Goal: Information Seeking & Learning: Learn about a topic

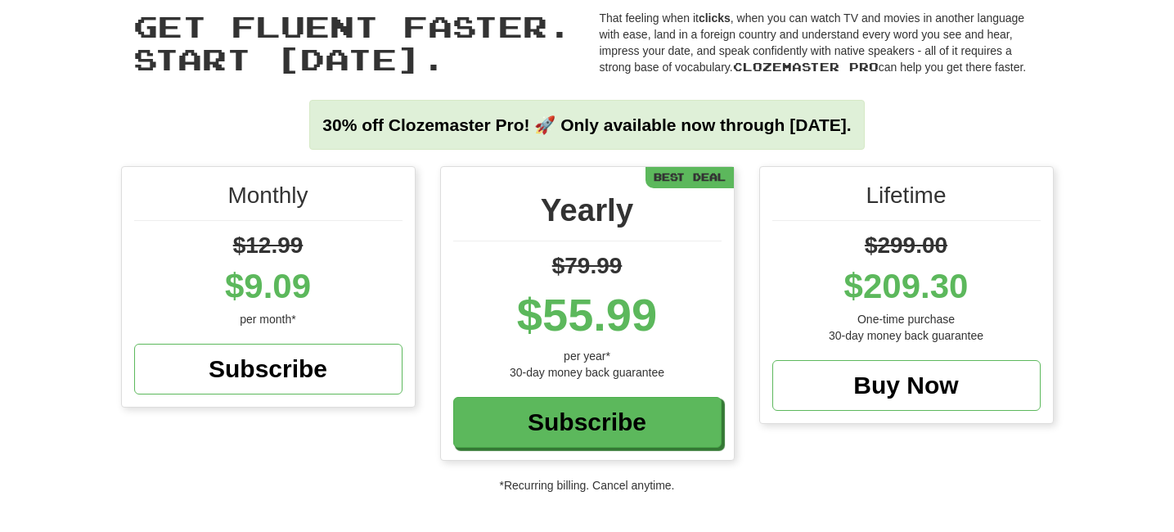
scroll to position [83, 0]
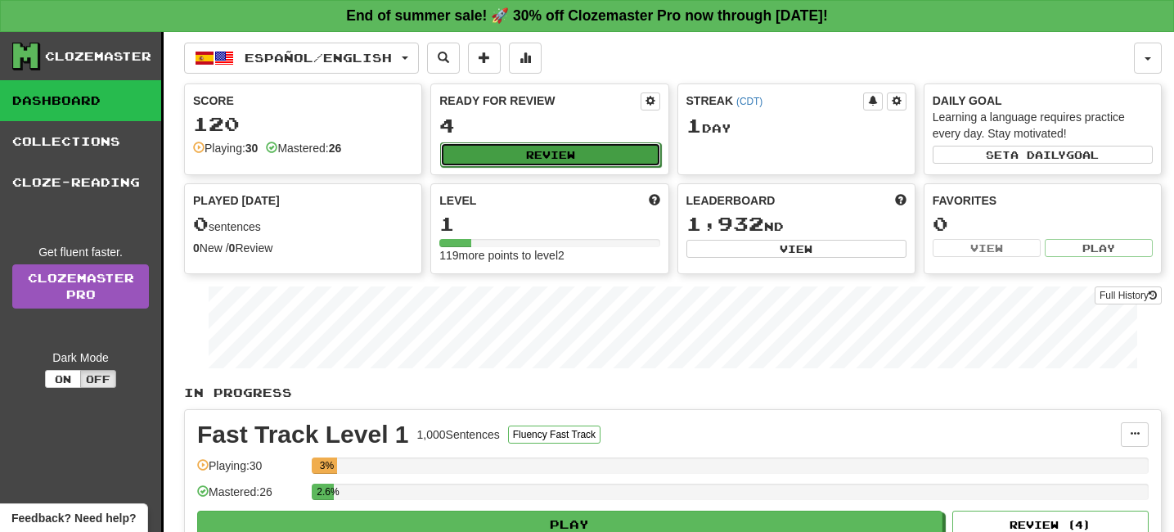
click at [554, 156] on button "Review" at bounding box center [550, 154] width 220 height 25
select select "**"
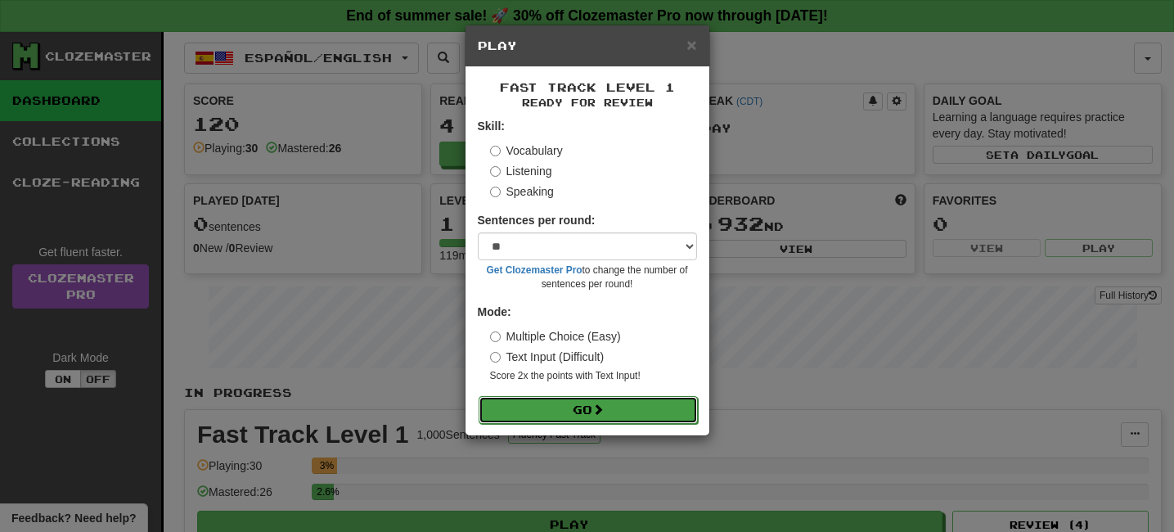
click at [601, 408] on span at bounding box center [597, 408] width 11 height 11
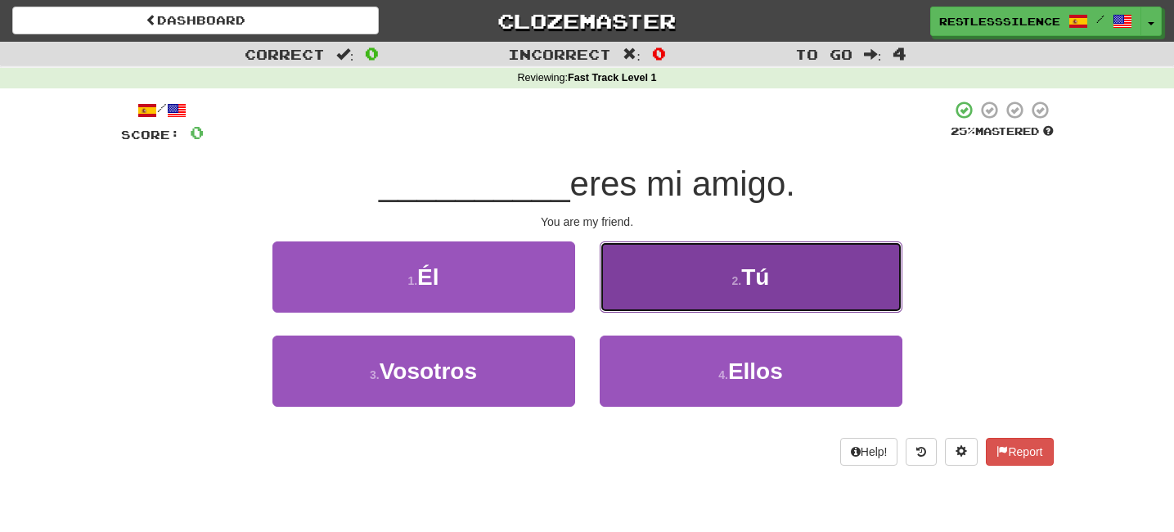
click at [680, 288] on button "2 . Tú" at bounding box center [750, 276] width 303 height 71
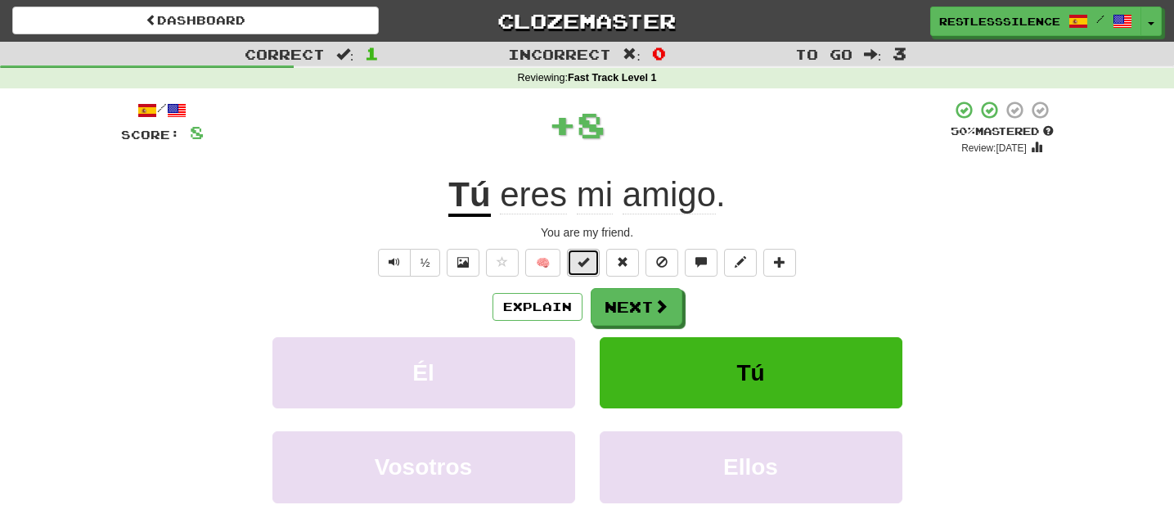
click at [572, 263] on button at bounding box center [583, 263] width 33 height 28
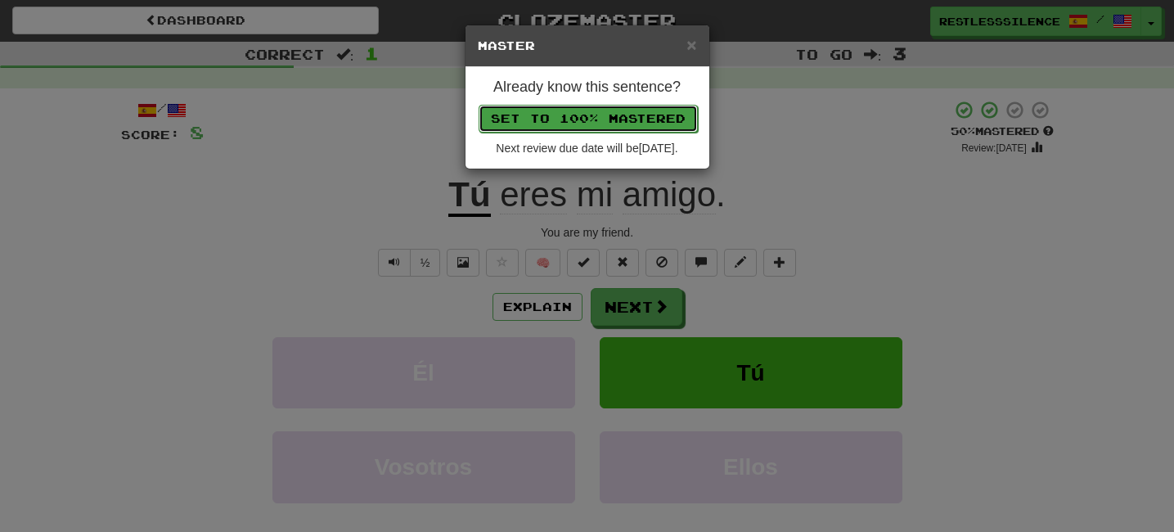
click at [610, 123] on button "Set to 100% Mastered" at bounding box center [587, 119] width 219 height 28
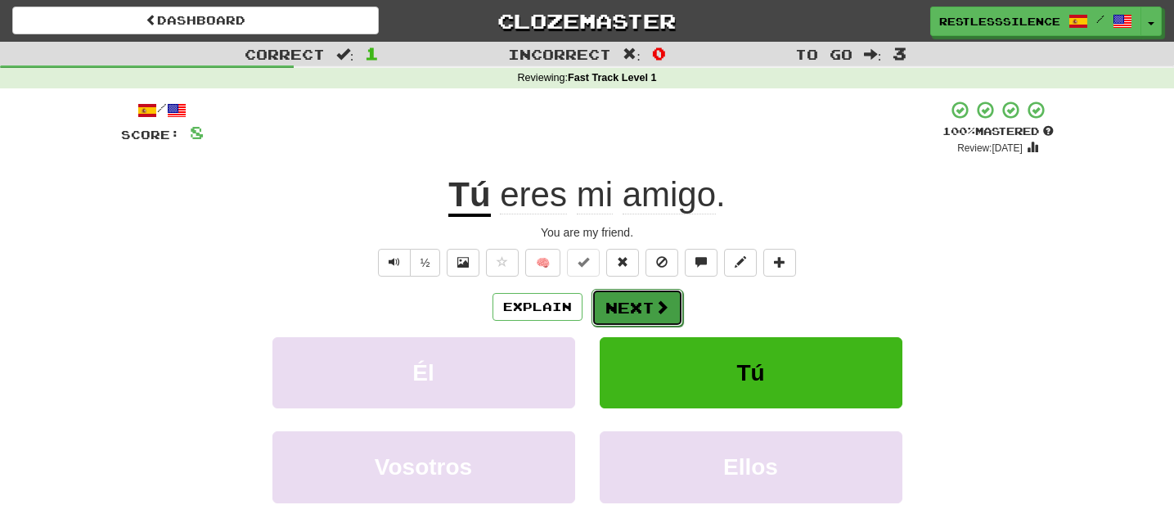
click at [646, 299] on button "Next" at bounding box center [637, 308] width 92 height 38
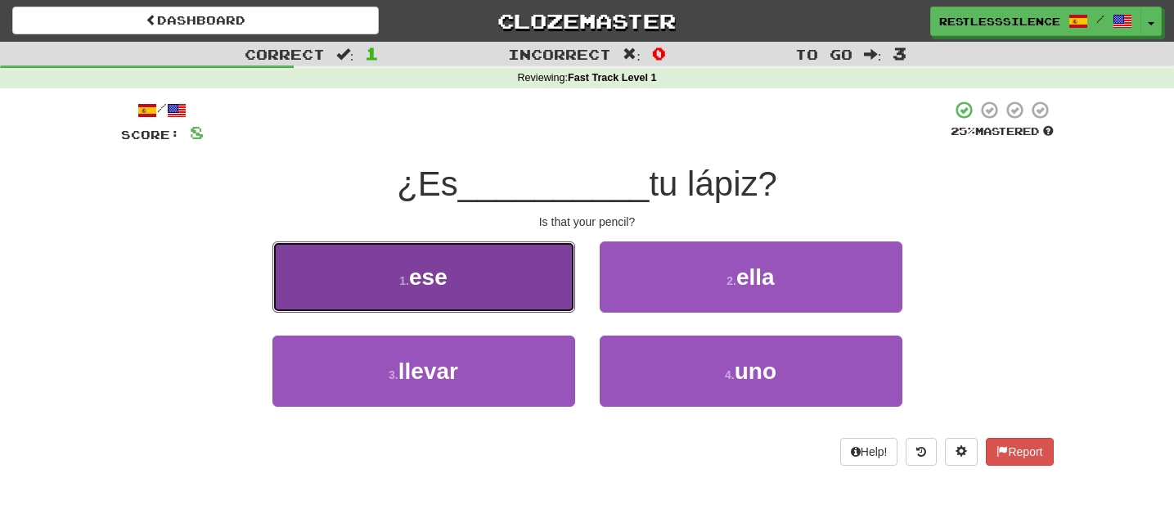
click at [466, 293] on button "1 . ese" at bounding box center [423, 276] width 303 height 71
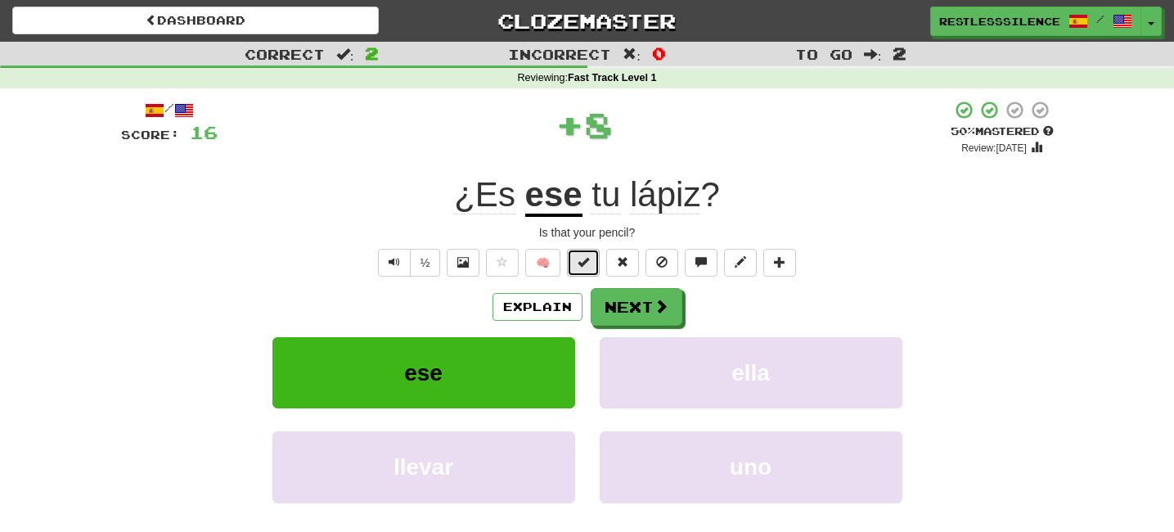
click at [581, 263] on span at bounding box center [582, 261] width 11 height 11
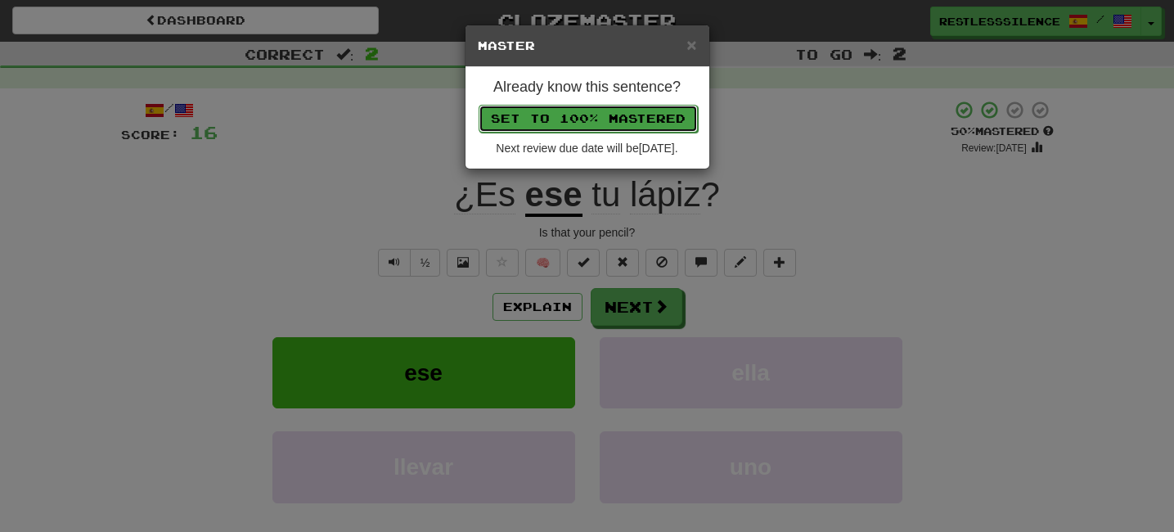
click at [599, 119] on button "Set to 100% Mastered" at bounding box center [587, 119] width 219 height 28
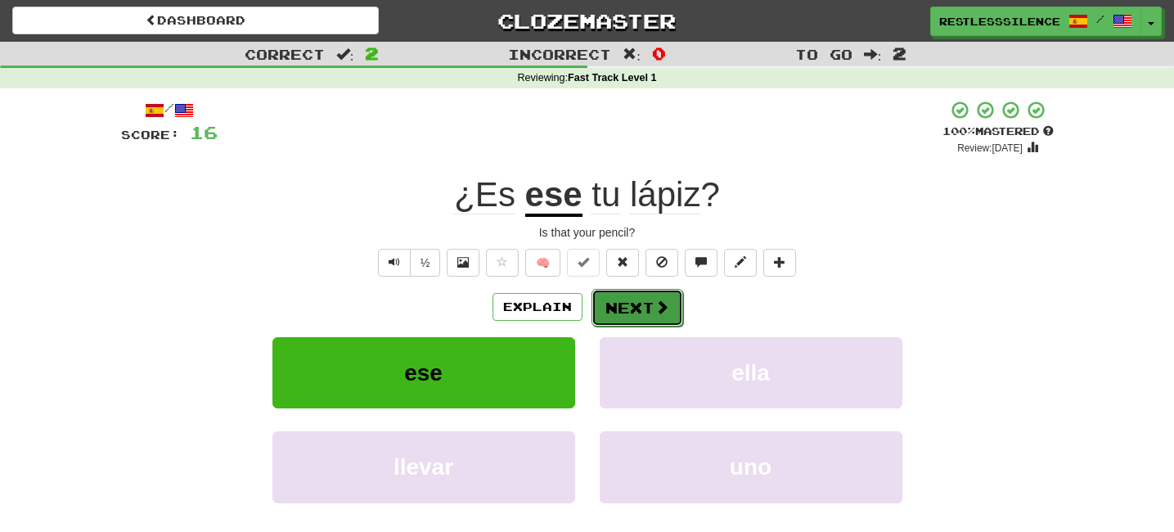
click at [643, 306] on button "Next" at bounding box center [637, 308] width 92 height 38
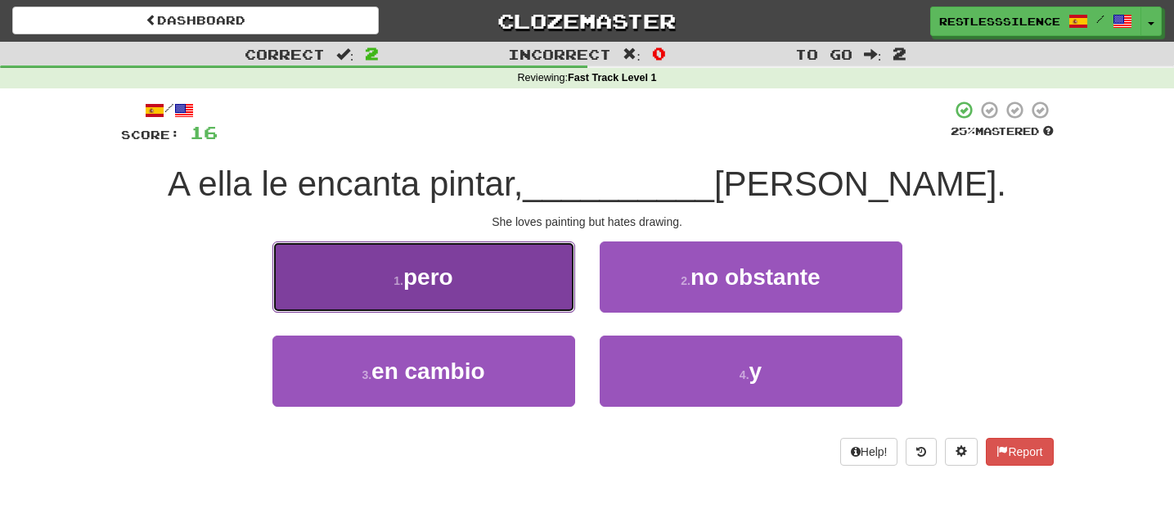
click at [467, 262] on button "1 . pero" at bounding box center [423, 276] width 303 height 71
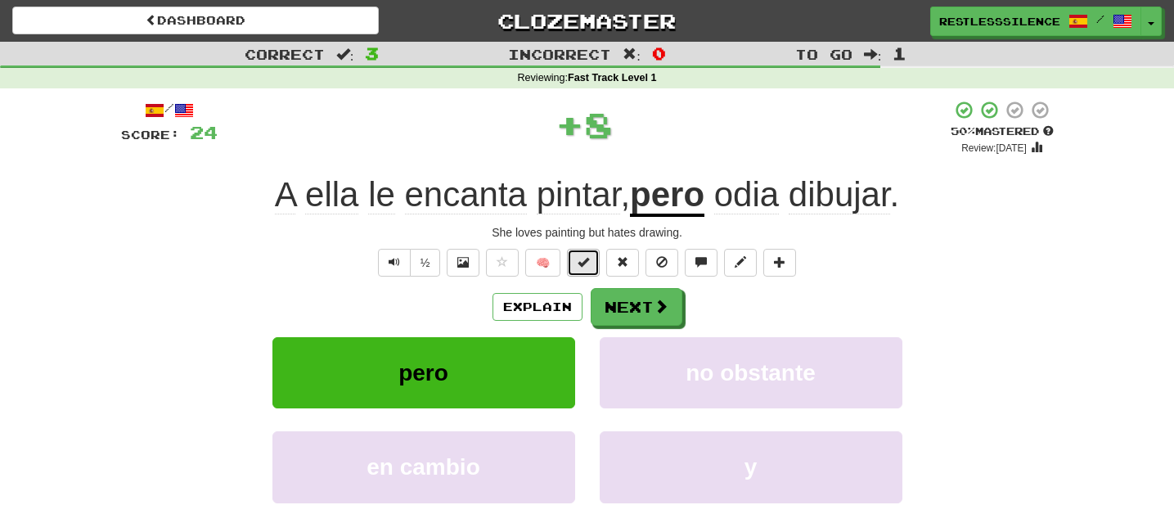
click at [577, 263] on span at bounding box center [582, 261] width 11 height 11
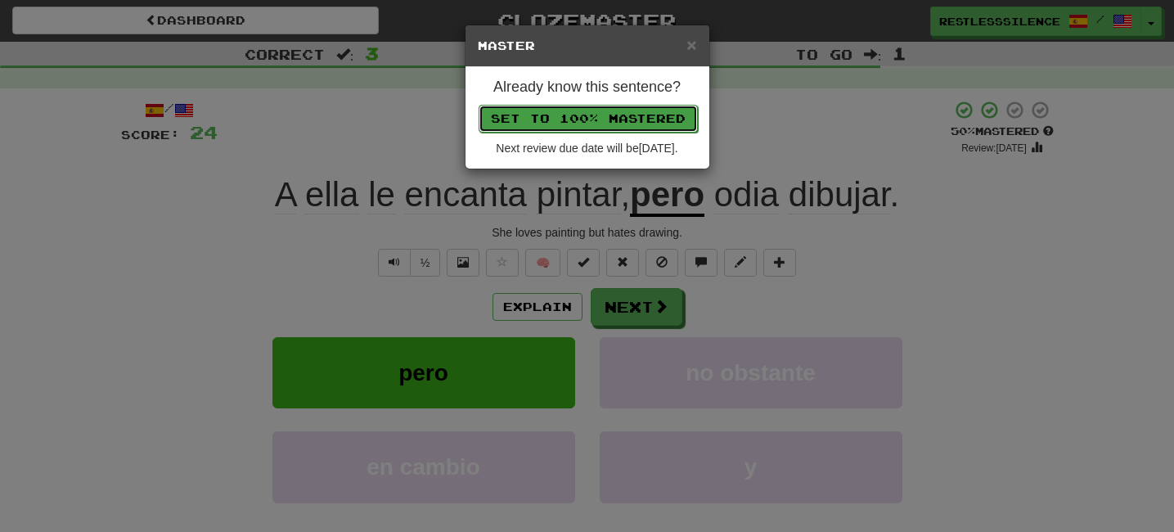
click at [590, 126] on button "Set to 100% Mastered" at bounding box center [587, 119] width 219 height 28
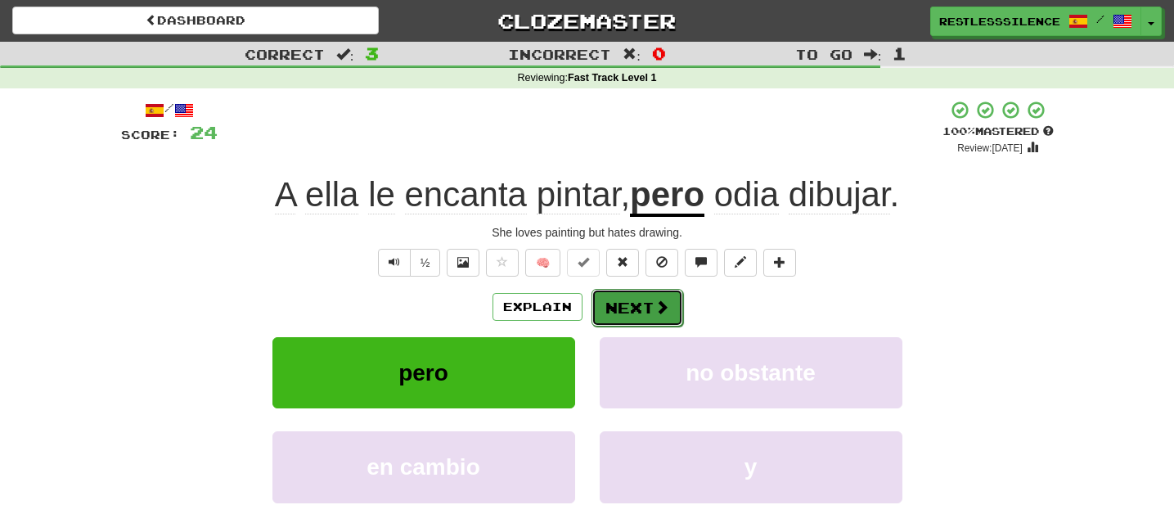
click at [640, 309] on button "Next" at bounding box center [637, 308] width 92 height 38
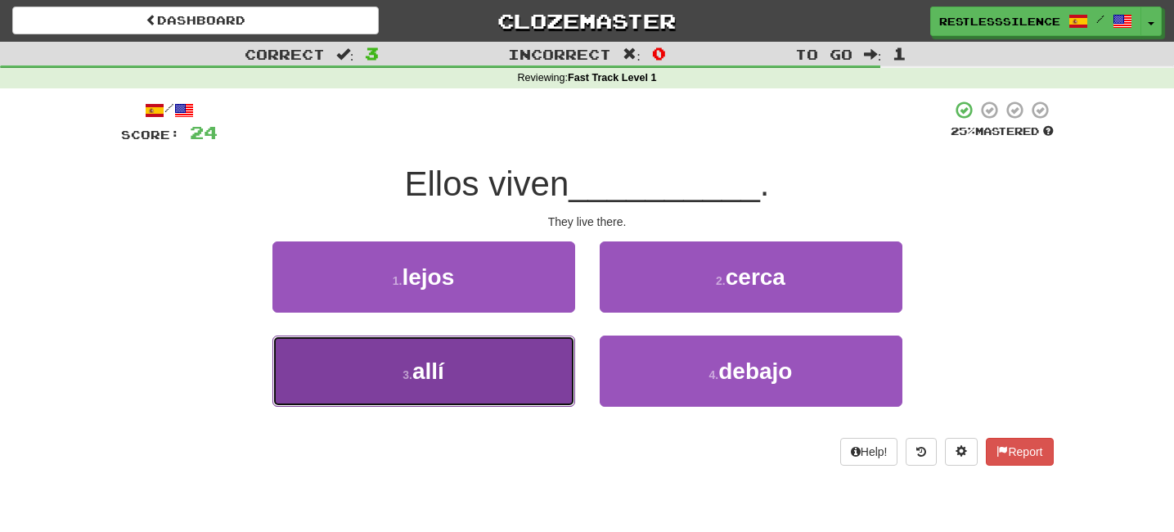
click at [485, 372] on button "3 . allí" at bounding box center [423, 370] width 303 height 71
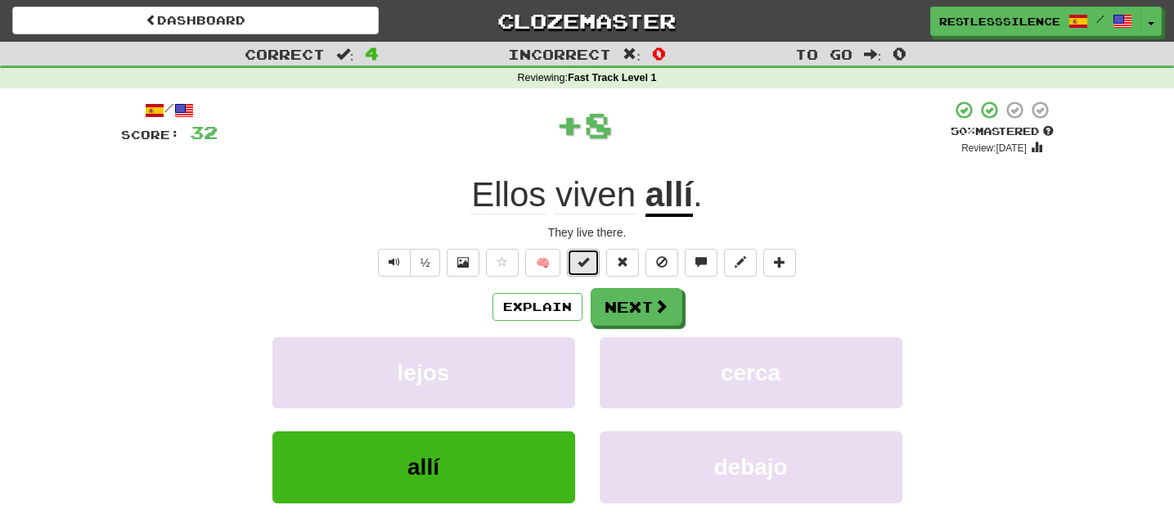
click at [578, 256] on span at bounding box center [582, 261] width 11 height 11
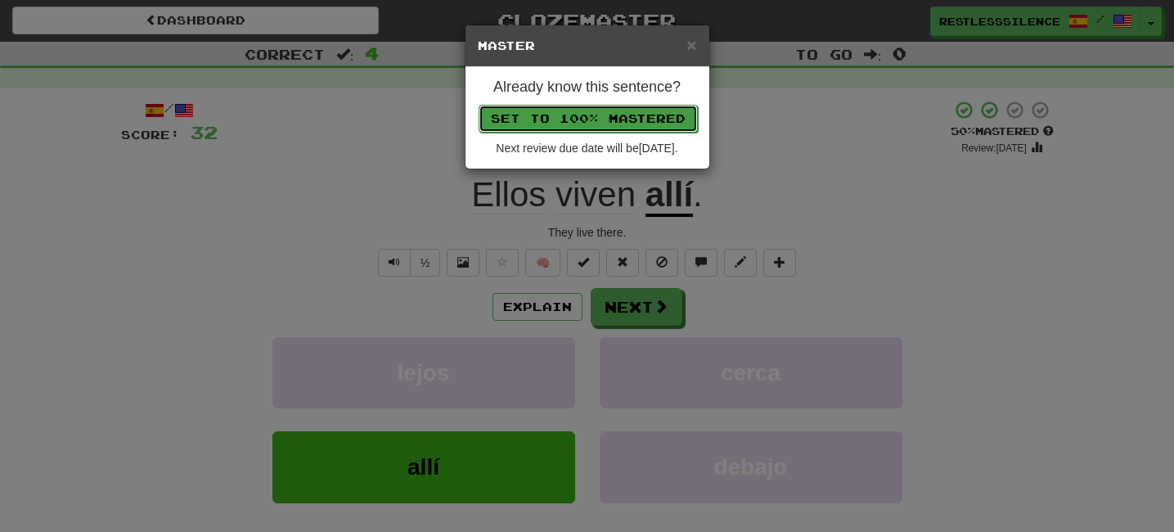
click at [595, 120] on button "Set to 100% Mastered" at bounding box center [587, 119] width 219 height 28
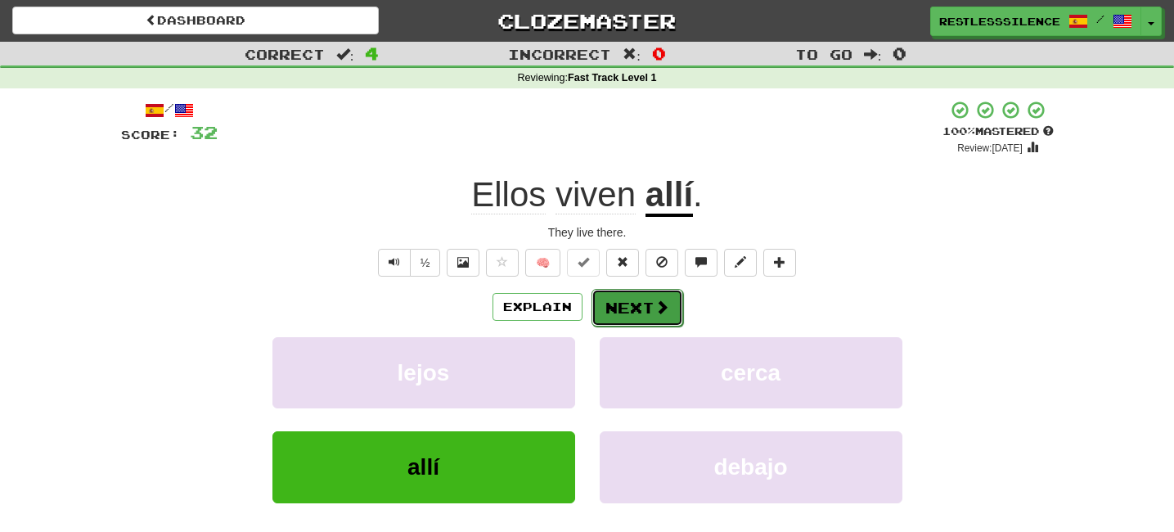
click at [624, 298] on button "Next" at bounding box center [637, 308] width 92 height 38
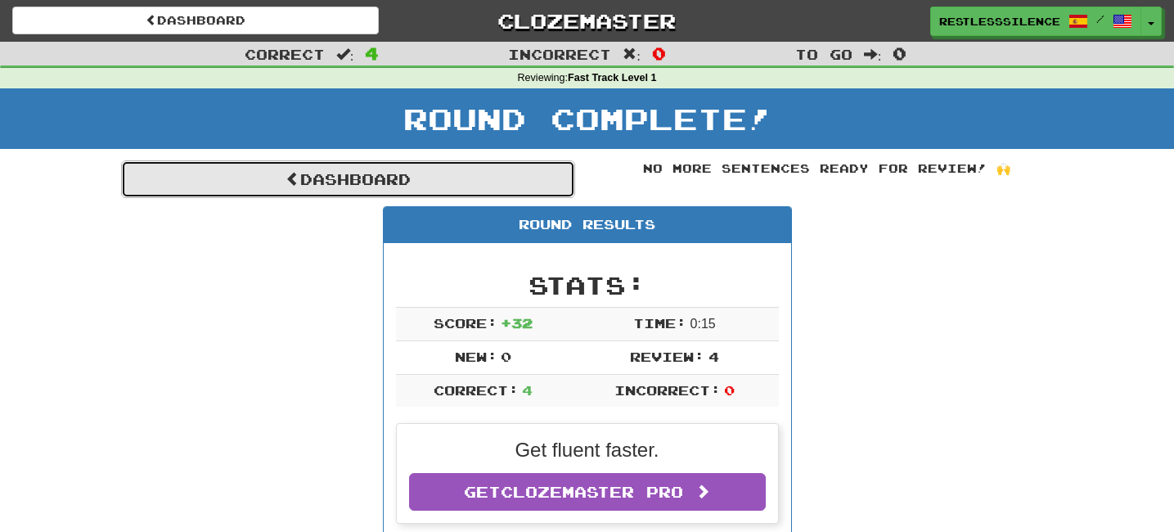
click at [434, 174] on link "Dashboard" at bounding box center [348, 179] width 454 height 38
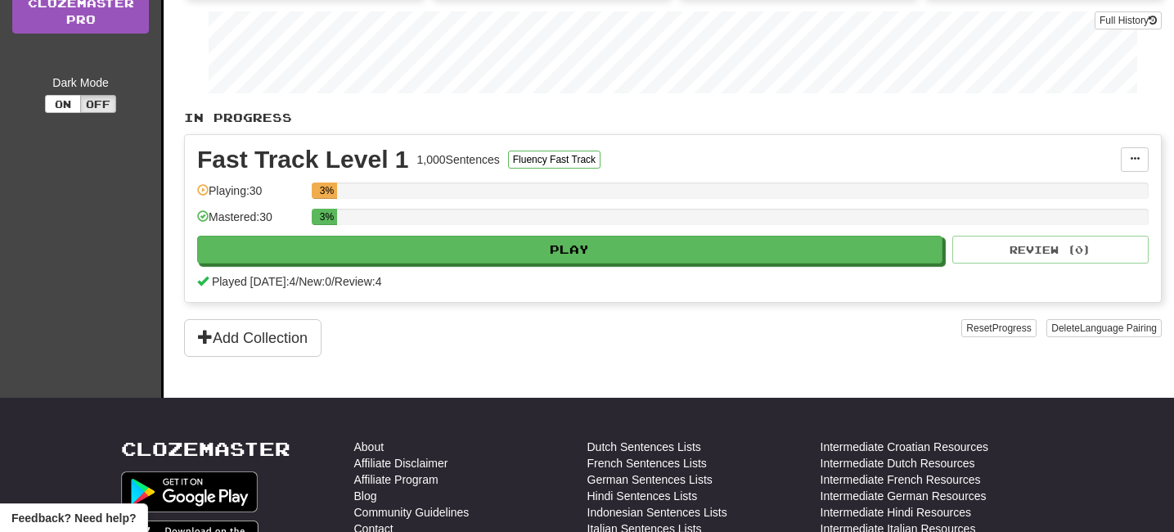
scroll to position [281, 0]
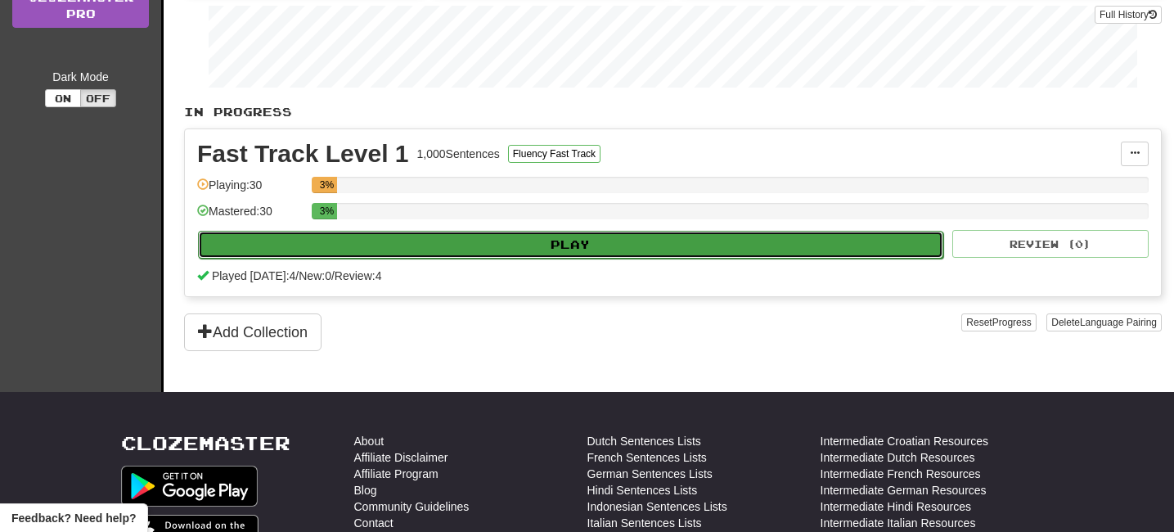
click at [666, 244] on button "Play" at bounding box center [570, 245] width 745 height 28
select select "**"
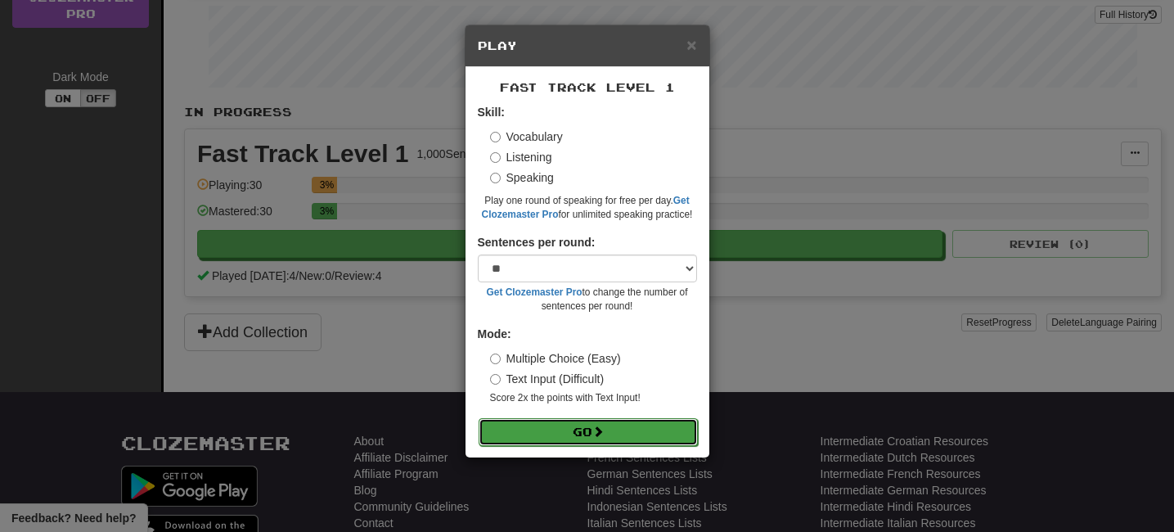
click at [604, 427] on span at bounding box center [597, 430] width 11 height 11
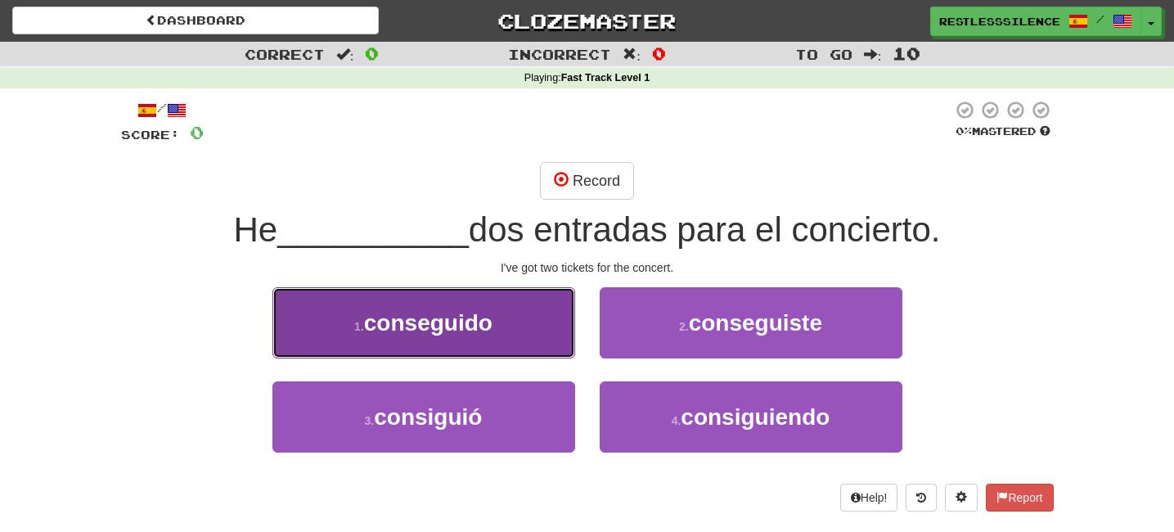
click at [478, 335] on button "1 . conseguido" at bounding box center [423, 322] width 303 height 71
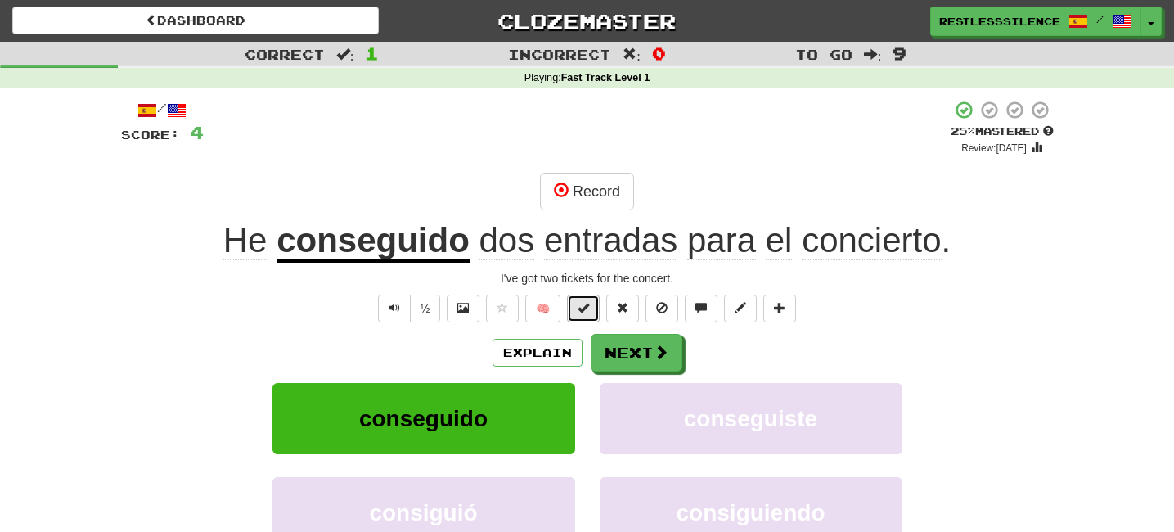
click at [578, 308] on span at bounding box center [582, 307] width 11 height 11
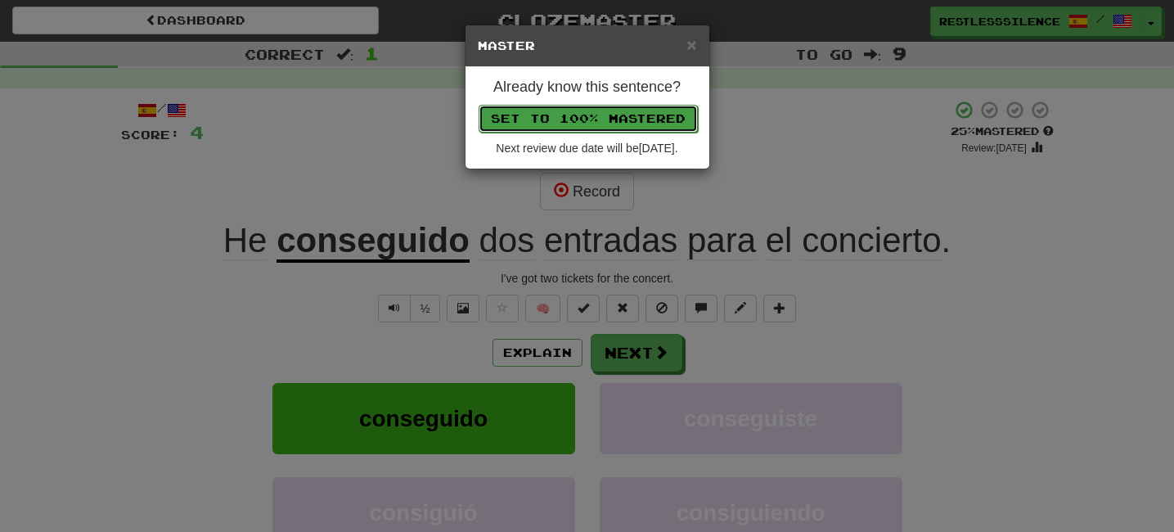
click at [623, 119] on button "Set to 100% Mastered" at bounding box center [587, 119] width 219 height 28
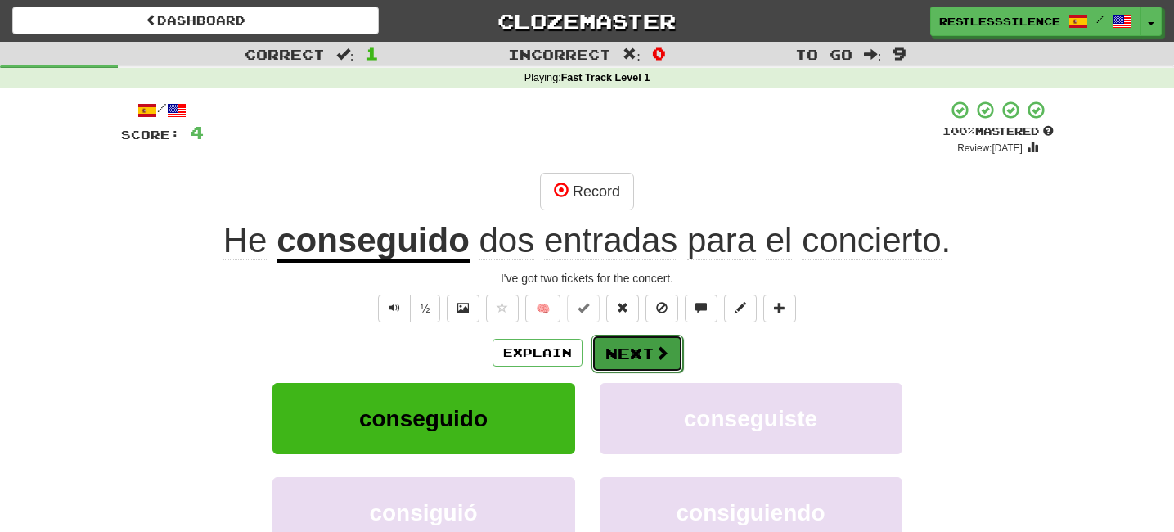
click at [665, 357] on span at bounding box center [661, 352] width 15 height 15
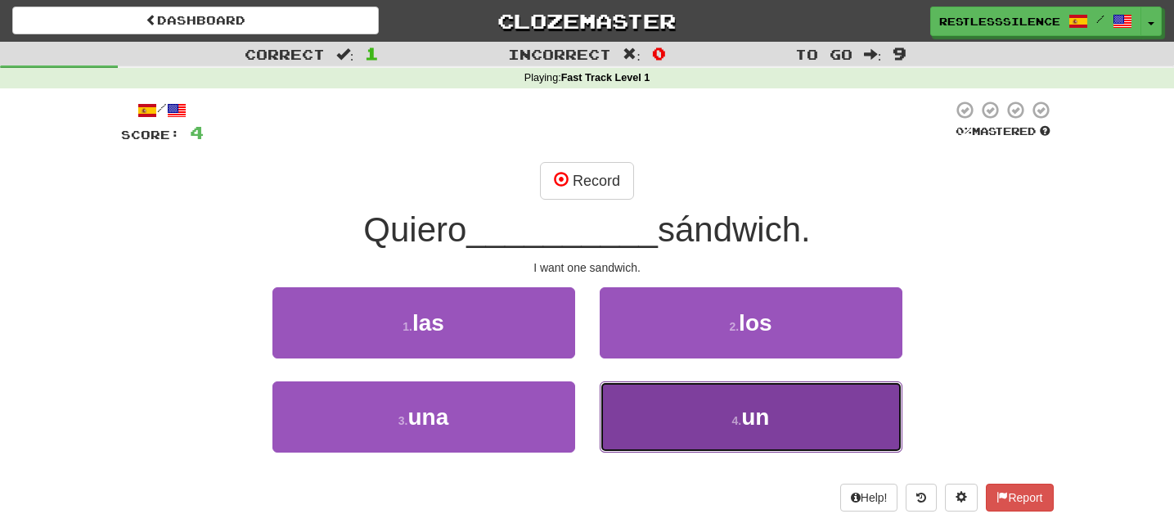
click at [696, 425] on button "4 . un" at bounding box center [750, 416] width 303 height 71
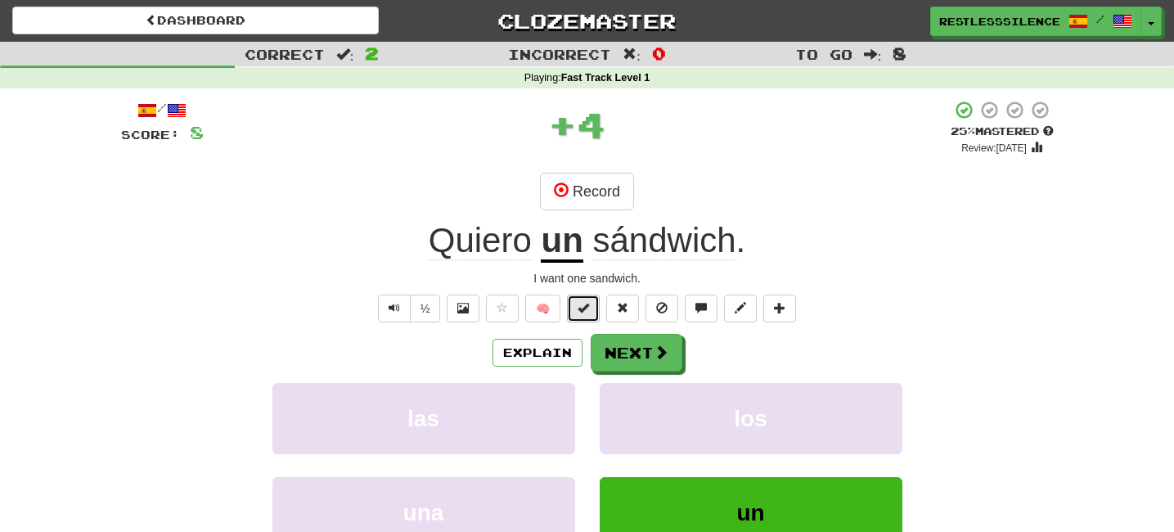
click at [575, 315] on button at bounding box center [583, 308] width 33 height 28
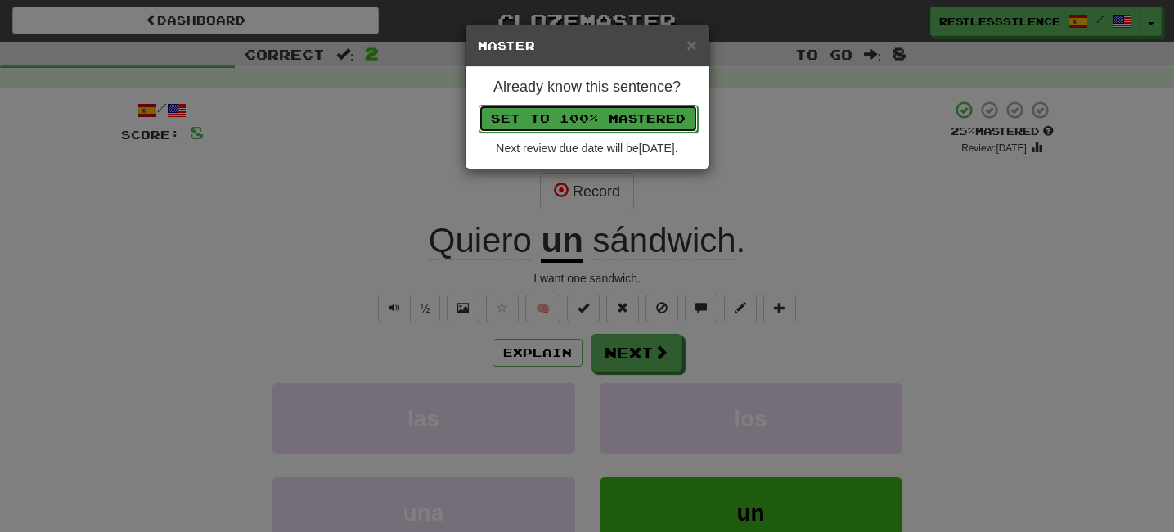
click at [595, 115] on button "Set to 100% Mastered" at bounding box center [587, 119] width 219 height 28
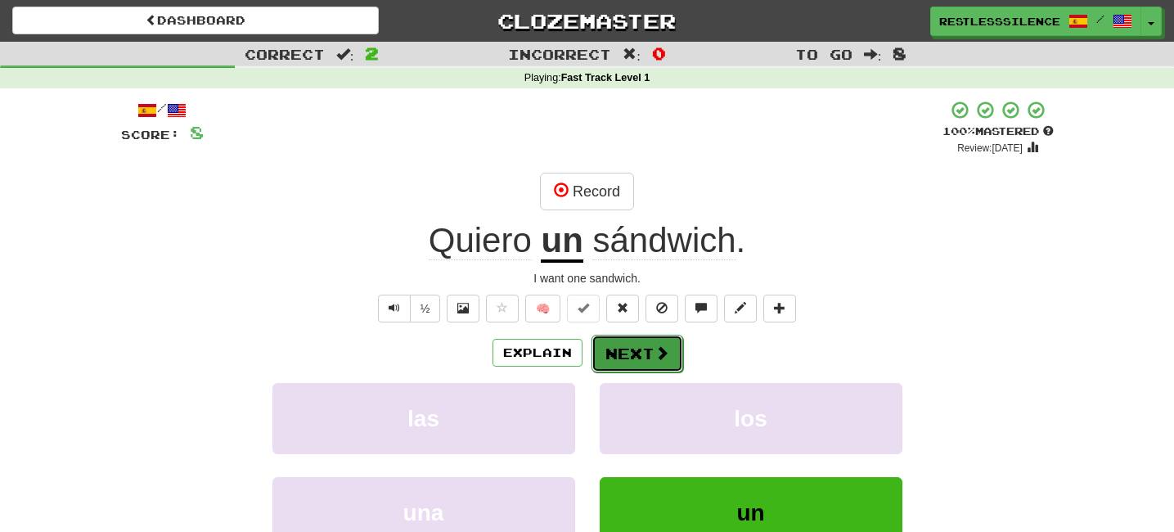
click at [647, 355] on button "Next" at bounding box center [637, 353] width 92 height 38
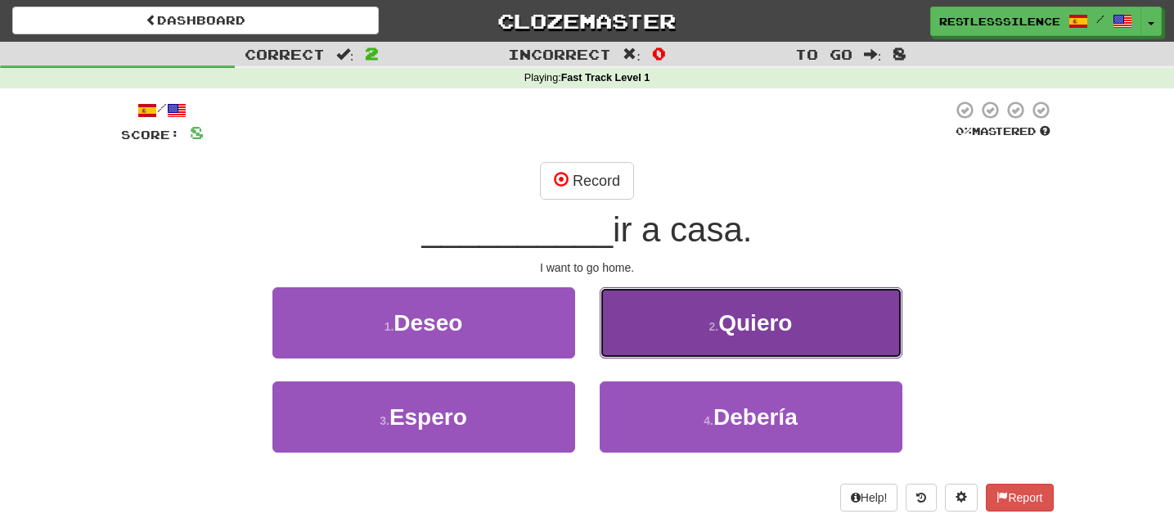
click at [669, 319] on button "2 . Quiero" at bounding box center [750, 322] width 303 height 71
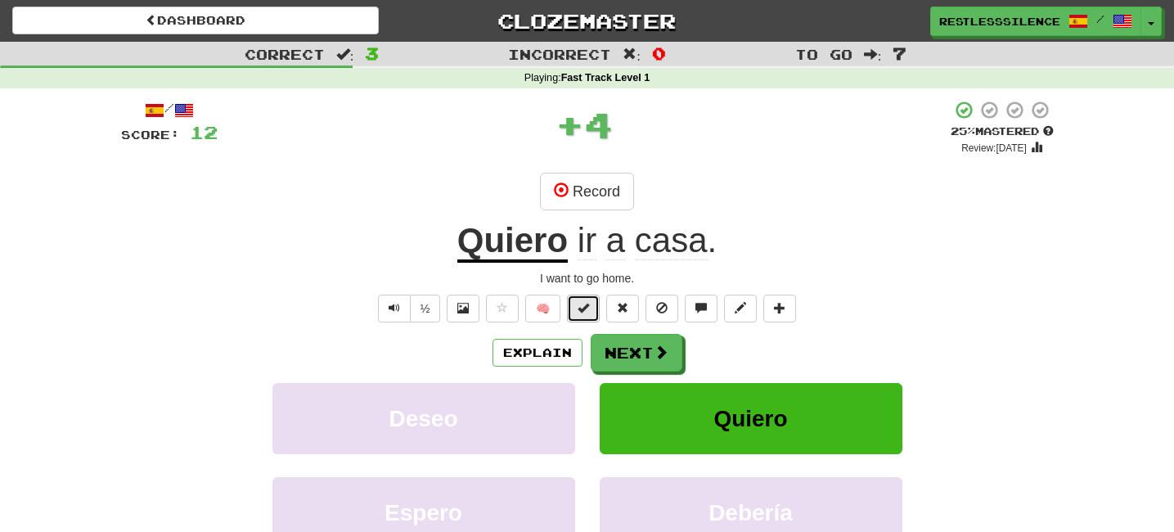
click at [577, 315] on button at bounding box center [583, 308] width 33 height 28
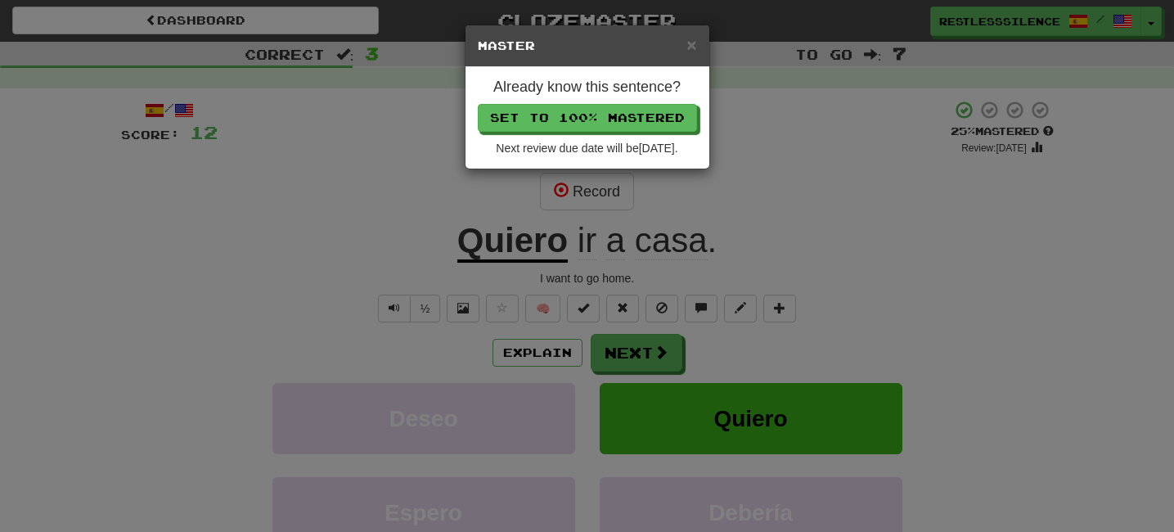
click at [583, 132] on div "Already know this sentence? Set to 100% Mastered Next review due date will be 2…" at bounding box center [587, 117] width 244 height 101
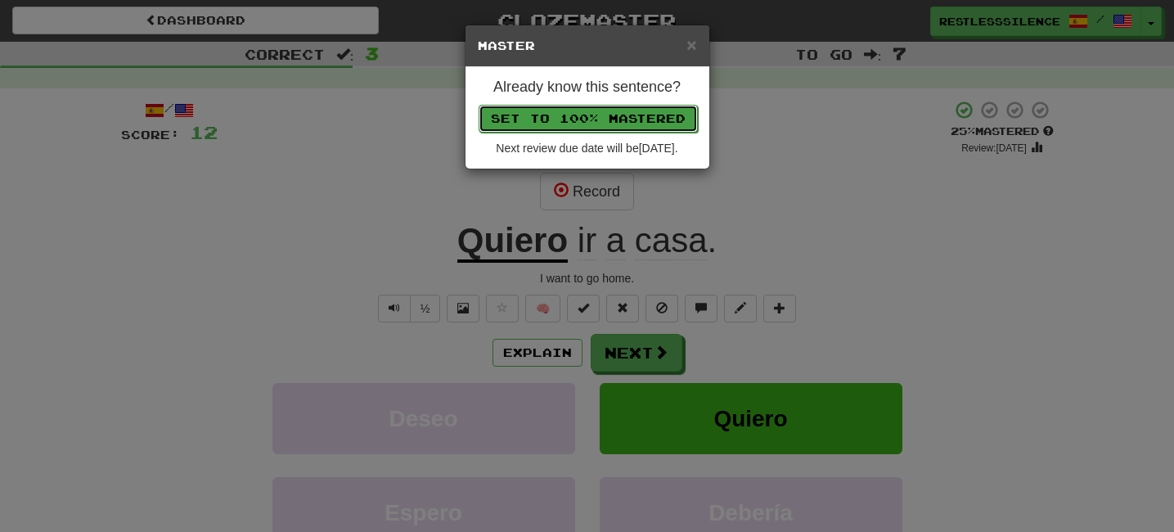
click at [580, 118] on button "Set to 100% Mastered" at bounding box center [587, 119] width 219 height 28
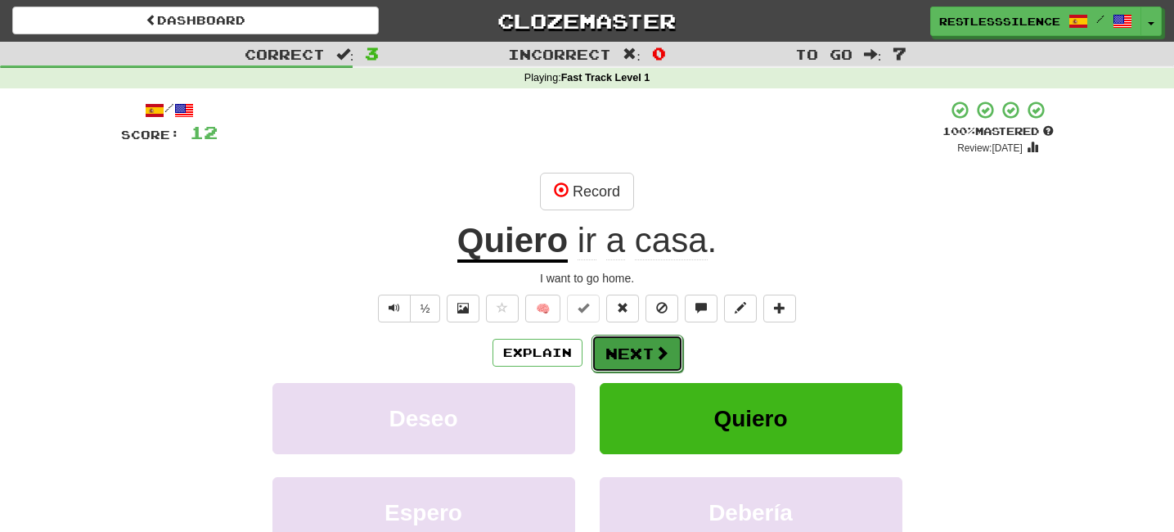
click at [632, 350] on button "Next" at bounding box center [637, 353] width 92 height 38
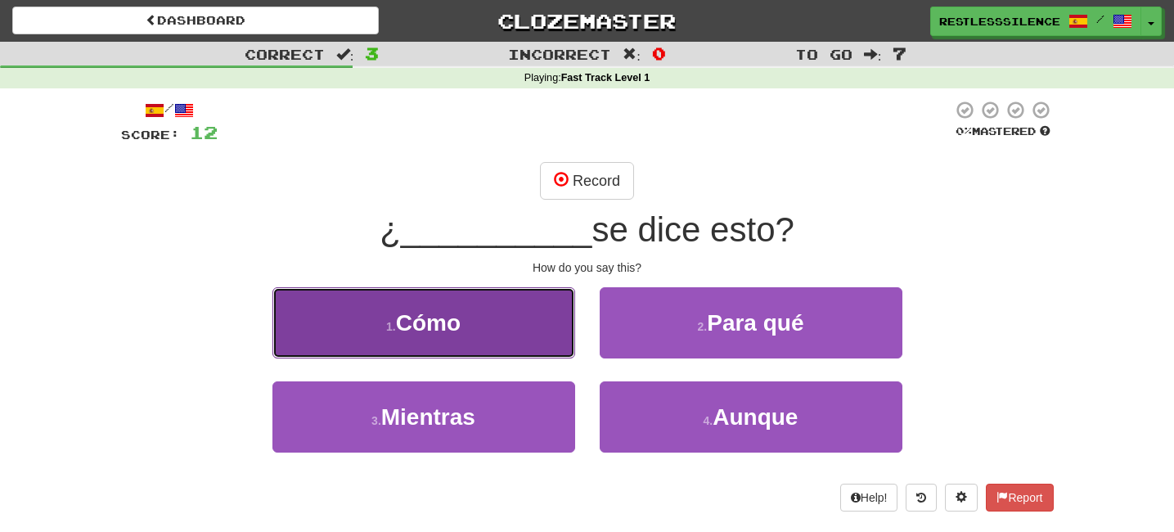
click at [537, 316] on button "1 . Cómo" at bounding box center [423, 322] width 303 height 71
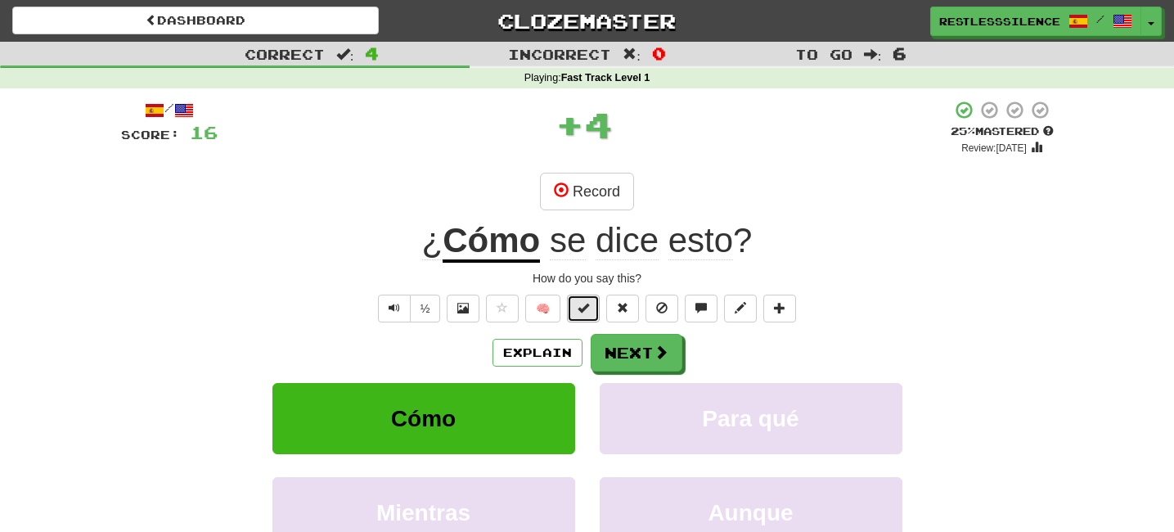
click at [572, 307] on button at bounding box center [583, 308] width 33 height 28
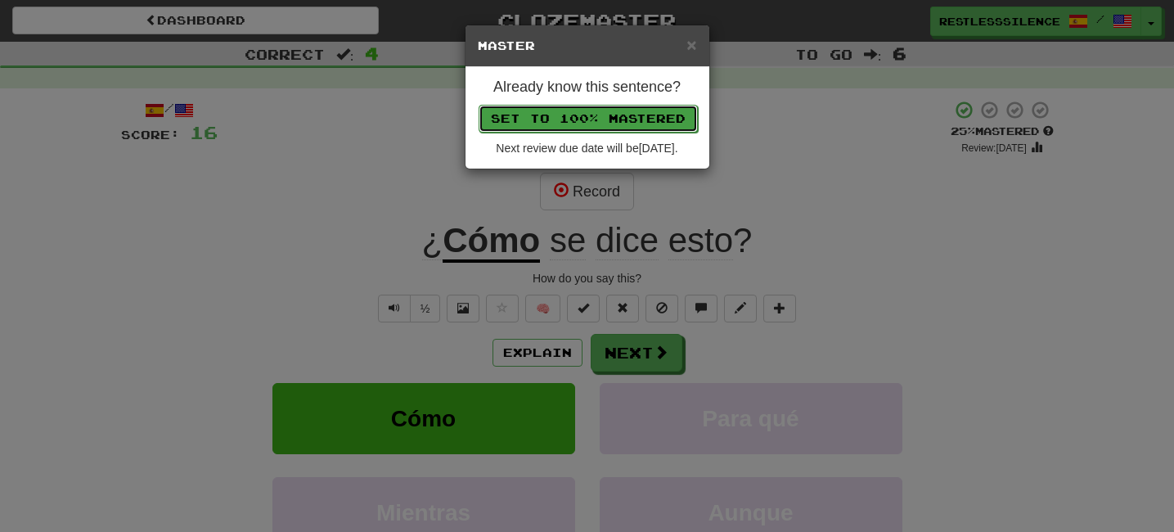
click at [591, 108] on button "Set to 100% Mastered" at bounding box center [587, 119] width 219 height 28
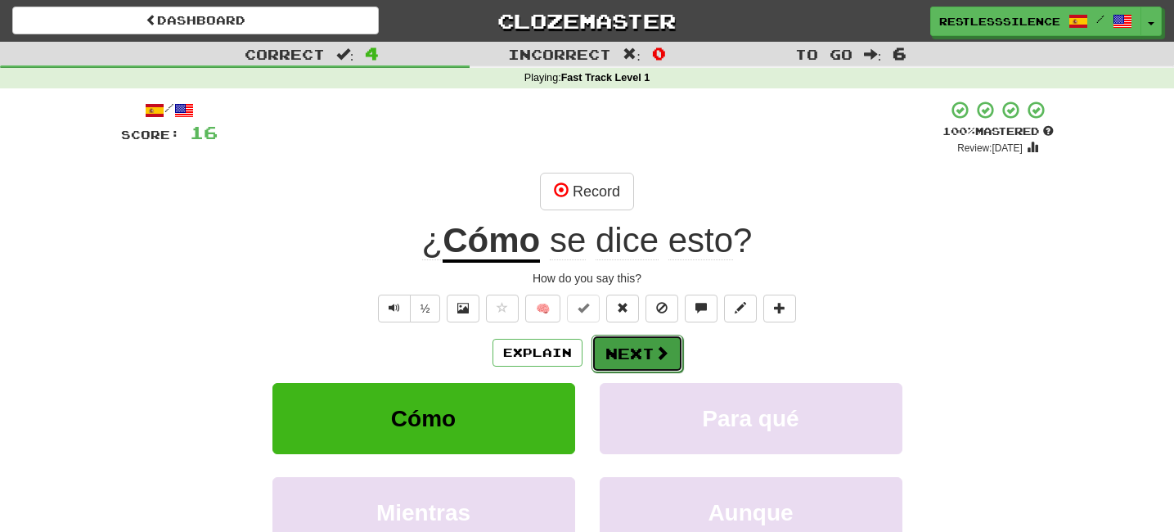
click at [654, 348] on span at bounding box center [661, 352] width 15 height 15
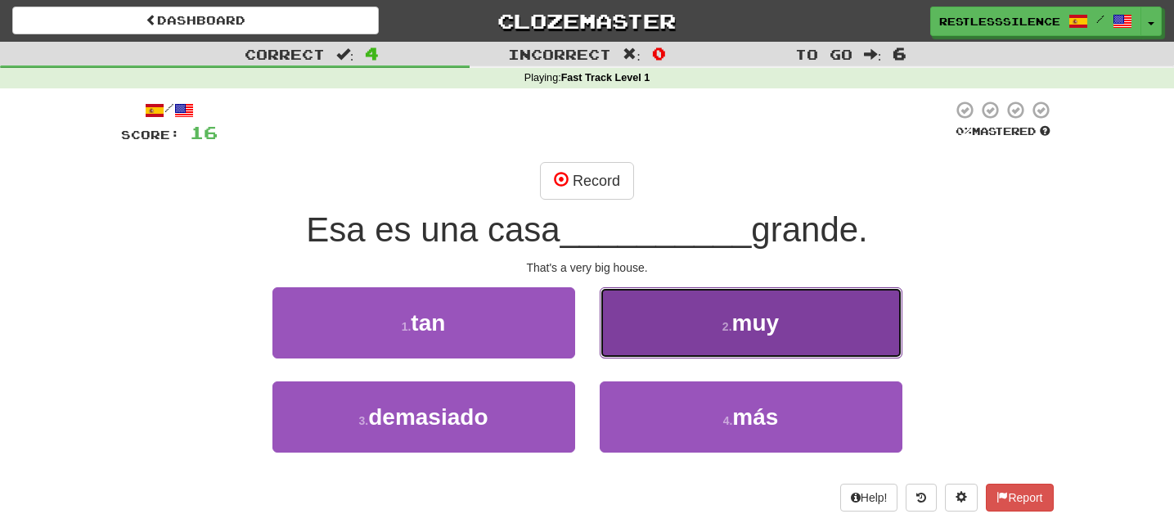
click at [668, 336] on button "2 . muy" at bounding box center [750, 322] width 303 height 71
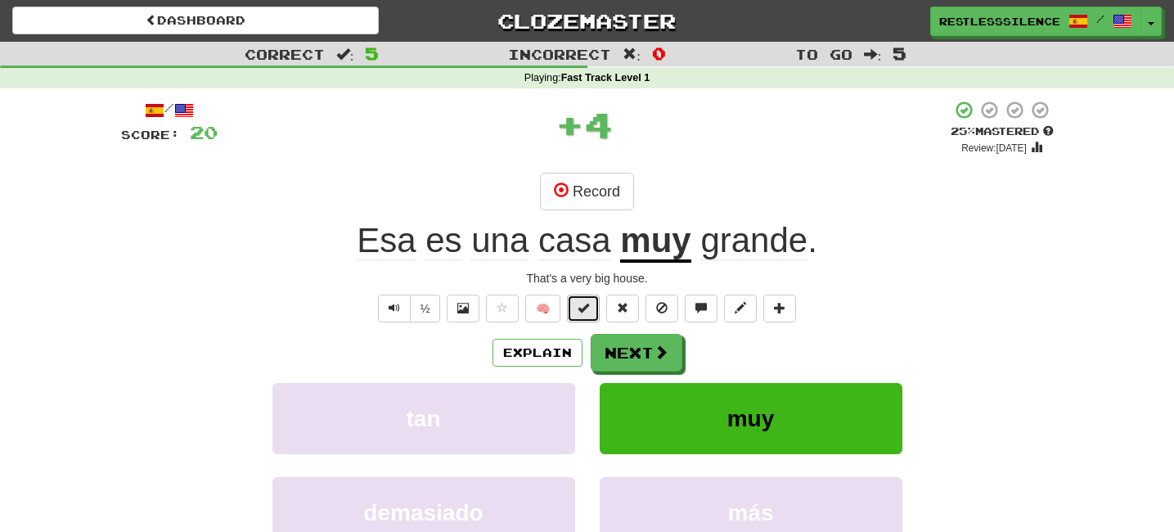
click at [573, 316] on button at bounding box center [583, 308] width 33 height 28
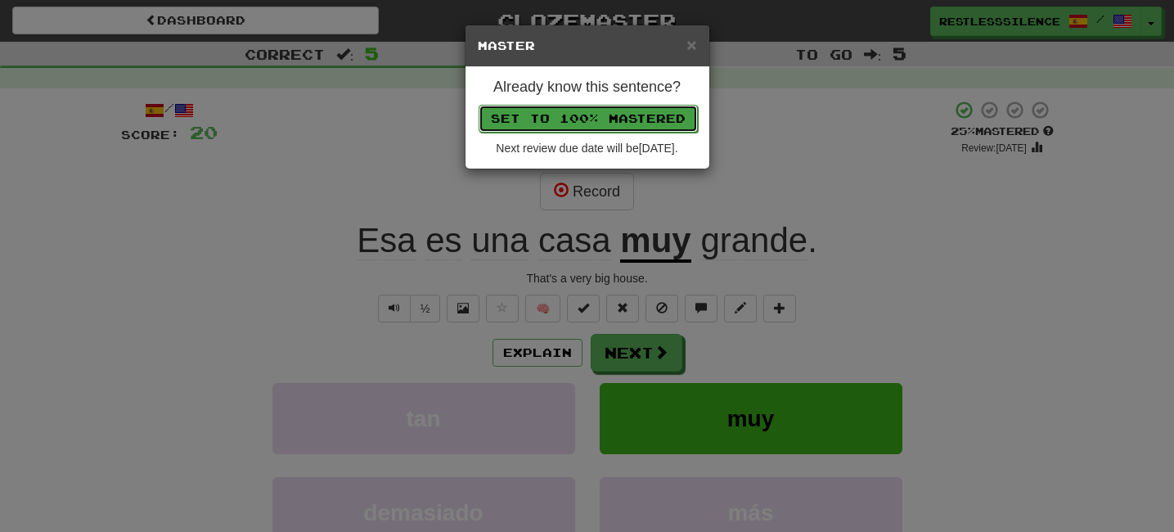
click at [603, 116] on button "Set to 100% Mastered" at bounding box center [587, 119] width 219 height 28
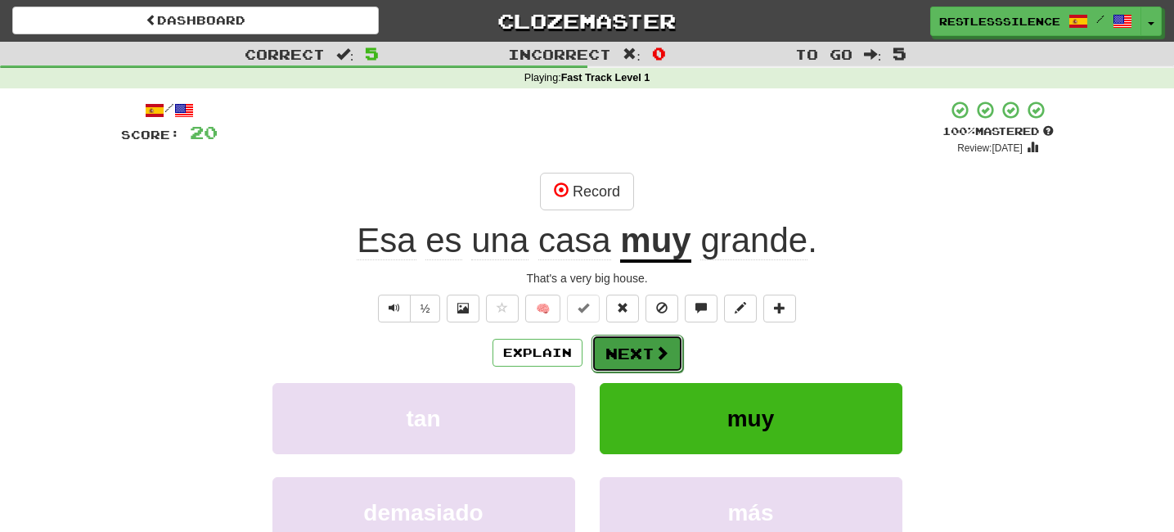
click at [646, 348] on button "Next" at bounding box center [637, 353] width 92 height 38
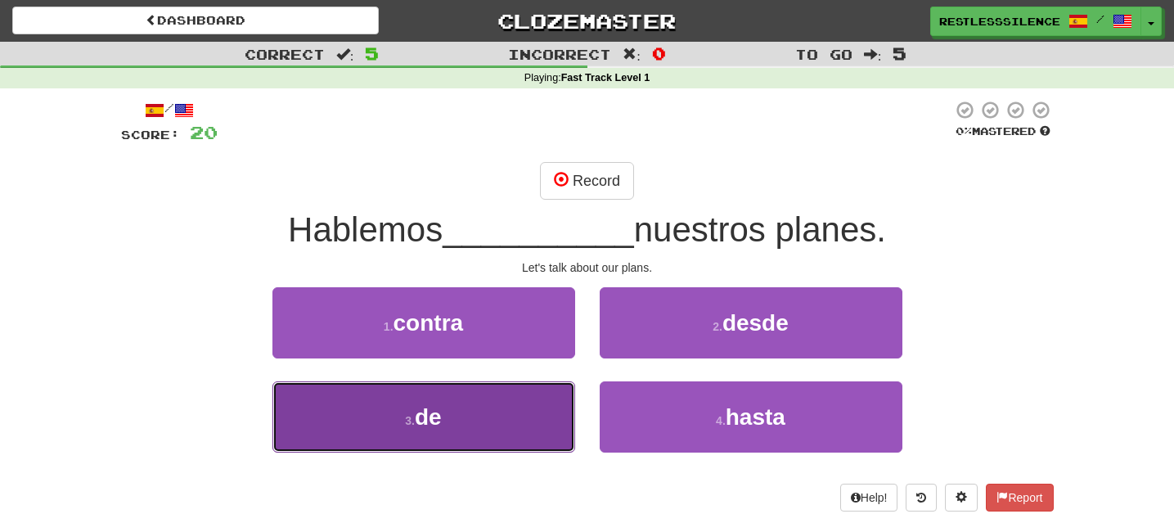
click at [517, 424] on button "3 . de" at bounding box center [423, 416] width 303 height 71
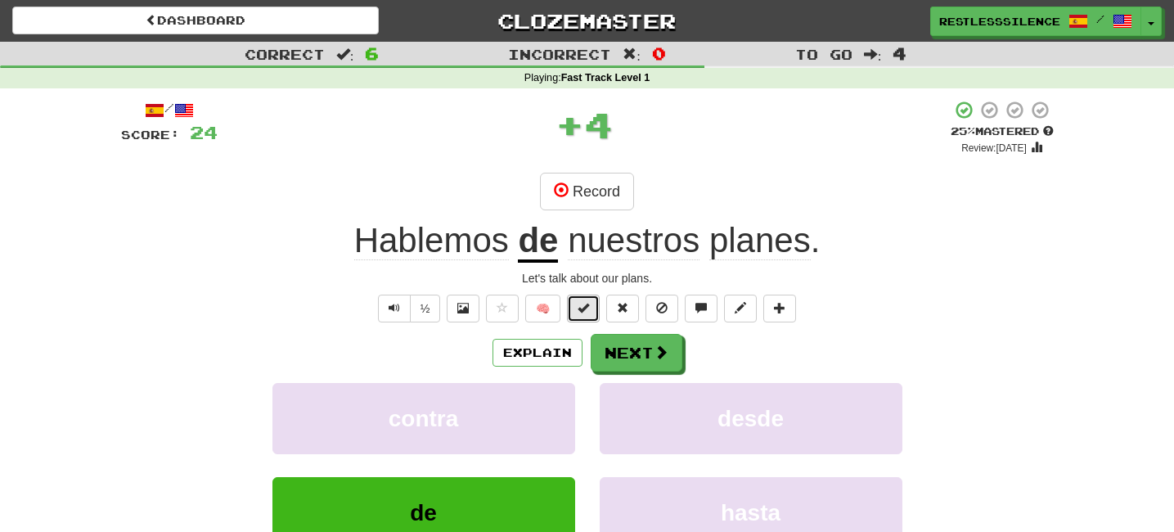
click at [582, 303] on span at bounding box center [582, 307] width 11 height 11
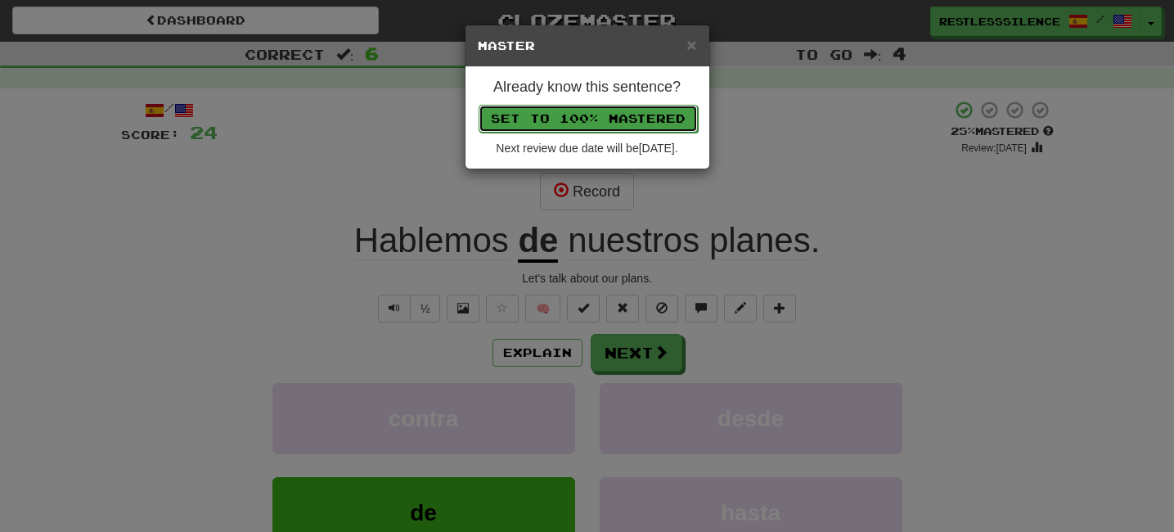
click at [597, 119] on button "Set to 100% Mastered" at bounding box center [587, 119] width 219 height 28
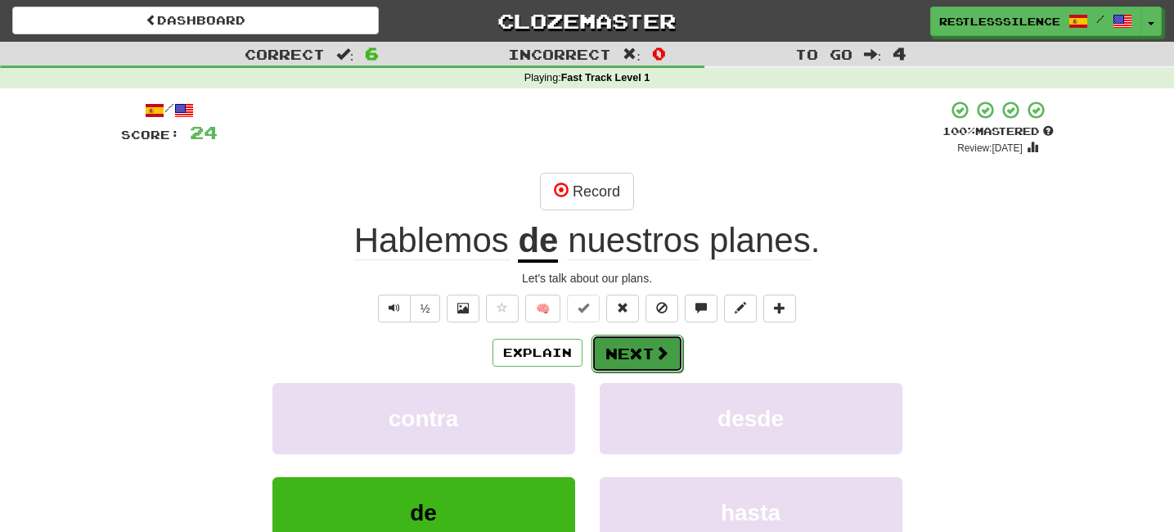
click at [624, 343] on button "Next" at bounding box center [637, 353] width 92 height 38
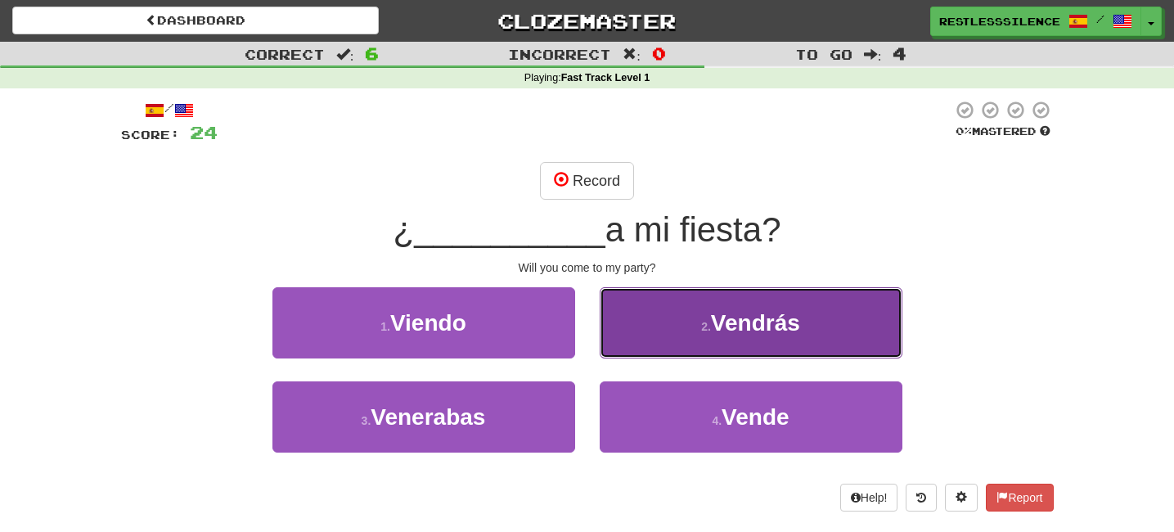
click at [723, 324] on span "Vendrás" at bounding box center [755, 322] width 89 height 25
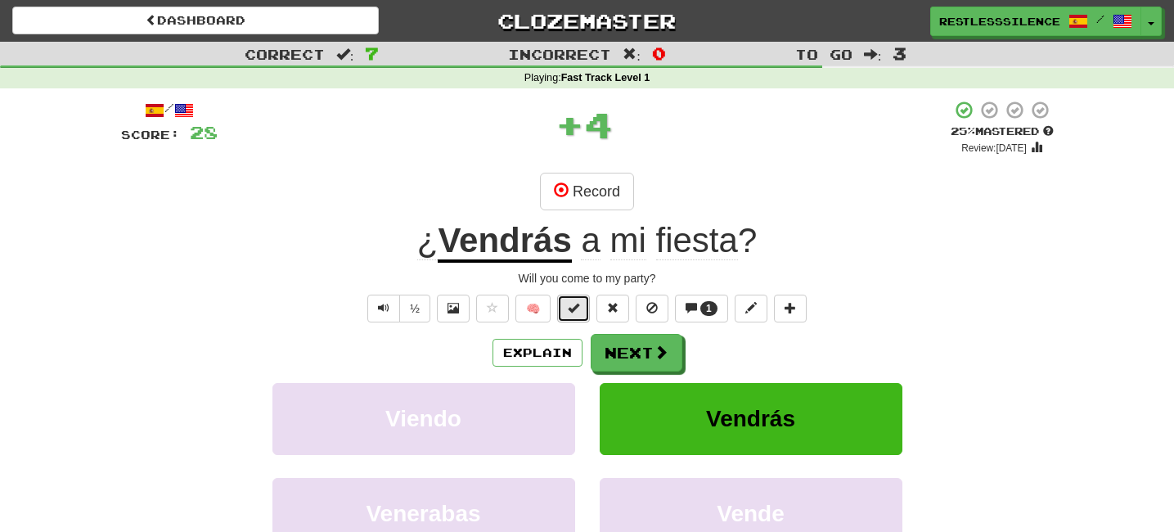
click at [572, 307] on span at bounding box center [573, 307] width 11 height 11
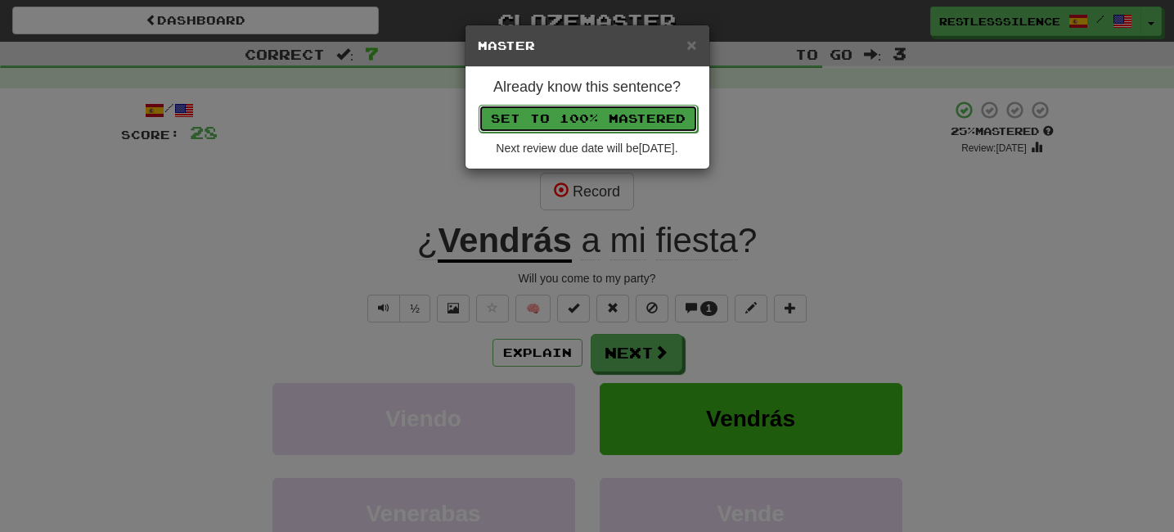
click at [613, 107] on button "Set to 100% Mastered" at bounding box center [587, 119] width 219 height 28
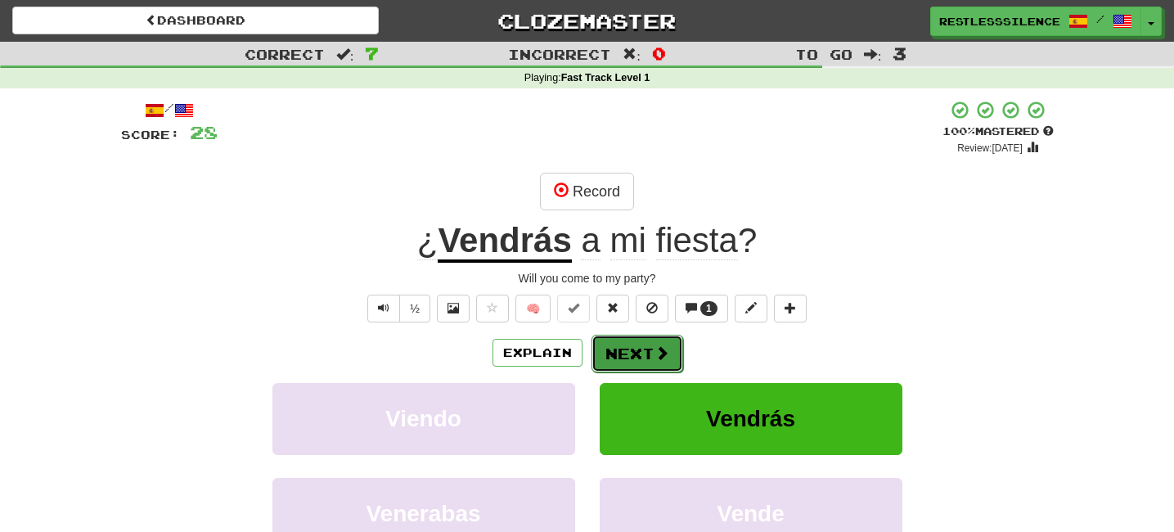
click at [640, 354] on button "Next" at bounding box center [637, 353] width 92 height 38
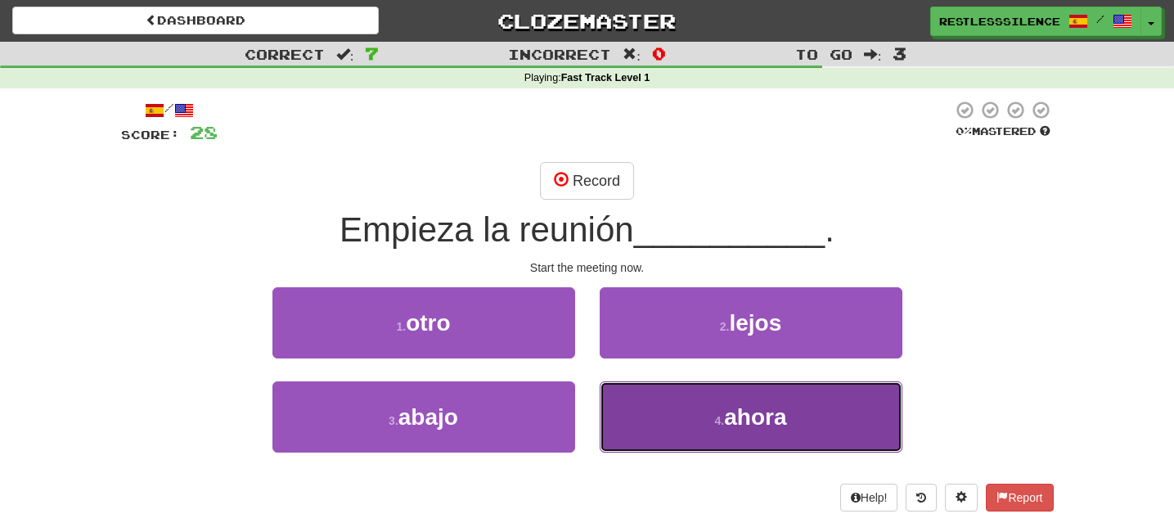
click at [674, 411] on button "4 . ahora" at bounding box center [750, 416] width 303 height 71
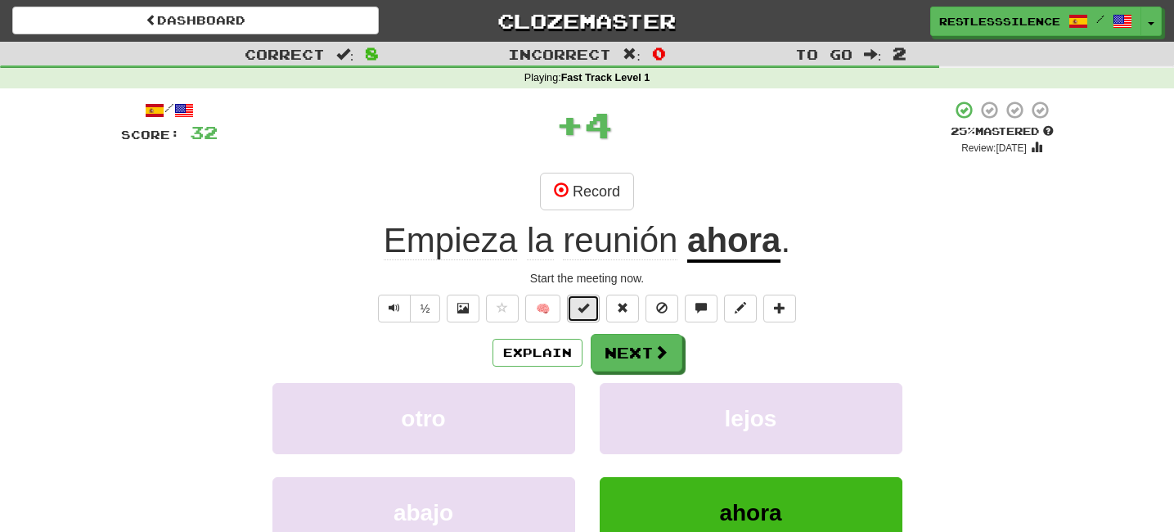
click at [572, 312] on button at bounding box center [583, 308] width 33 height 28
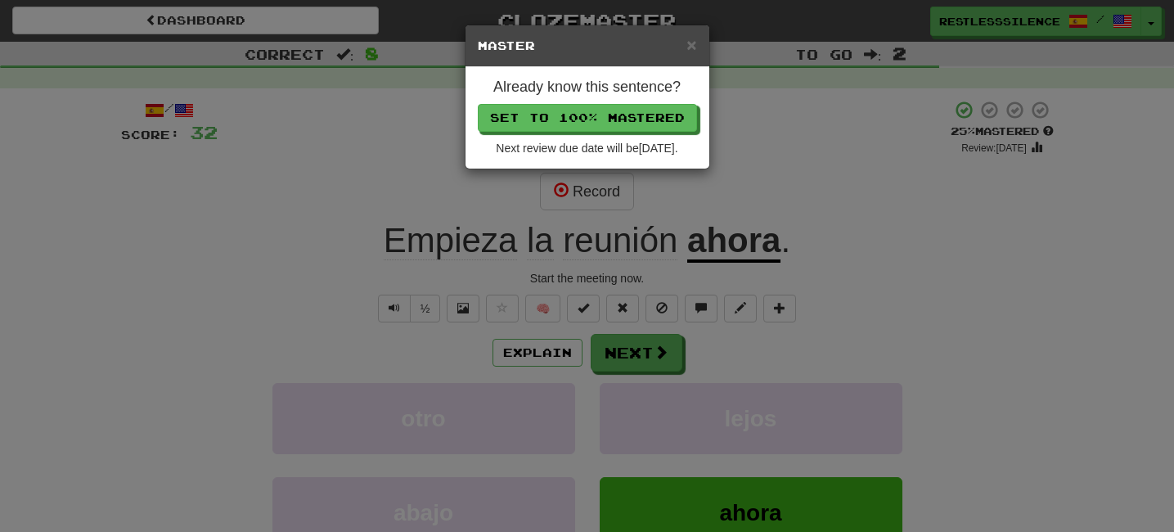
click at [616, 352] on div "× Master Already know this sentence? Set to 100% Mastered Next review due date …" at bounding box center [587, 266] width 1174 height 532
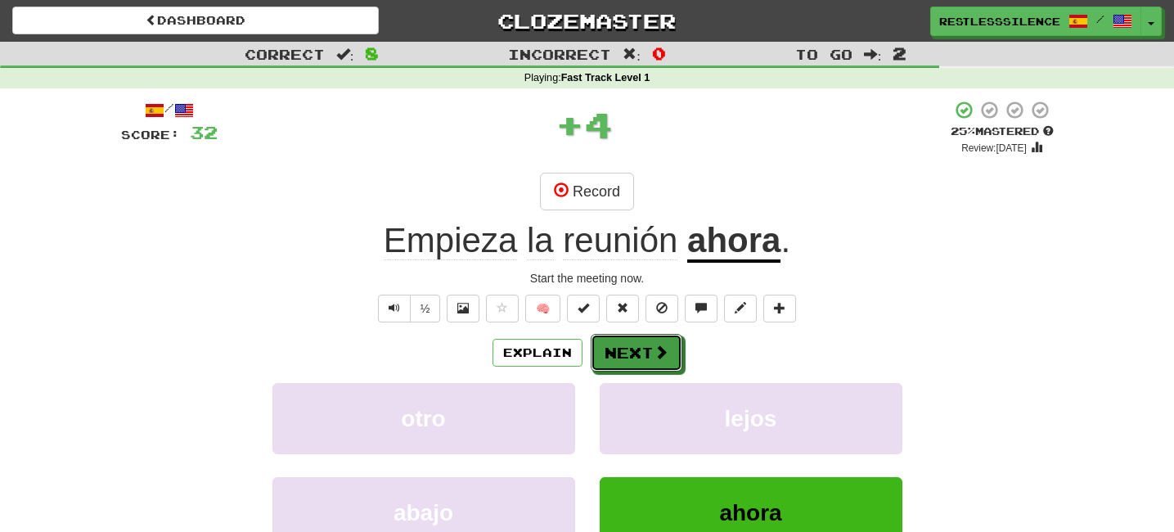
click at [616, 352] on button "Next" at bounding box center [636, 353] width 92 height 38
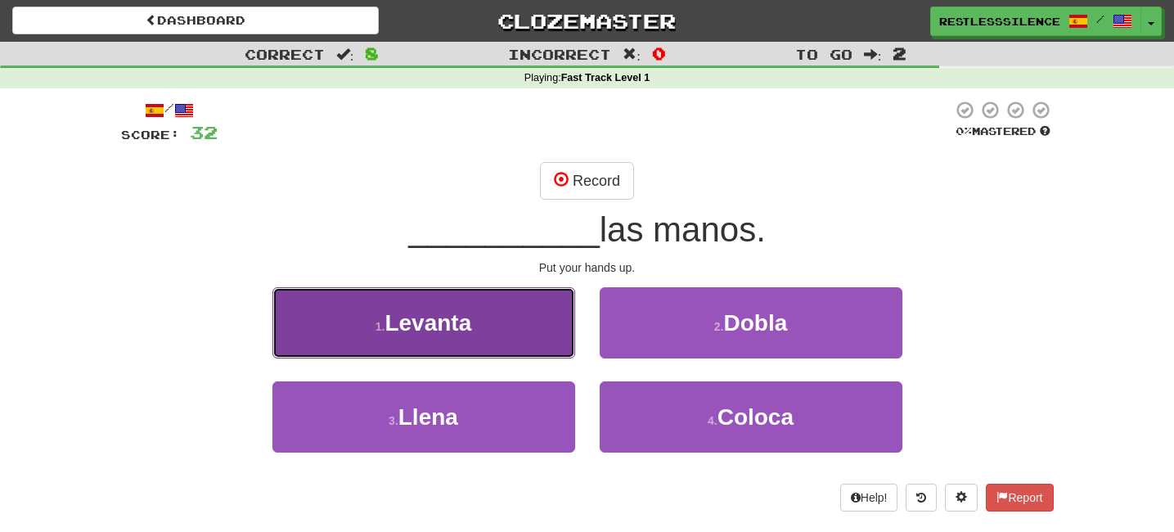
click at [441, 330] on span "Levanta" at bounding box center [427, 322] width 87 height 25
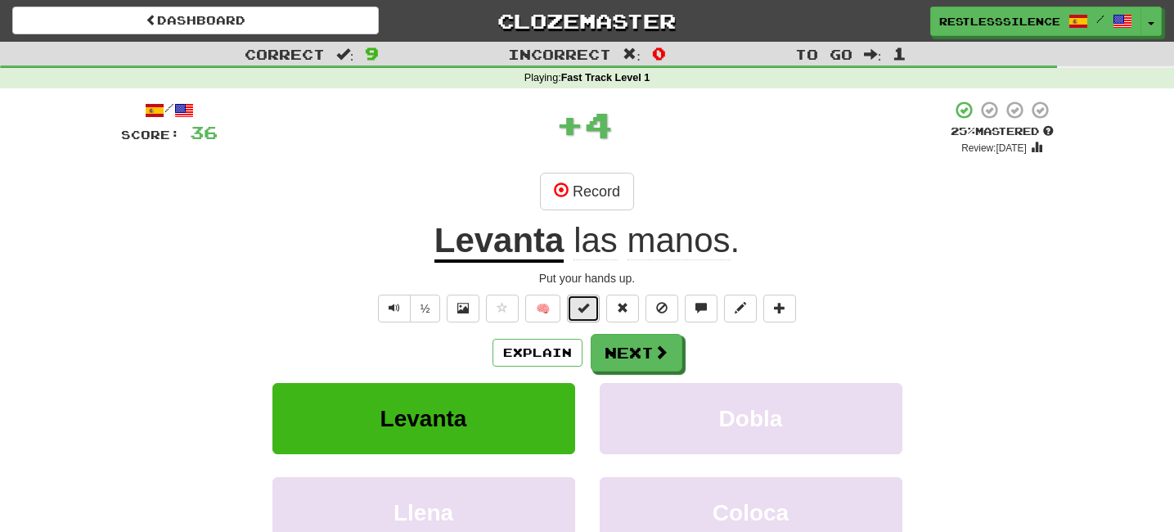
click at [588, 306] on button at bounding box center [583, 308] width 33 height 28
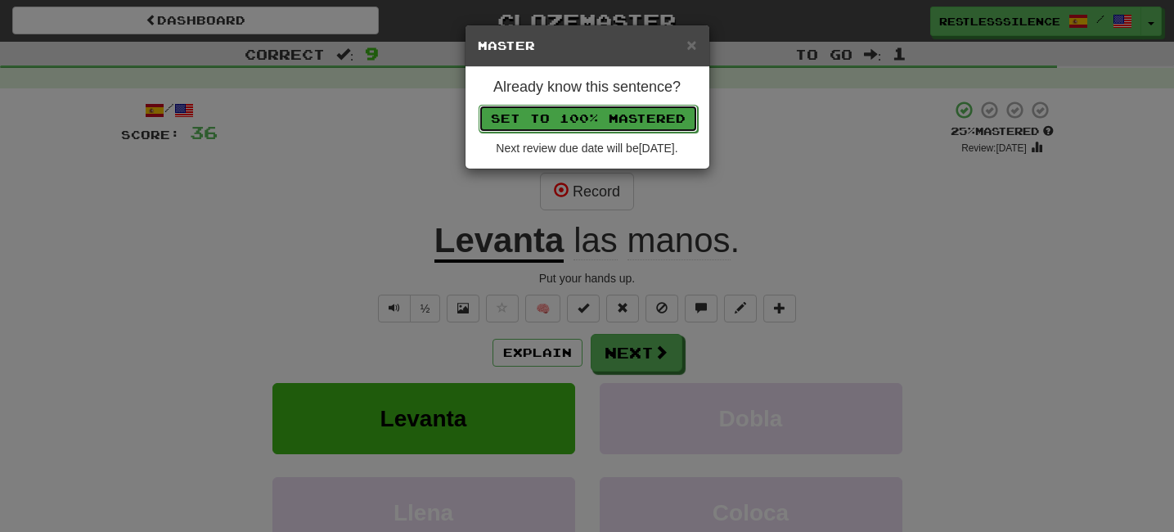
click at [583, 125] on button "Set to 100% Mastered" at bounding box center [587, 119] width 219 height 28
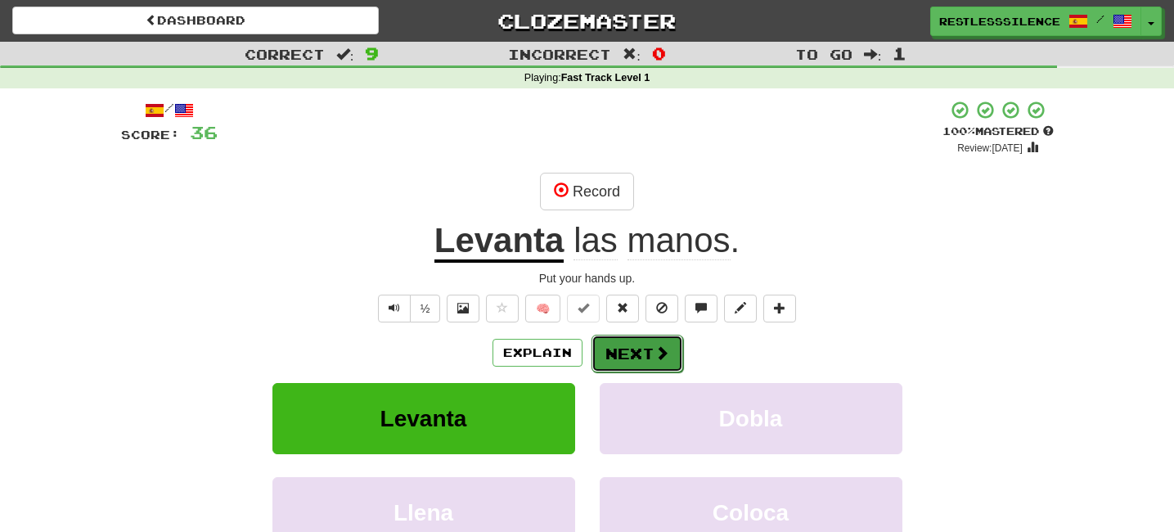
click at [616, 341] on button "Next" at bounding box center [637, 353] width 92 height 38
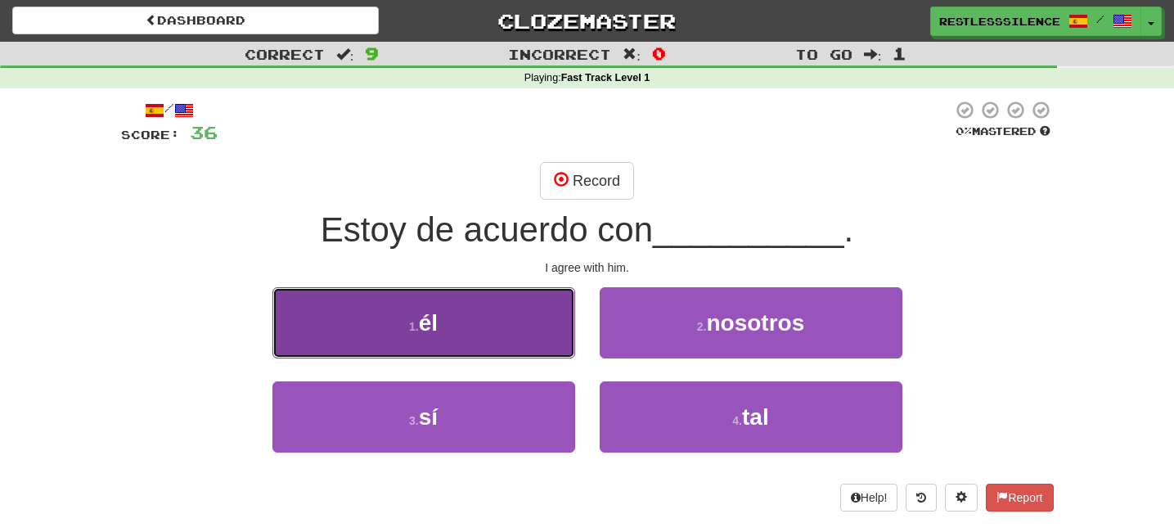
click at [499, 332] on button "1 . él" at bounding box center [423, 322] width 303 height 71
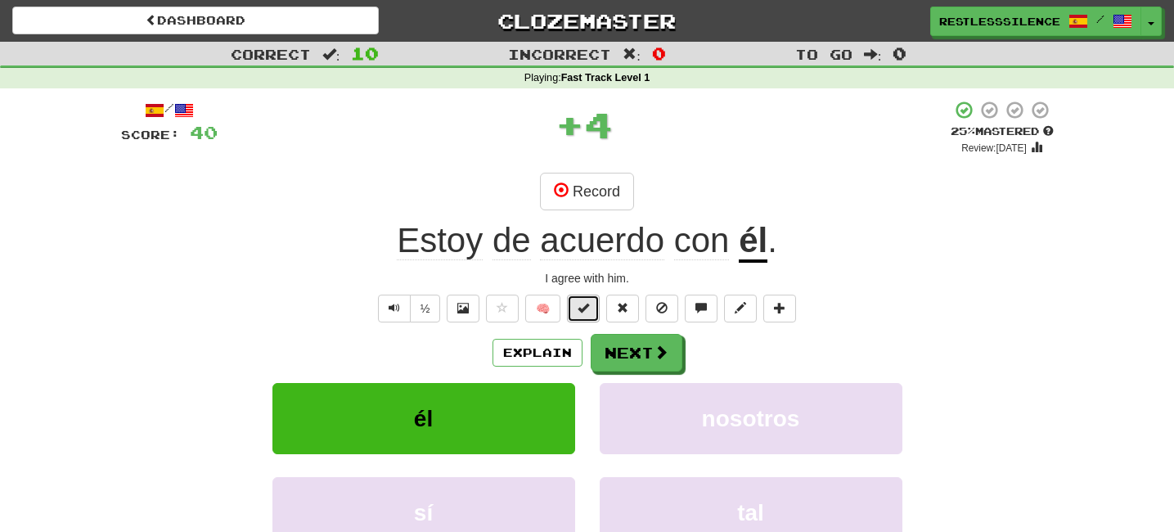
click at [581, 312] on span at bounding box center [582, 307] width 11 height 11
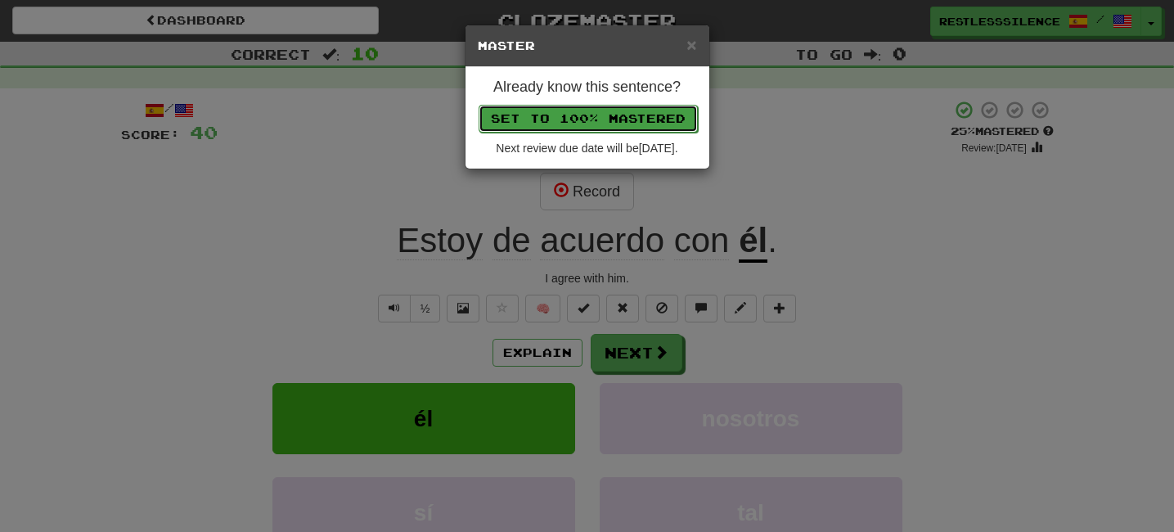
click at [601, 105] on button "Set to 100% Mastered" at bounding box center [587, 119] width 219 height 28
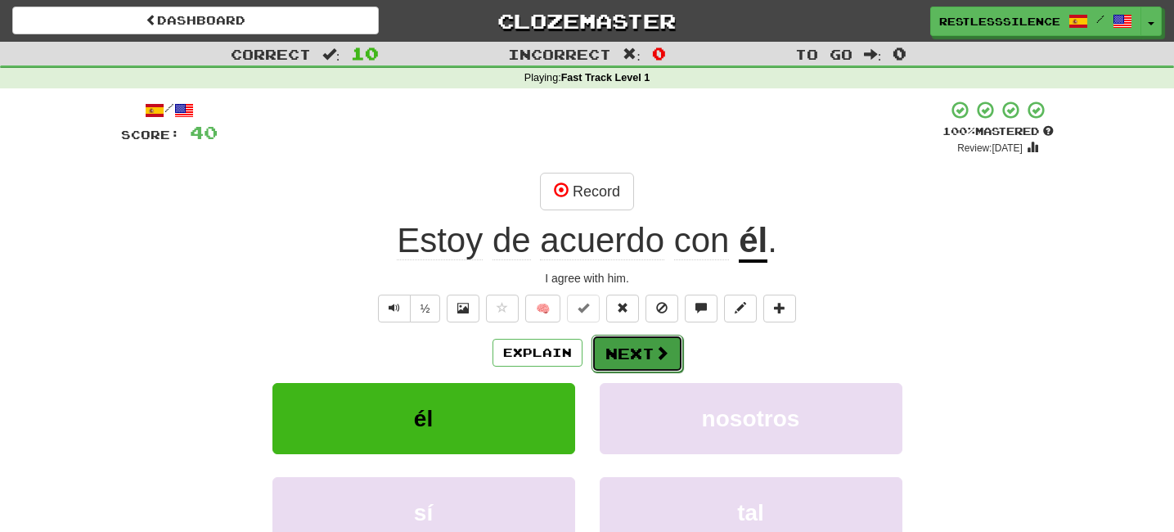
click at [615, 354] on button "Next" at bounding box center [637, 353] width 92 height 38
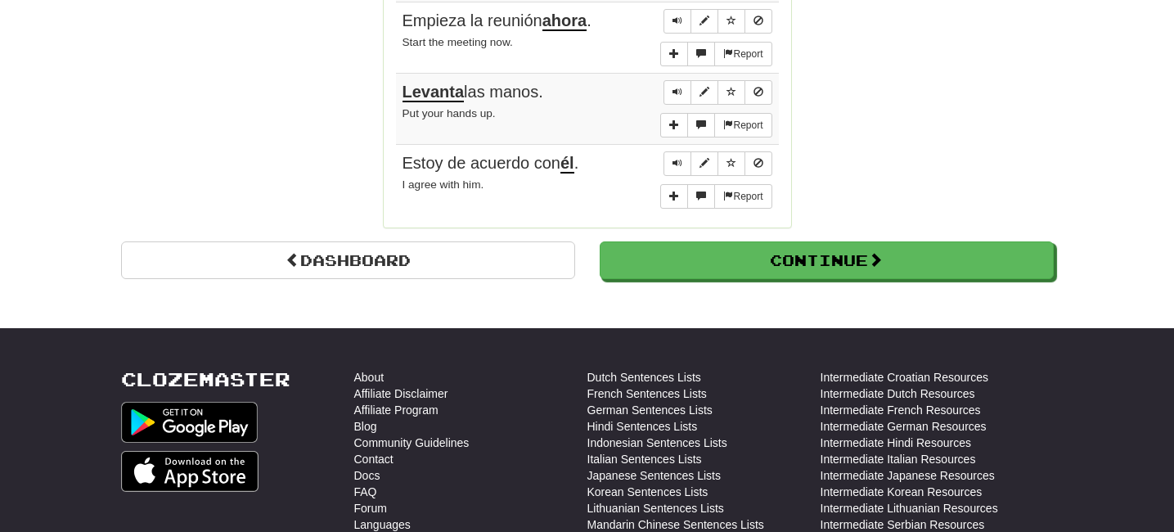
scroll to position [1486, 0]
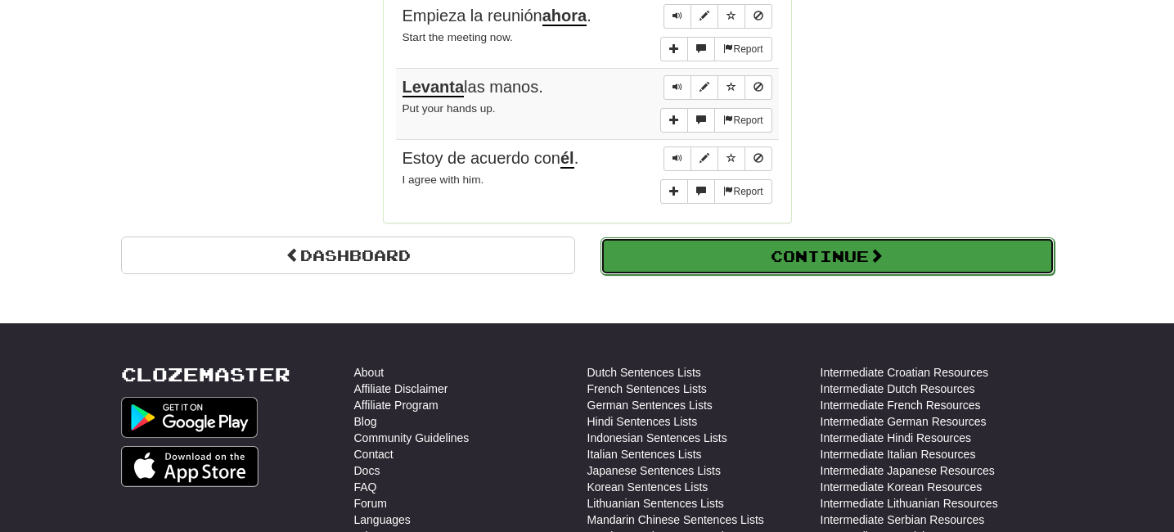
click at [792, 246] on button "Continue" at bounding box center [827, 256] width 454 height 38
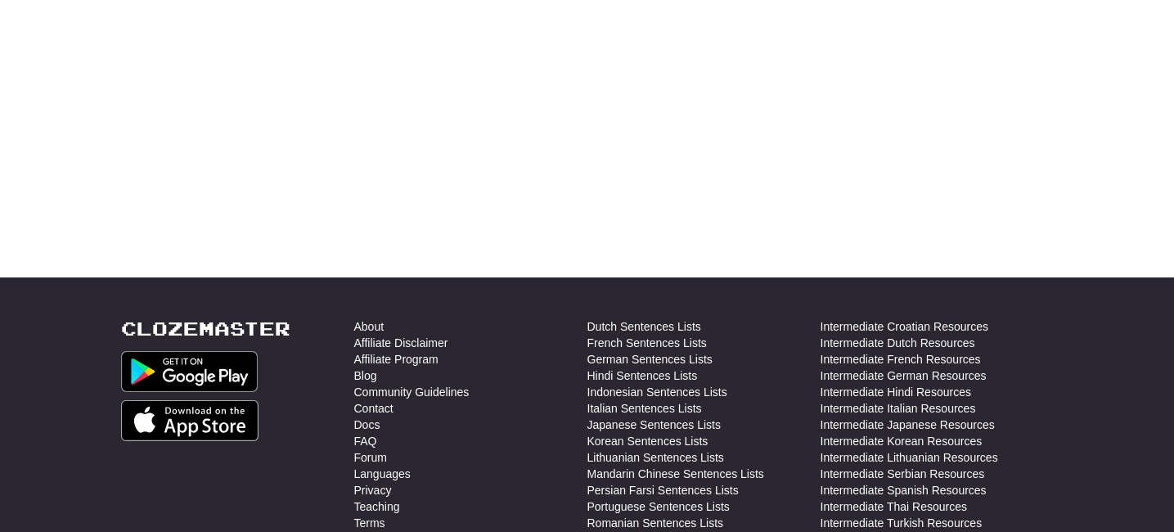
scroll to position [0, 0]
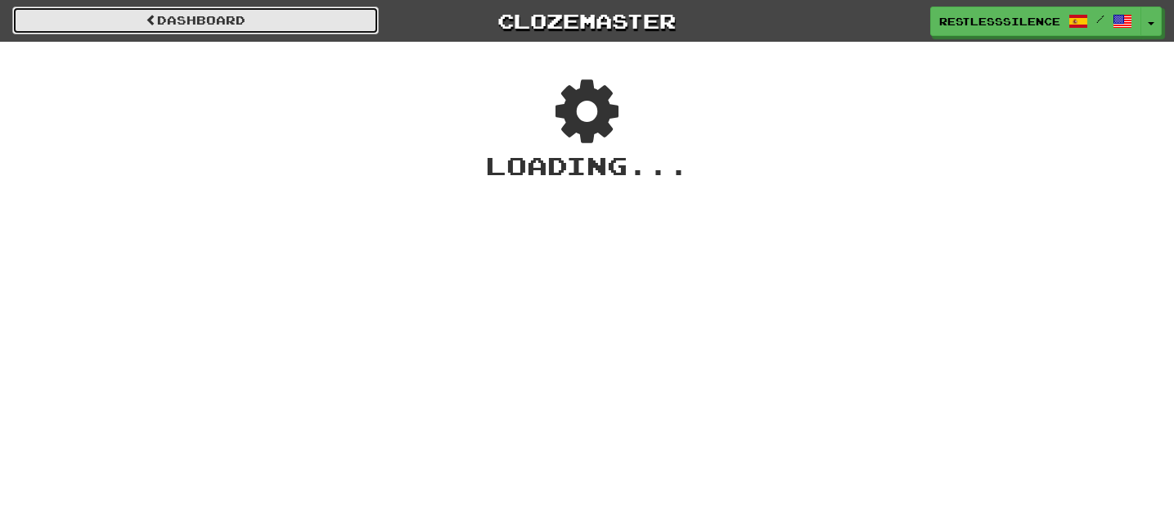
click at [249, 29] on link "Dashboard" at bounding box center [195, 21] width 366 height 28
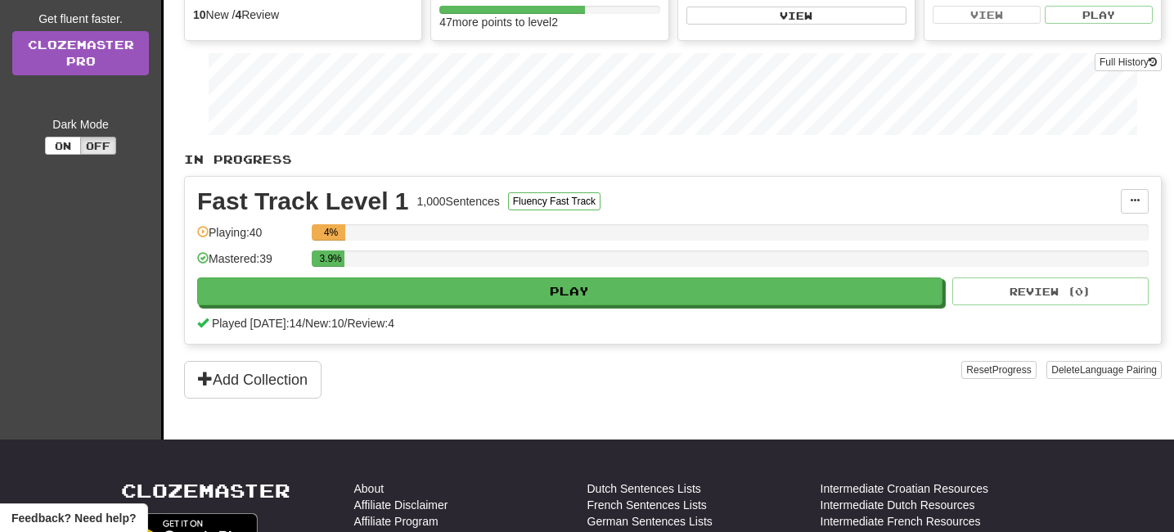
scroll to position [258, 0]
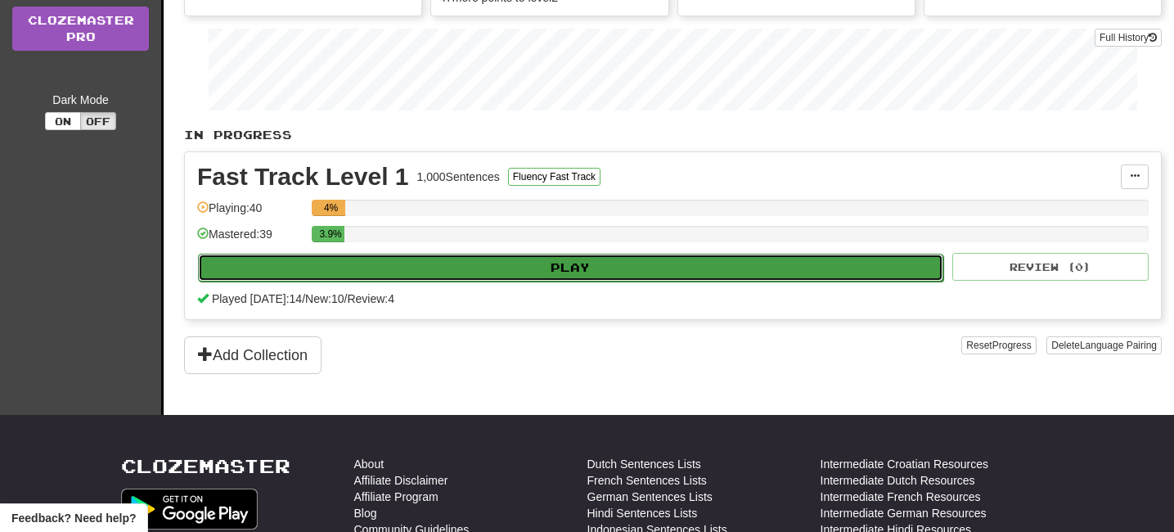
click at [572, 273] on button "Play" at bounding box center [570, 268] width 745 height 28
select select "**"
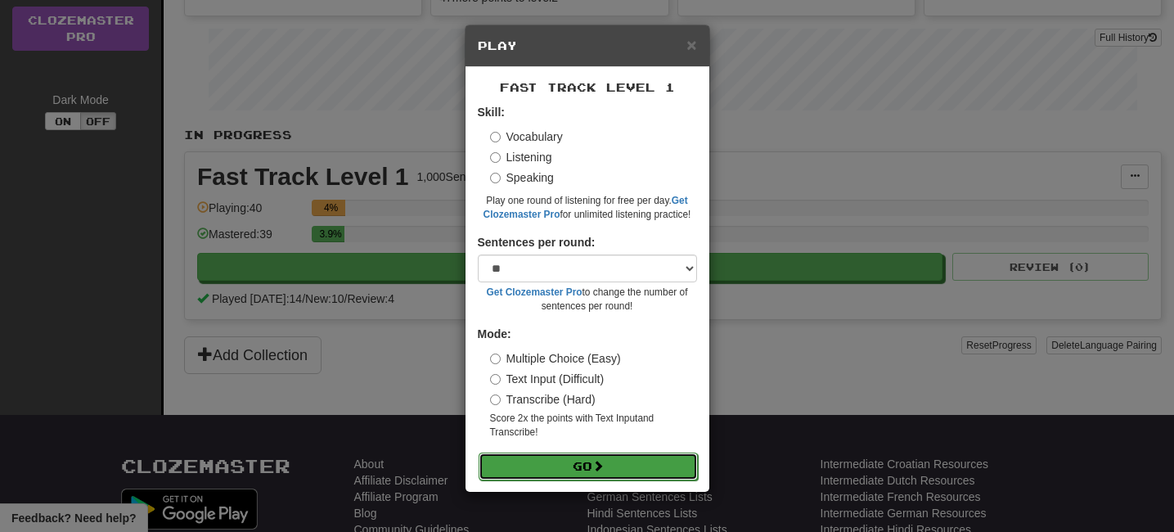
click at [599, 465] on span at bounding box center [597, 465] width 11 height 11
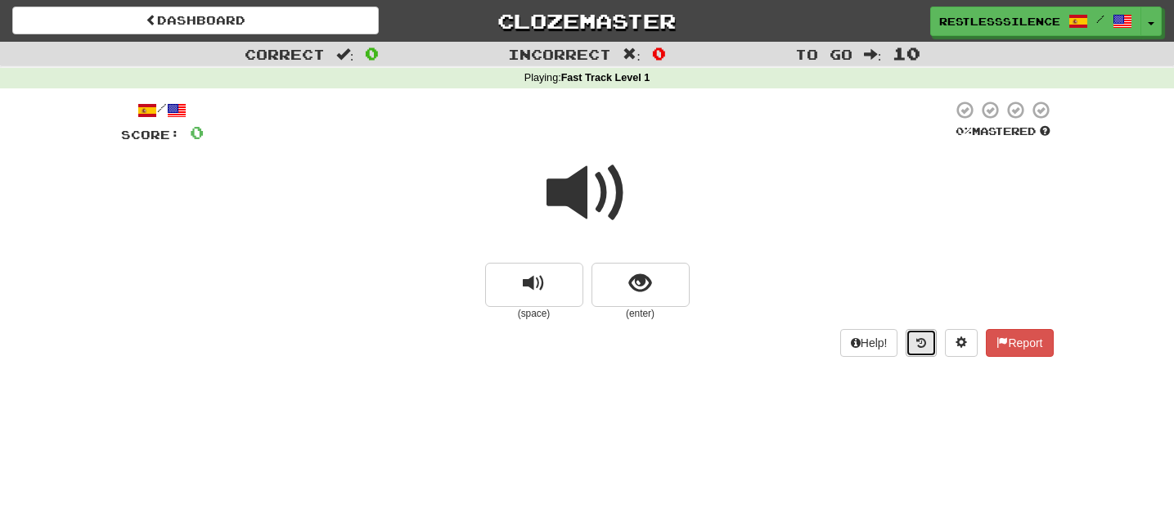
click at [917, 348] on button at bounding box center [920, 343] width 31 height 28
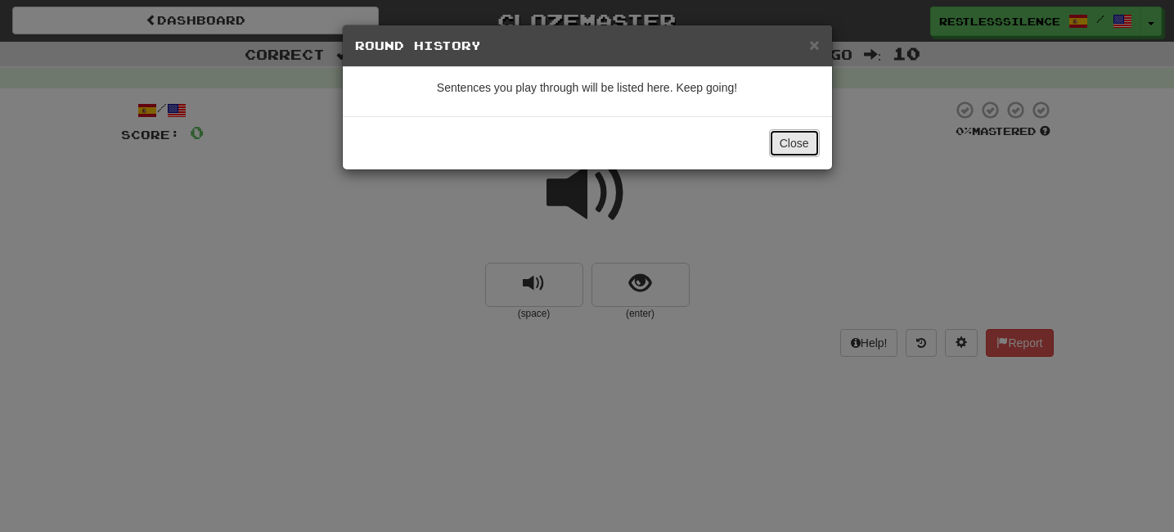
click at [788, 144] on button "Close" at bounding box center [794, 143] width 51 height 28
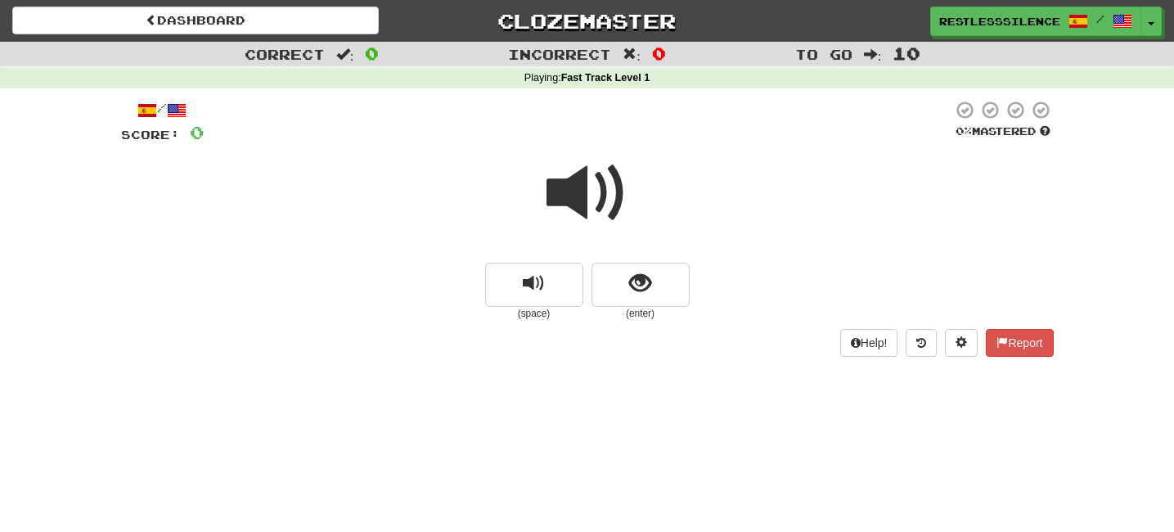
click at [564, 200] on span at bounding box center [587, 193] width 82 height 82
click at [634, 283] on span "show sentence" at bounding box center [640, 283] width 22 height 22
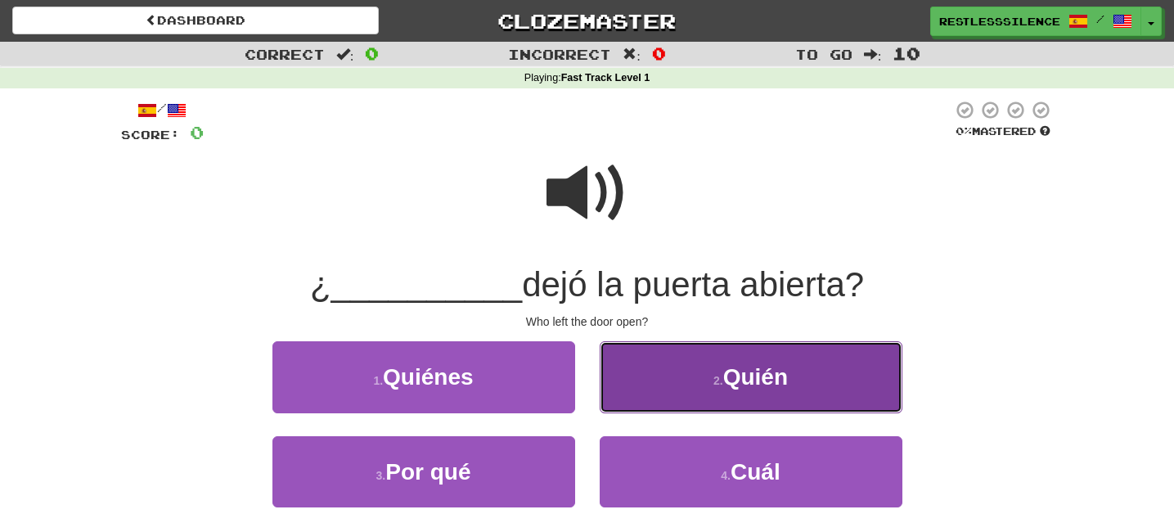
click at [682, 365] on button "2 . Quién" at bounding box center [750, 376] width 303 height 71
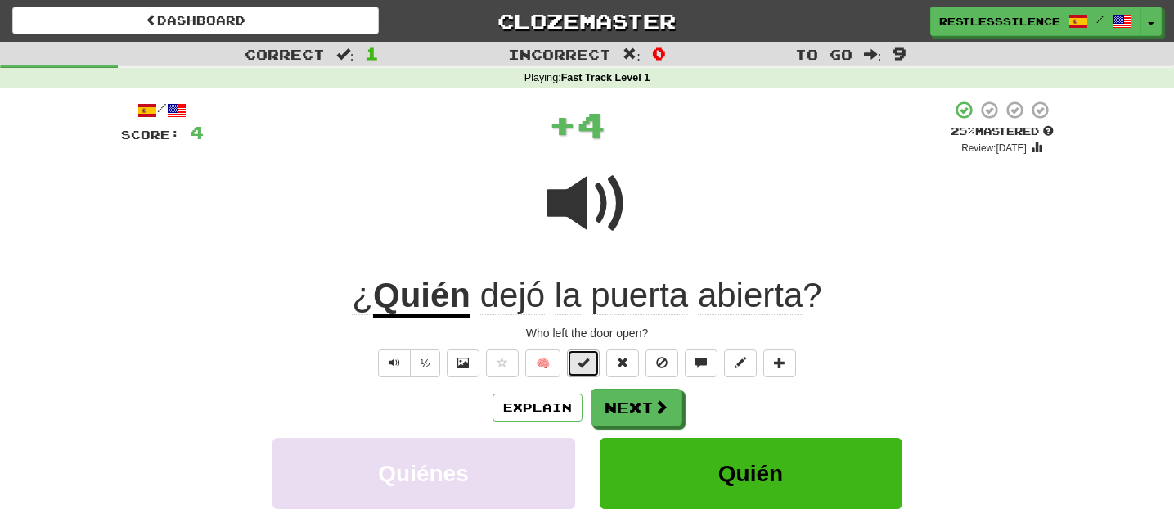
click at [577, 362] on span at bounding box center [582, 362] width 11 height 11
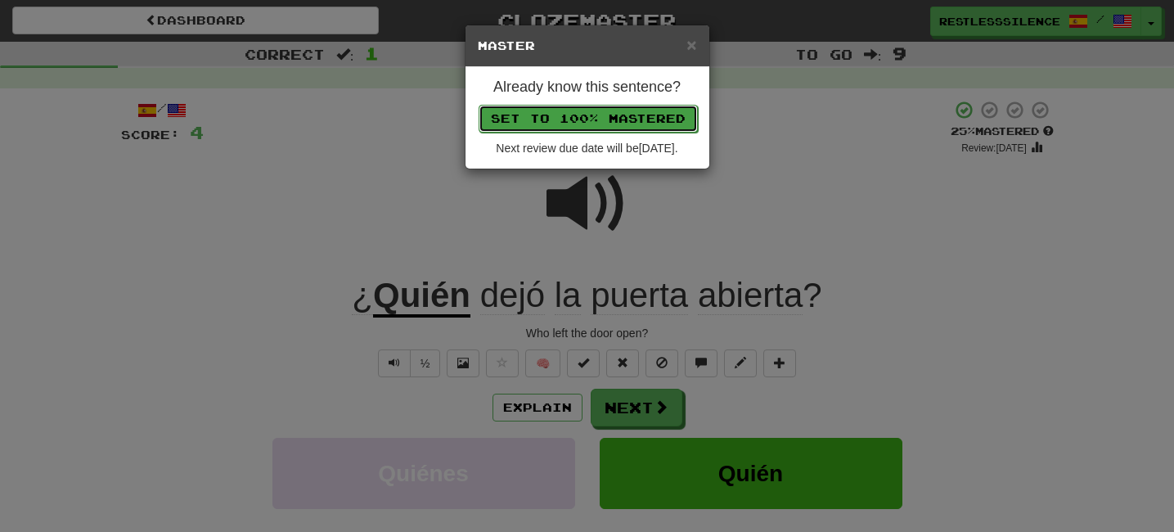
click at [577, 118] on button "Set to 100% Mastered" at bounding box center [587, 119] width 219 height 28
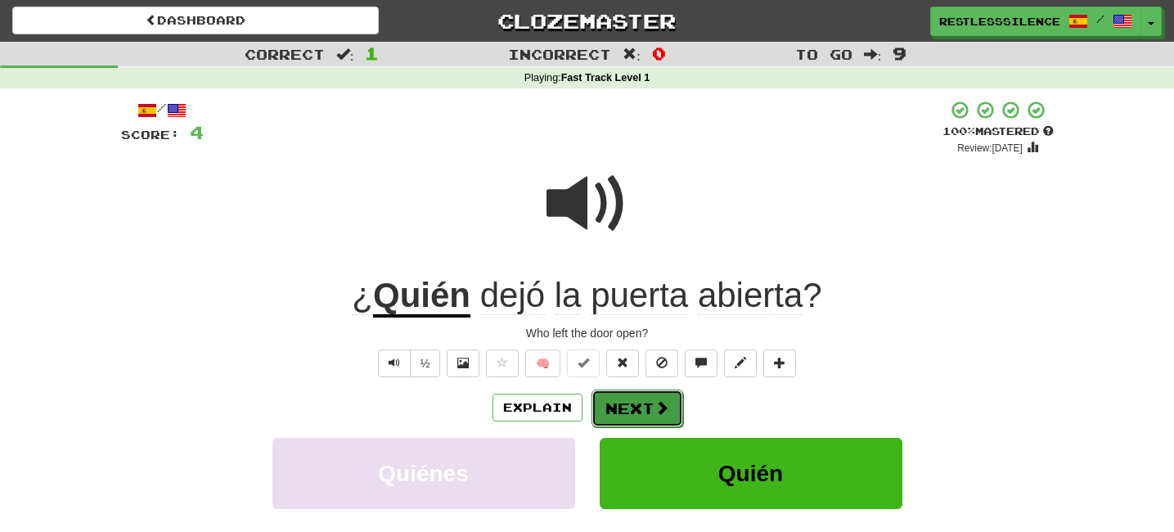
click at [649, 406] on button "Next" at bounding box center [637, 408] width 92 height 38
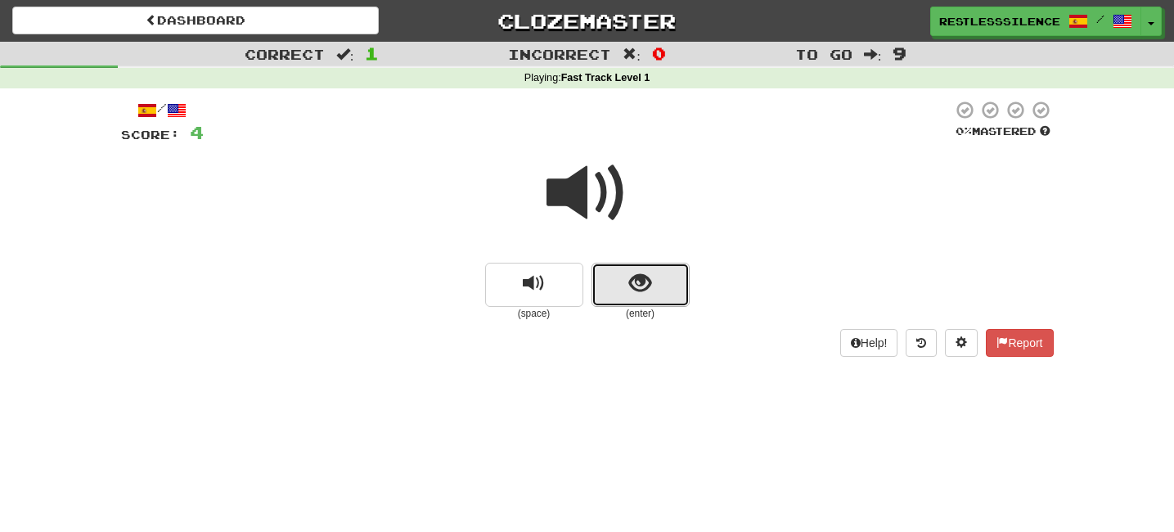
click at [625, 276] on button "show sentence" at bounding box center [640, 285] width 98 height 44
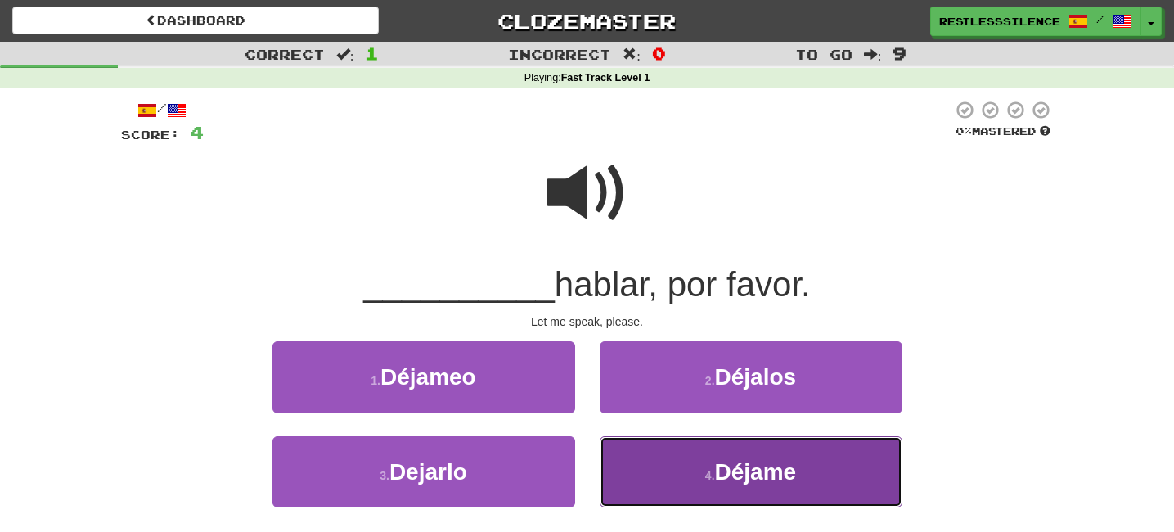
click at [717, 451] on button "4 . Déjame" at bounding box center [750, 471] width 303 height 71
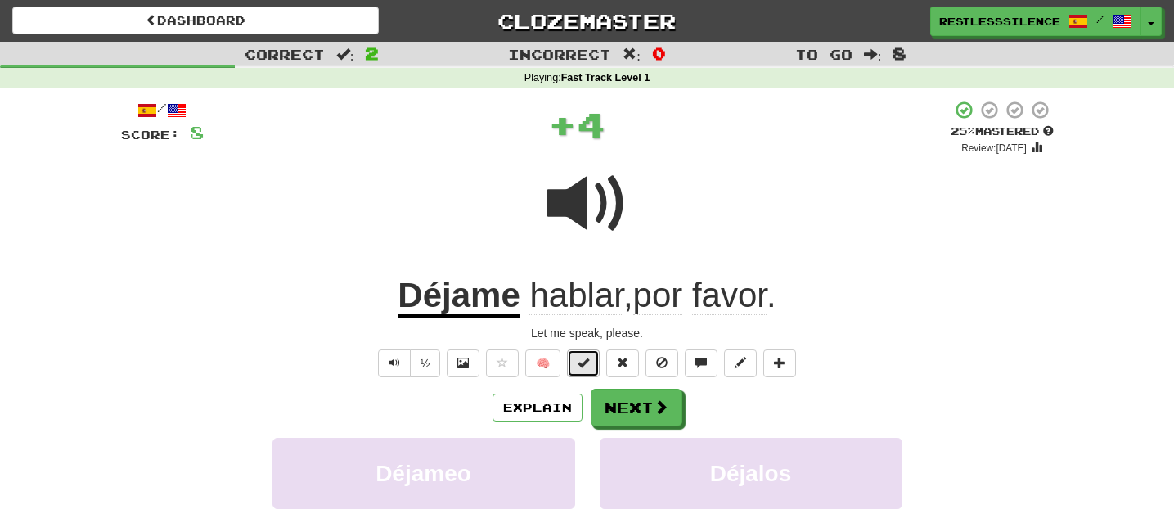
click at [586, 361] on span at bounding box center [582, 362] width 11 height 11
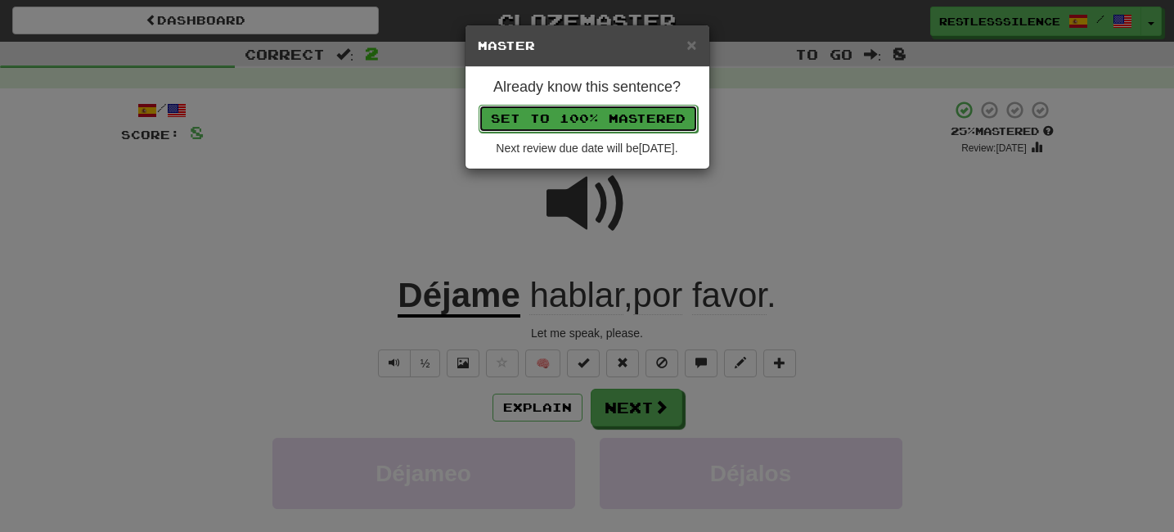
click at [599, 108] on button "Set to 100% Mastered" at bounding box center [587, 119] width 219 height 28
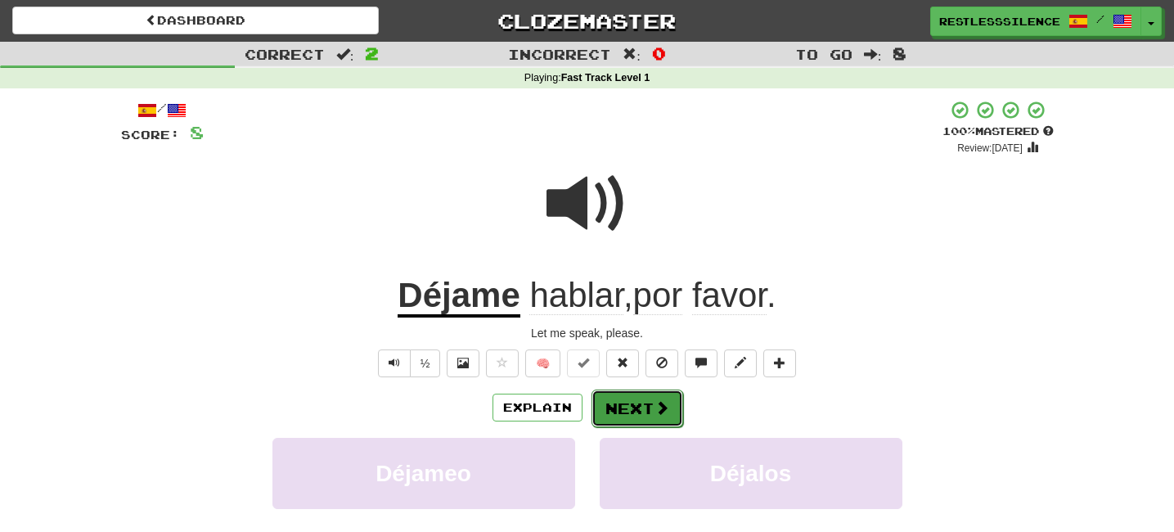
click at [659, 422] on button "Next" at bounding box center [637, 408] width 92 height 38
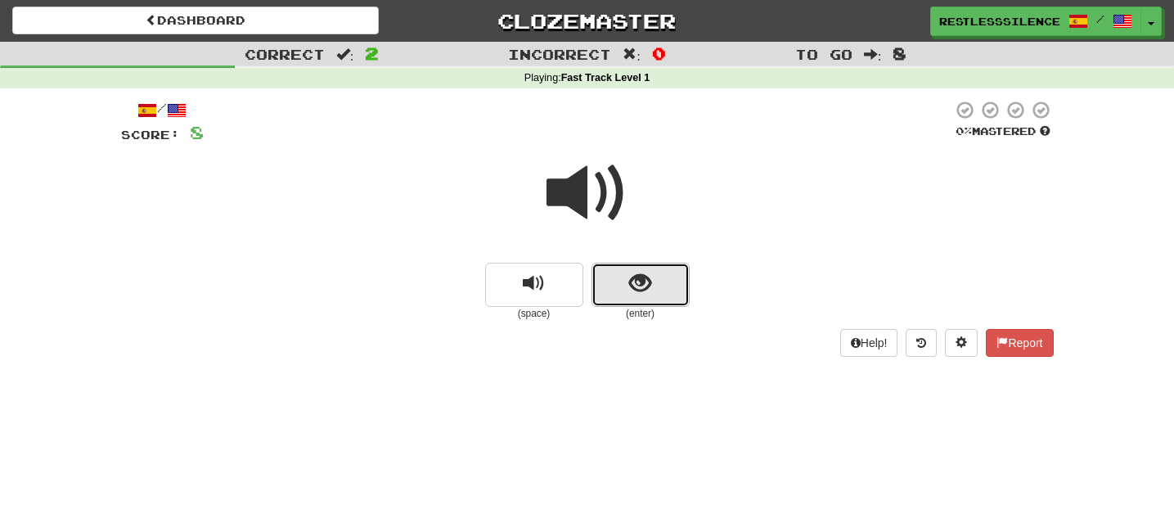
click at [631, 277] on span "show sentence" at bounding box center [640, 283] width 22 height 22
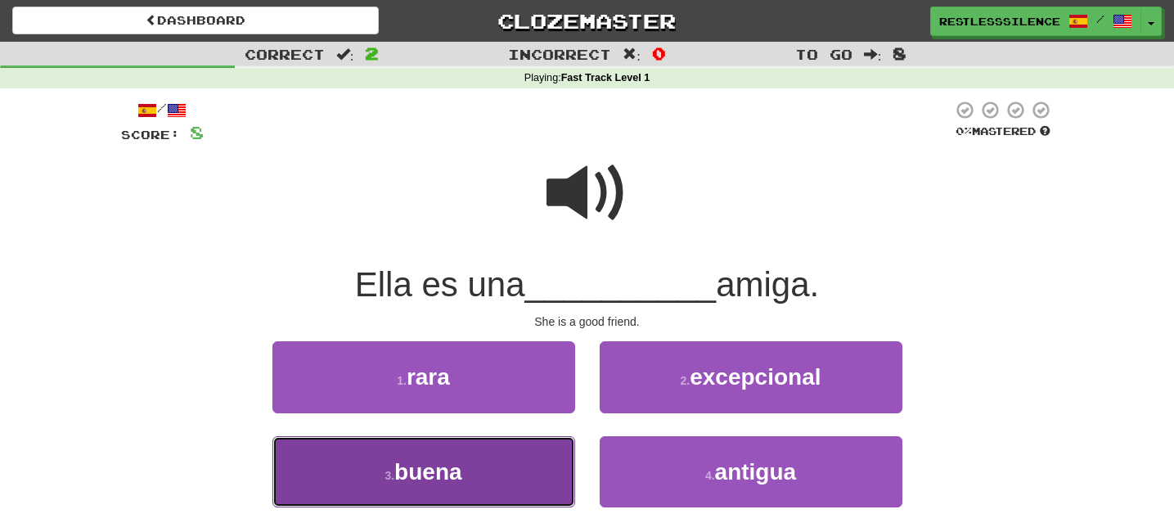
click at [482, 473] on button "3 . buena" at bounding box center [423, 471] width 303 height 71
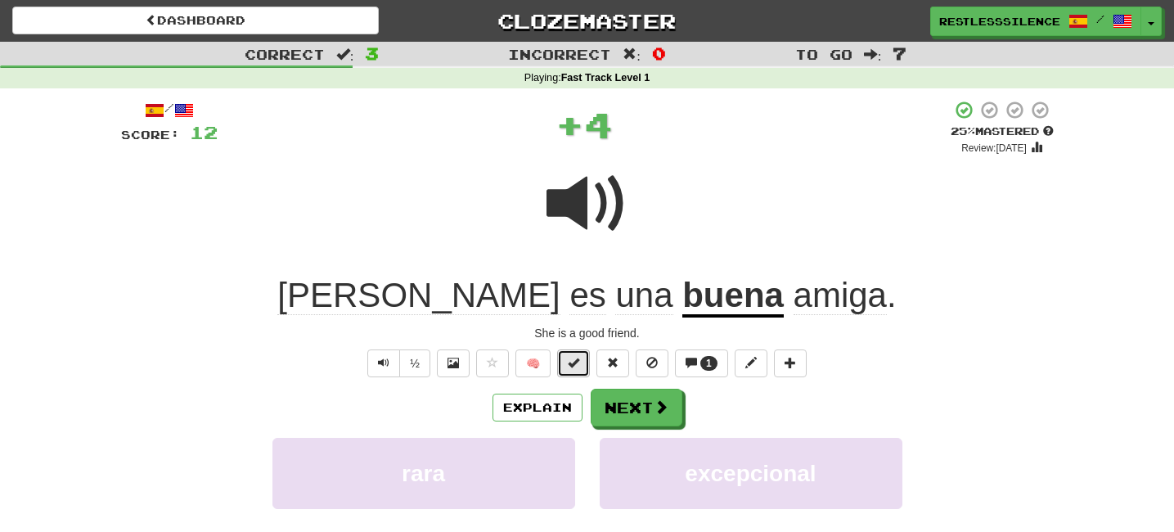
click at [573, 358] on span at bounding box center [573, 362] width 11 height 11
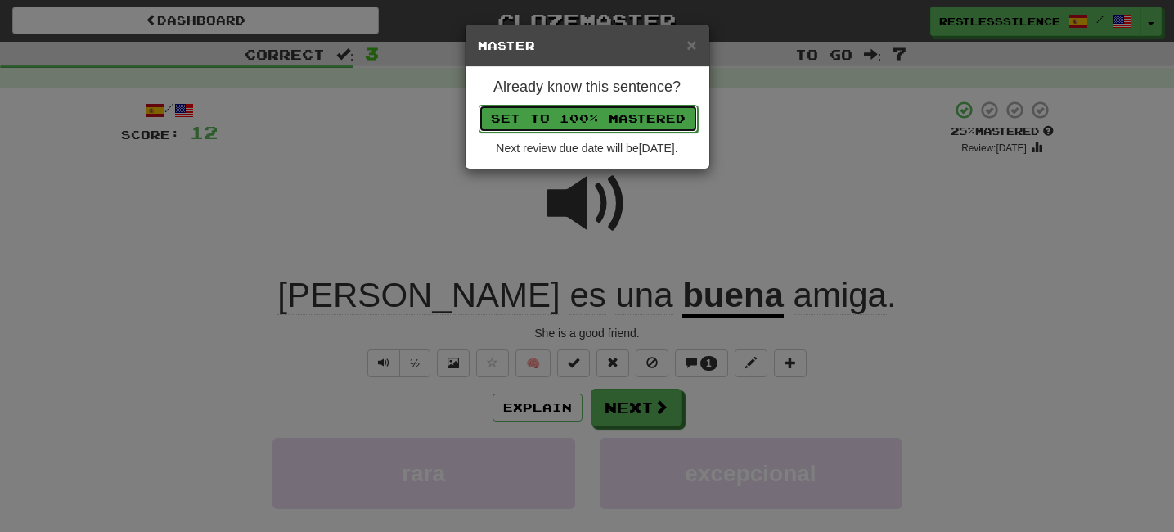
click at [581, 125] on button "Set to 100% Mastered" at bounding box center [587, 119] width 219 height 28
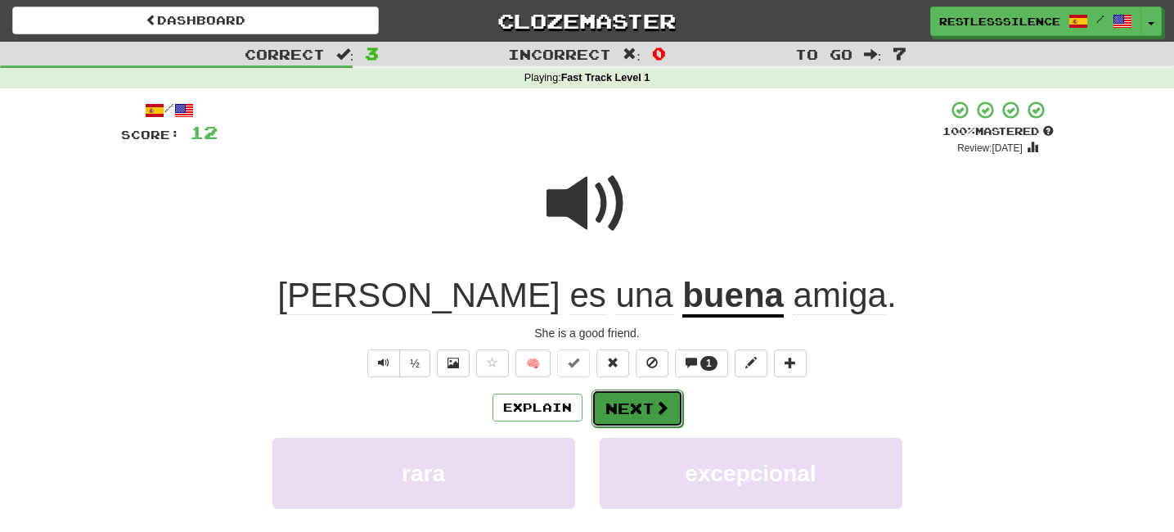
click at [629, 406] on button "Next" at bounding box center [637, 408] width 92 height 38
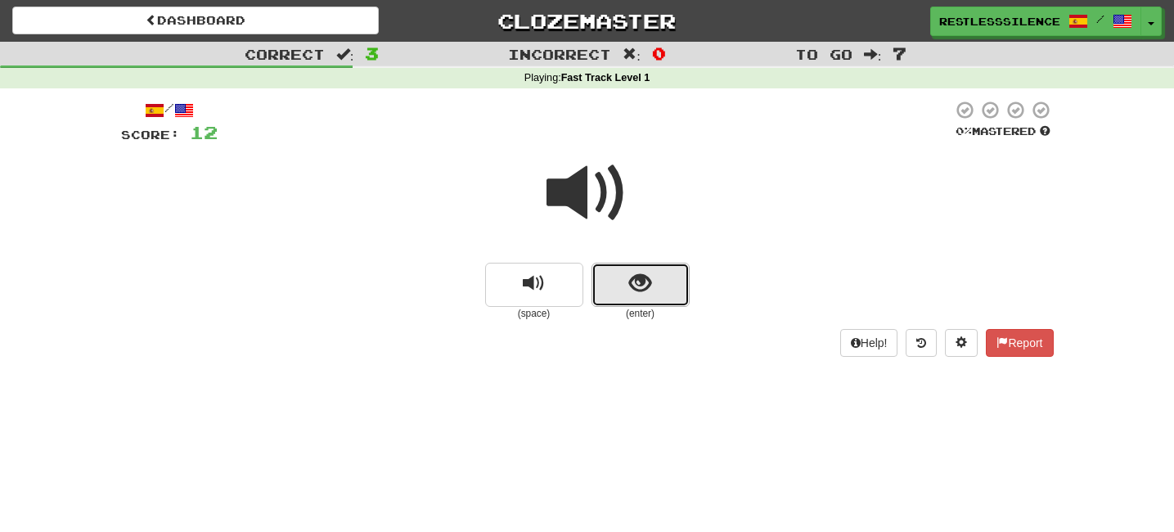
click at [628, 298] on button "show sentence" at bounding box center [640, 285] width 98 height 44
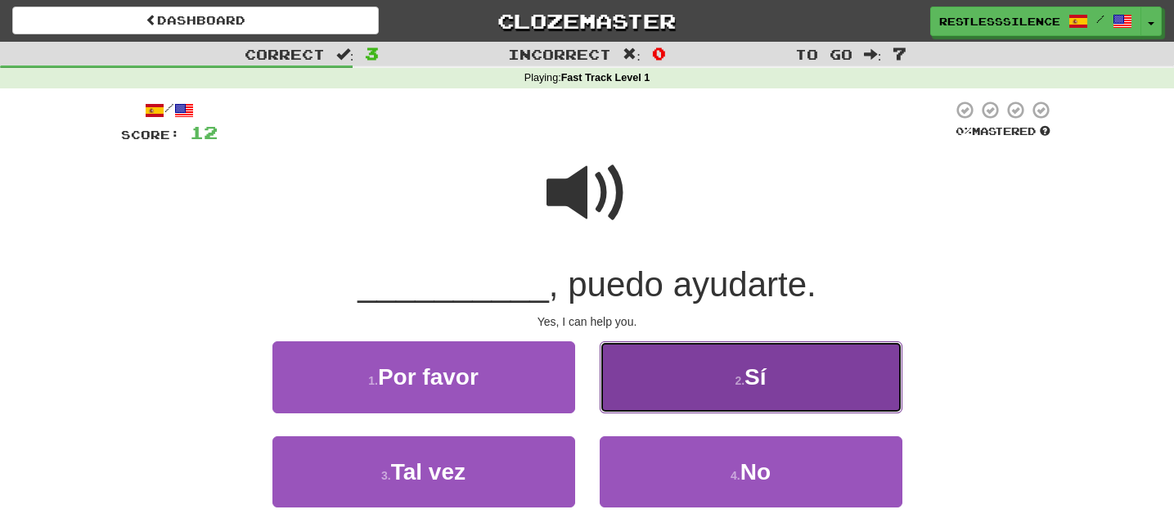
click at [684, 374] on button "2 . Sí" at bounding box center [750, 376] width 303 height 71
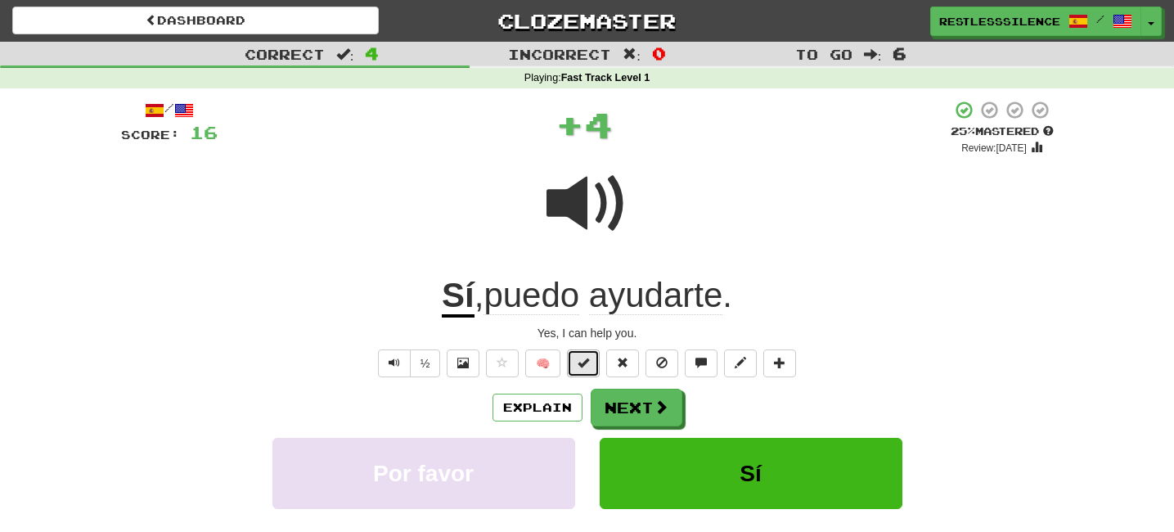
click at [582, 359] on span at bounding box center [582, 362] width 11 height 11
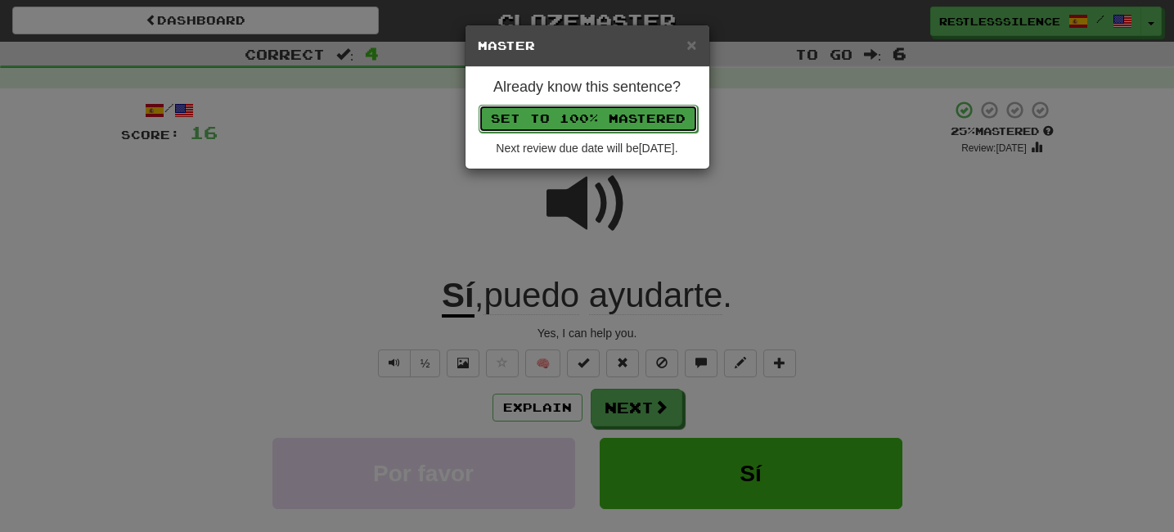
click at [603, 122] on button "Set to 100% Mastered" at bounding box center [587, 119] width 219 height 28
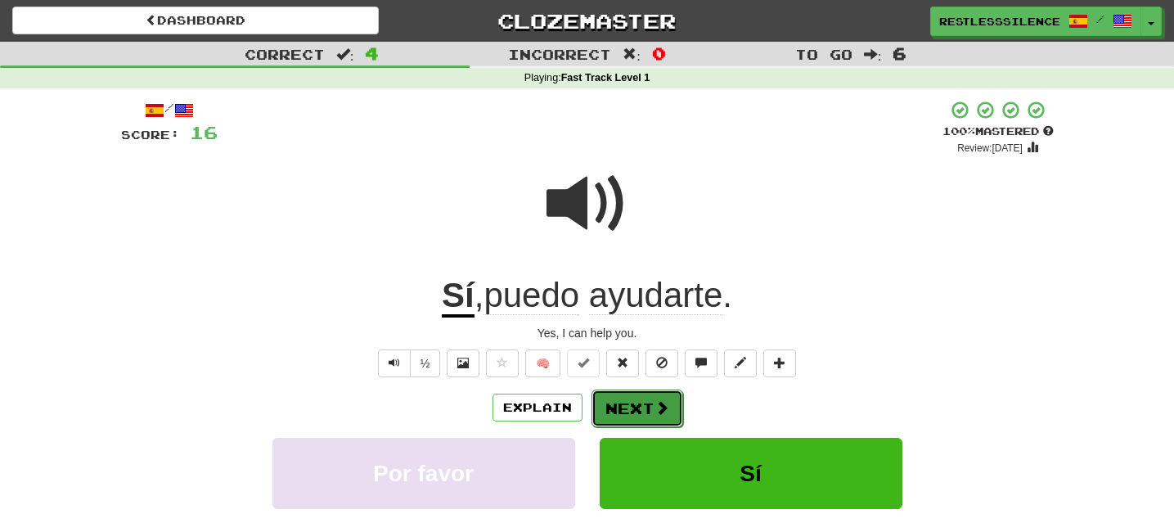
click at [643, 410] on button "Next" at bounding box center [637, 408] width 92 height 38
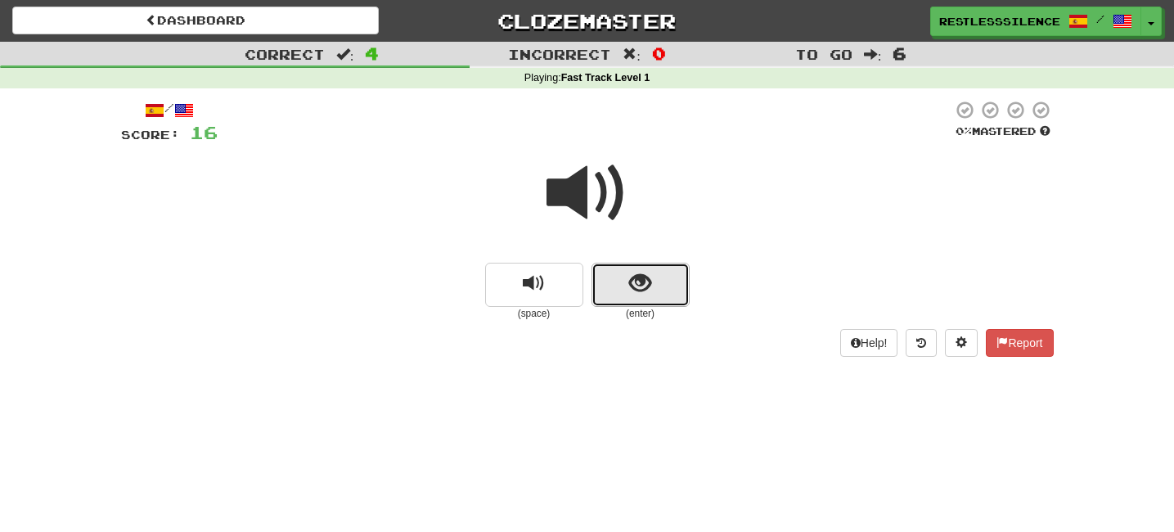
click at [637, 287] on span "show sentence" at bounding box center [640, 283] width 22 height 22
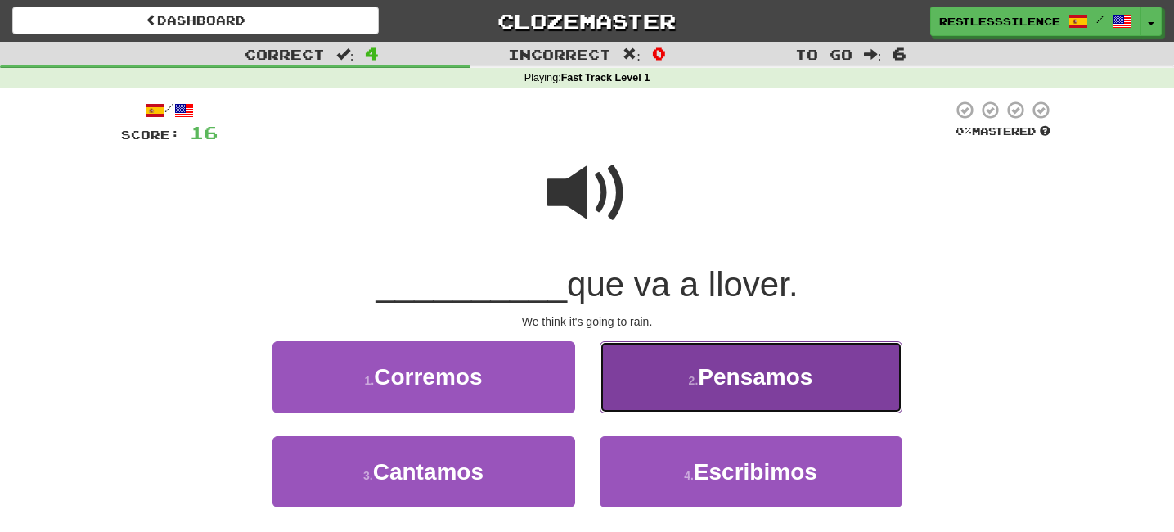
click at [652, 385] on button "2 . Pensamos" at bounding box center [750, 376] width 303 height 71
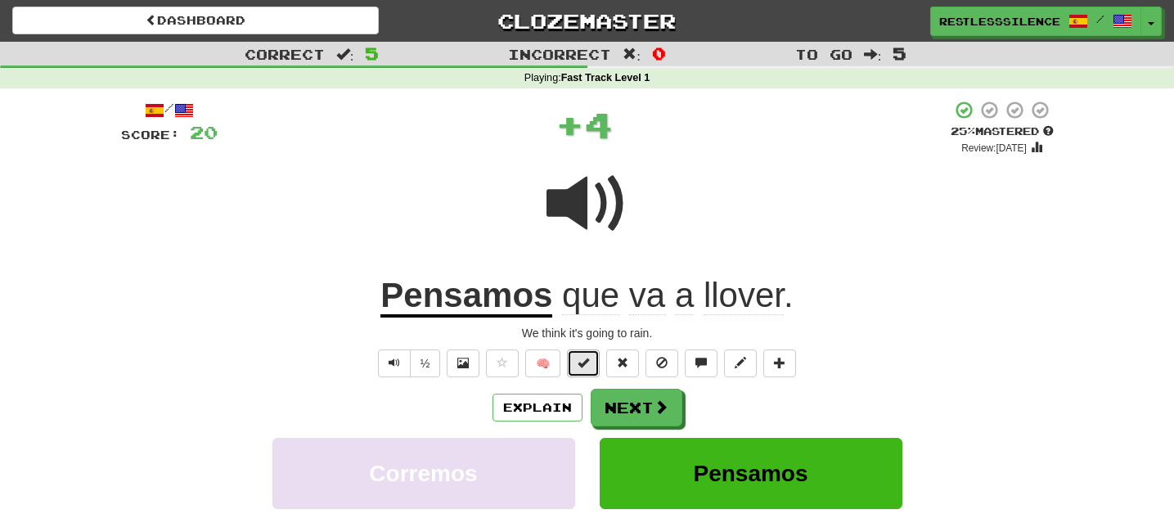
click at [577, 357] on span at bounding box center [582, 362] width 11 height 11
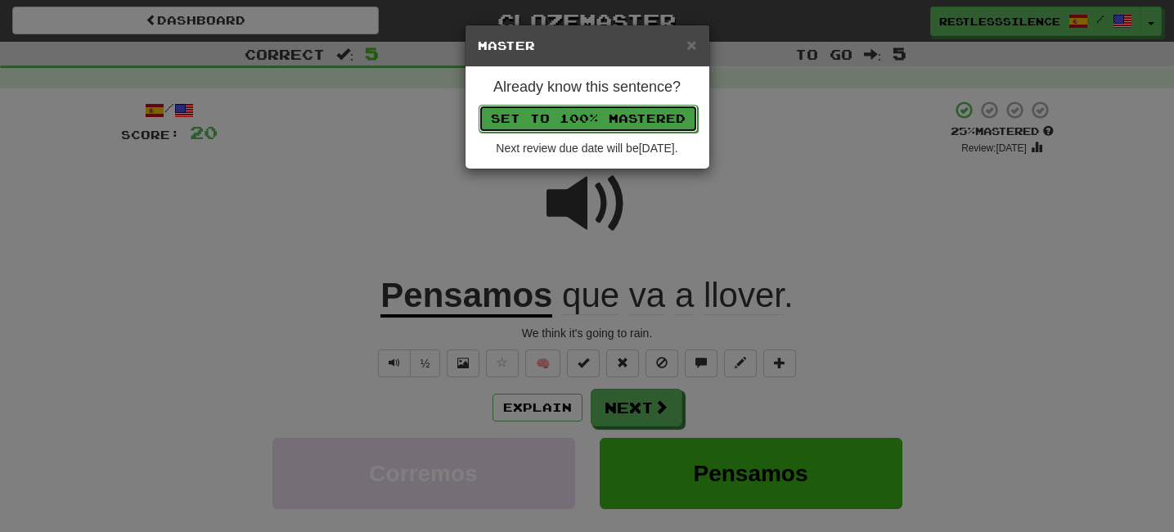
click at [604, 121] on button "Set to 100% Mastered" at bounding box center [587, 119] width 219 height 28
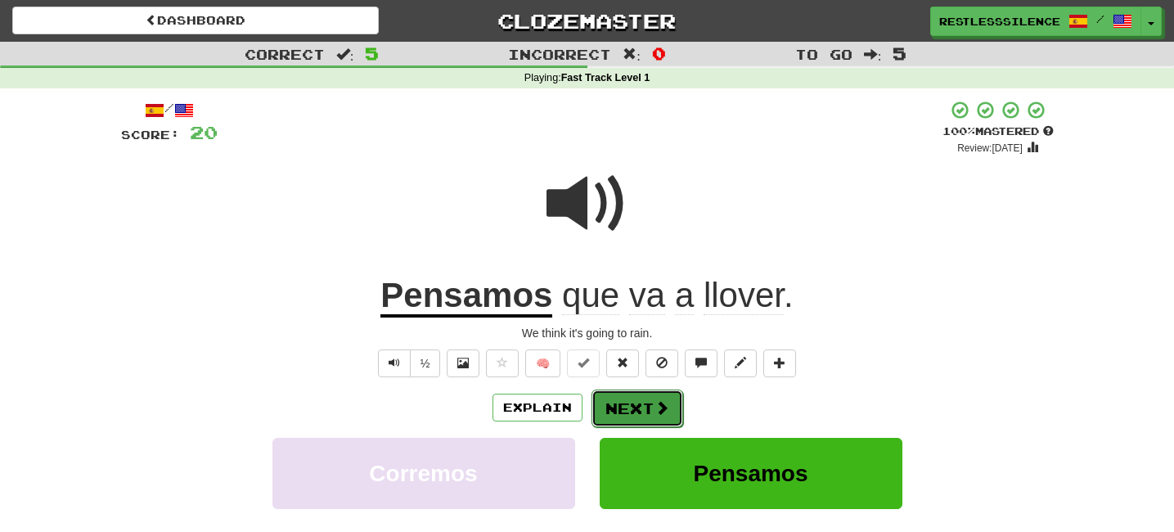
click at [643, 403] on button "Next" at bounding box center [637, 408] width 92 height 38
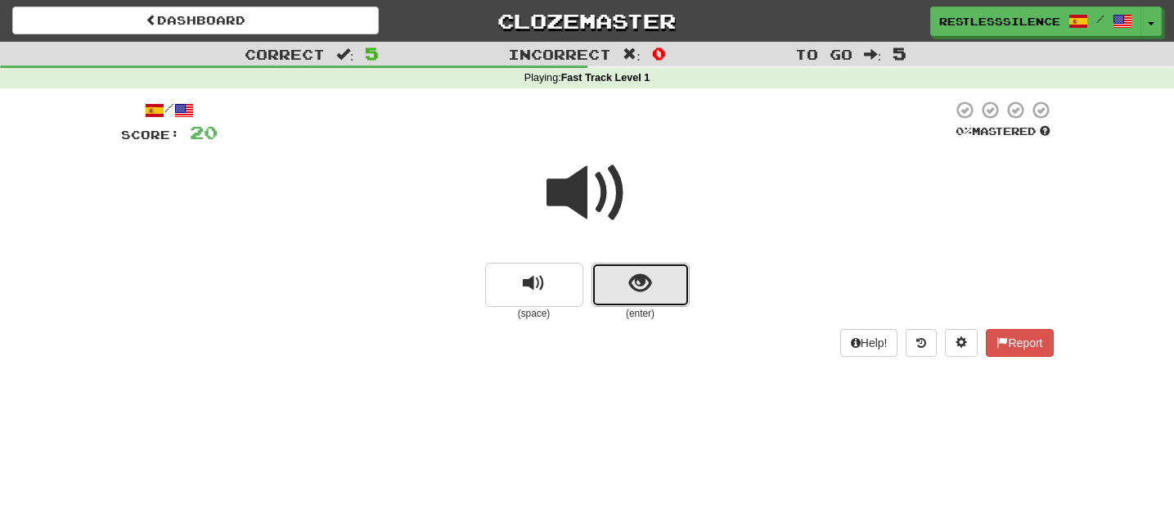
click at [636, 282] on span "show sentence" at bounding box center [640, 283] width 22 height 22
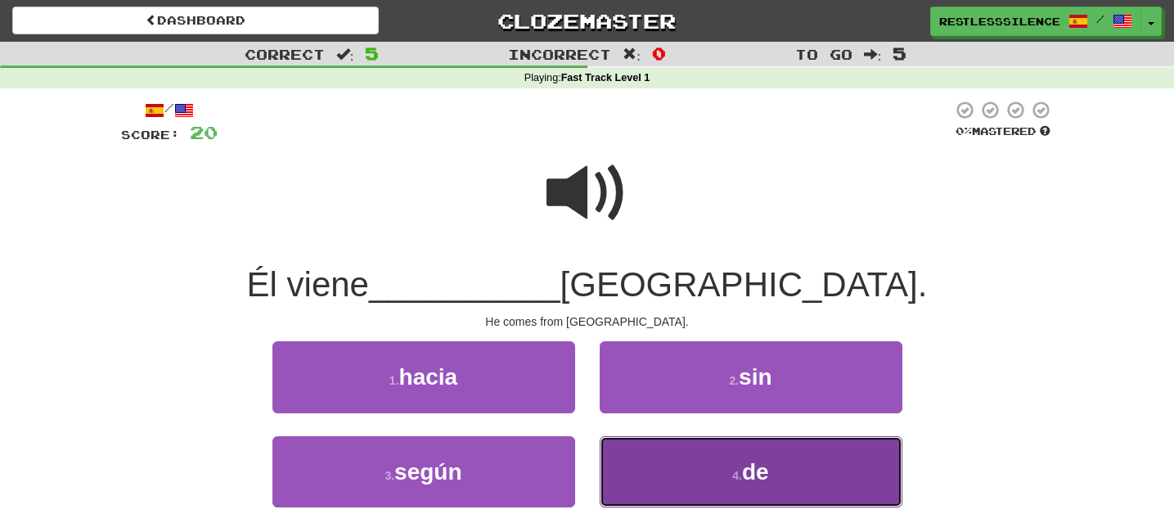
click at [695, 471] on button "4 . de" at bounding box center [750, 471] width 303 height 71
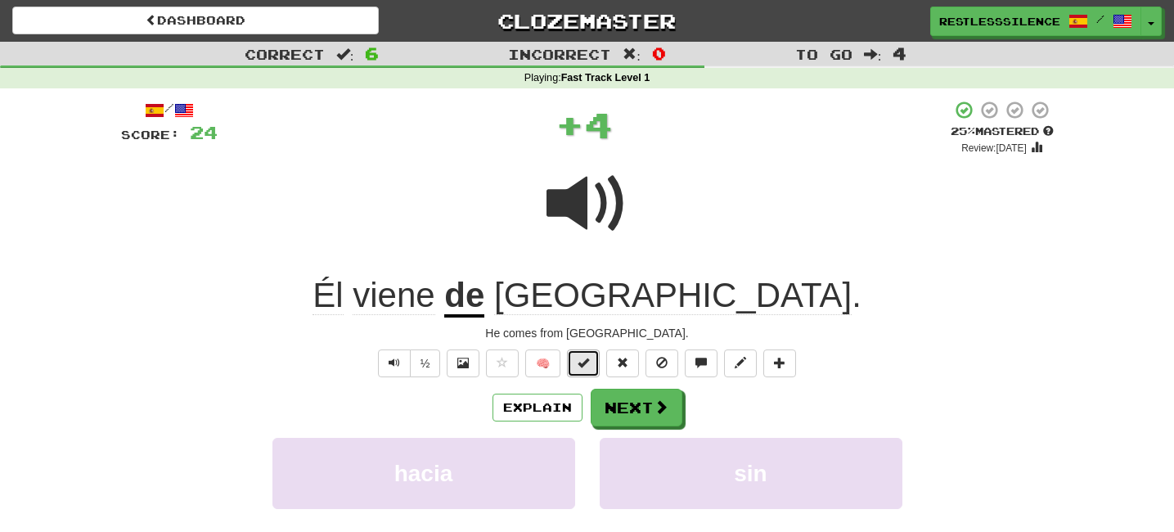
click at [587, 358] on span at bounding box center [582, 362] width 11 height 11
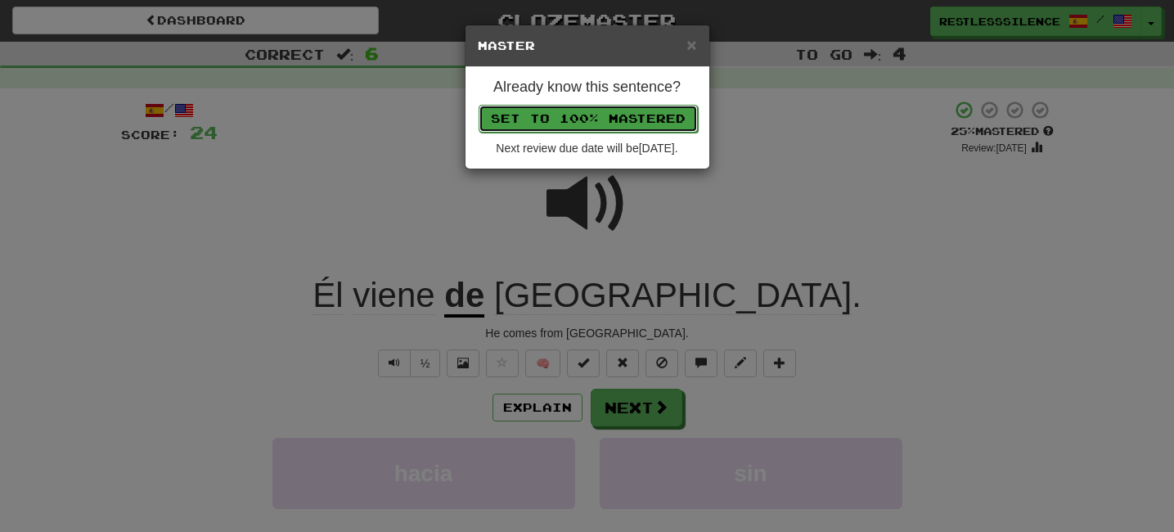
click at [632, 124] on button "Set to 100% Mastered" at bounding box center [587, 119] width 219 height 28
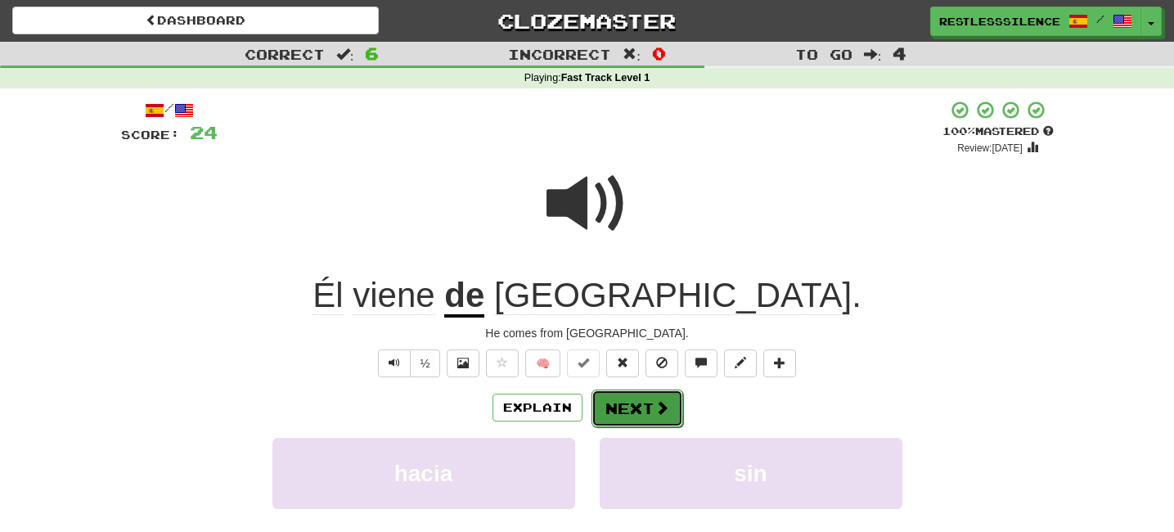
click at [654, 406] on span at bounding box center [661, 407] width 15 height 15
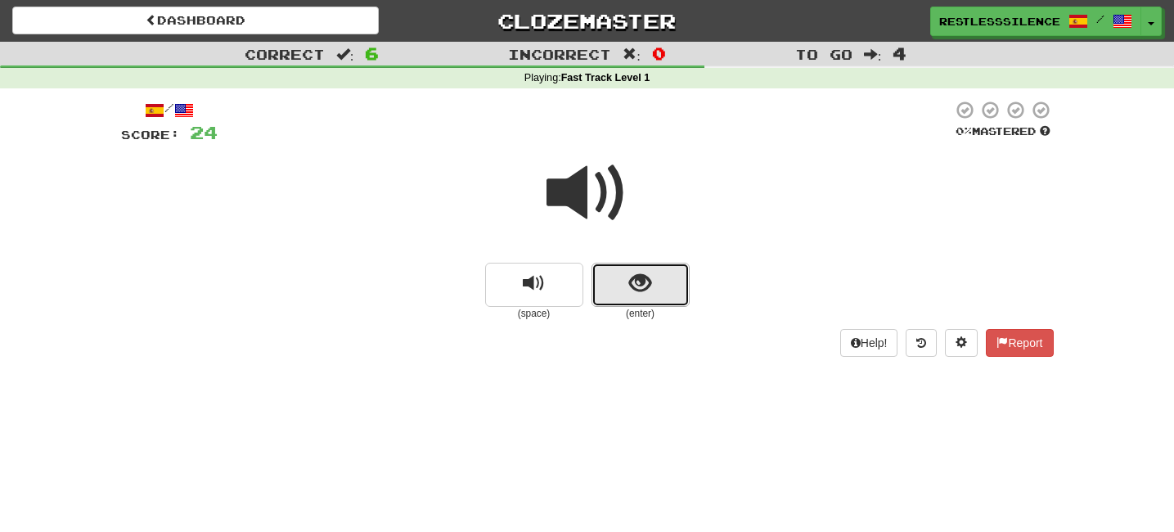
click at [642, 282] on span "show sentence" at bounding box center [640, 283] width 22 height 22
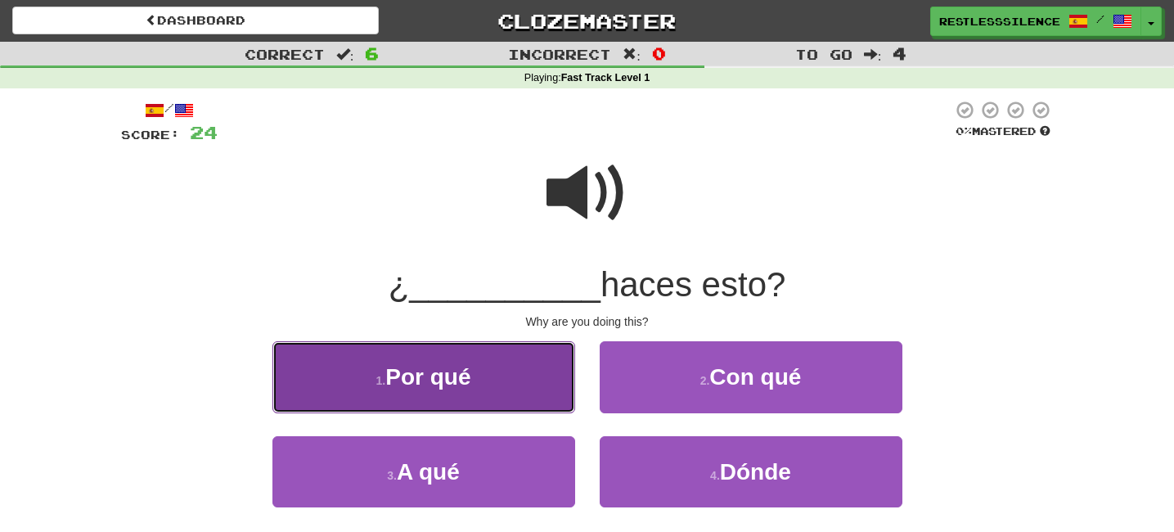
click at [504, 358] on button "1 . Por qué" at bounding box center [423, 376] width 303 height 71
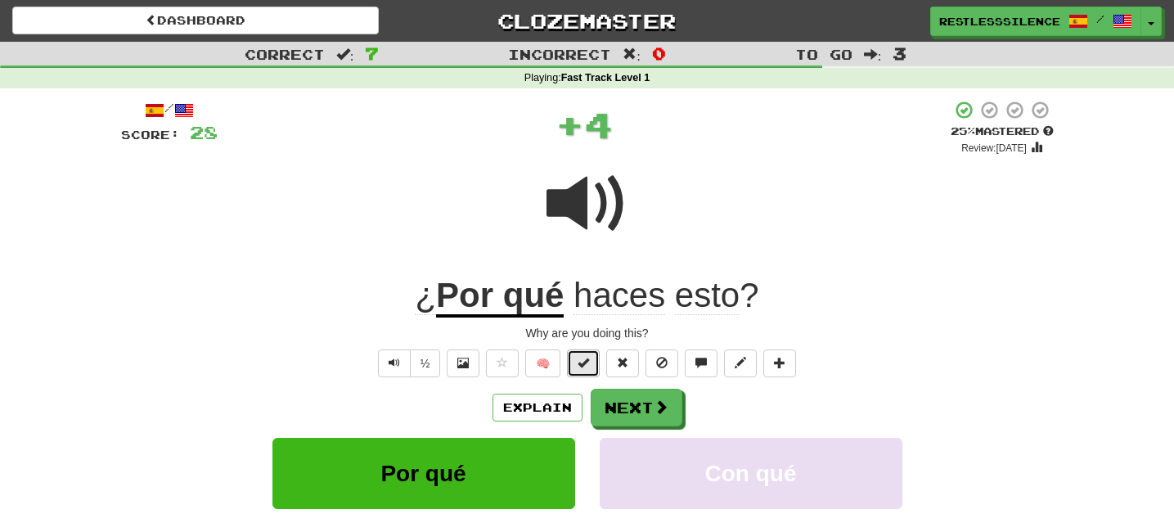
click at [586, 370] on button at bounding box center [583, 363] width 33 height 28
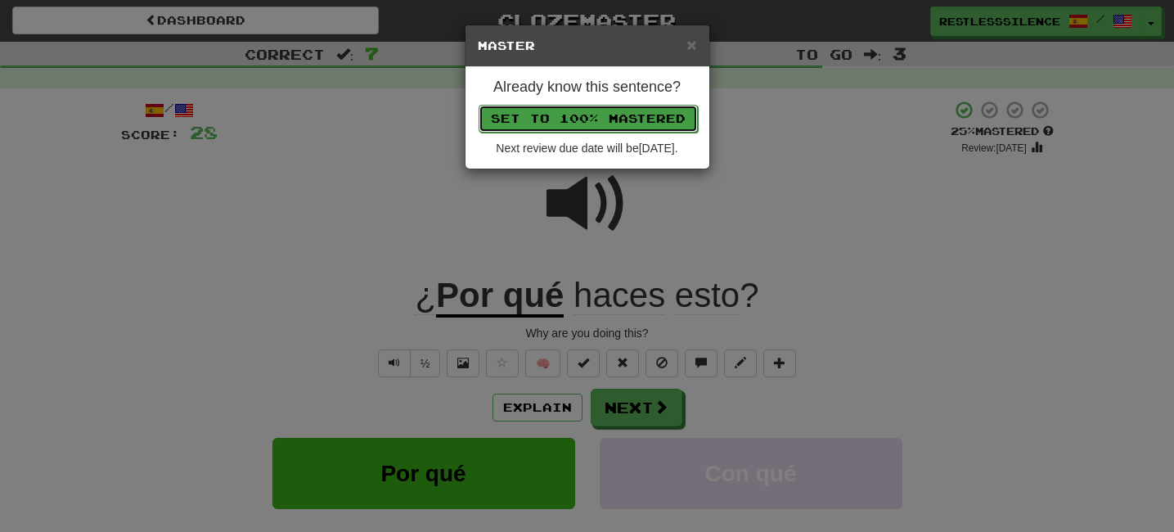
click at [631, 119] on button "Set to 100% Mastered" at bounding box center [587, 119] width 219 height 28
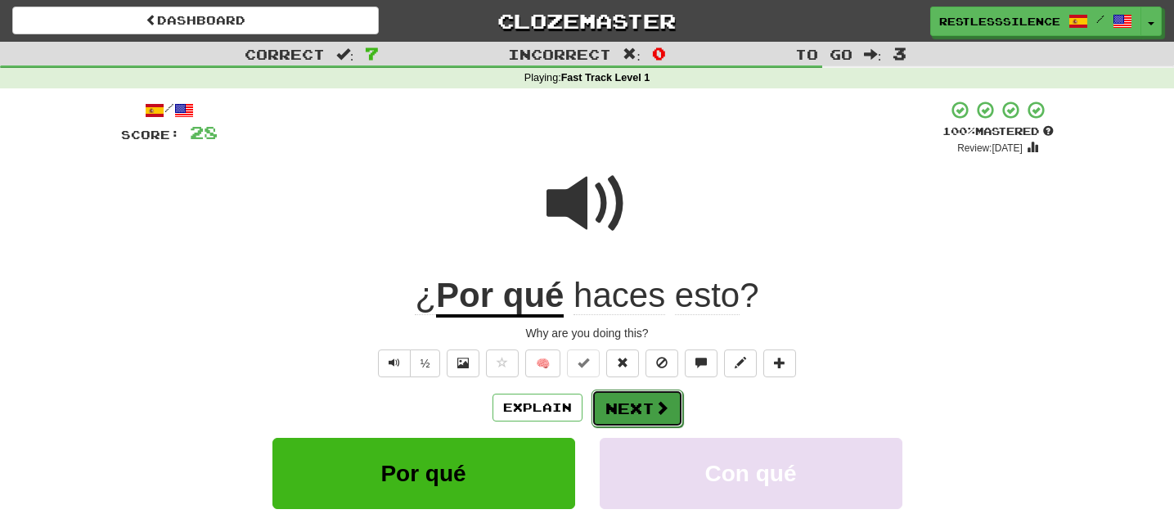
click at [654, 405] on span at bounding box center [661, 407] width 15 height 15
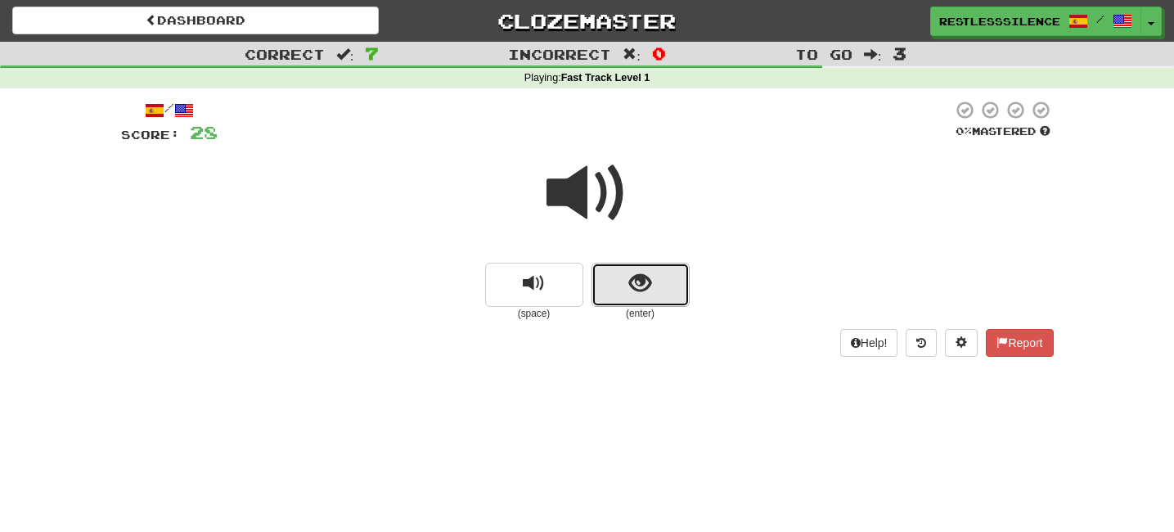
click at [646, 276] on span "show sentence" at bounding box center [640, 283] width 22 height 22
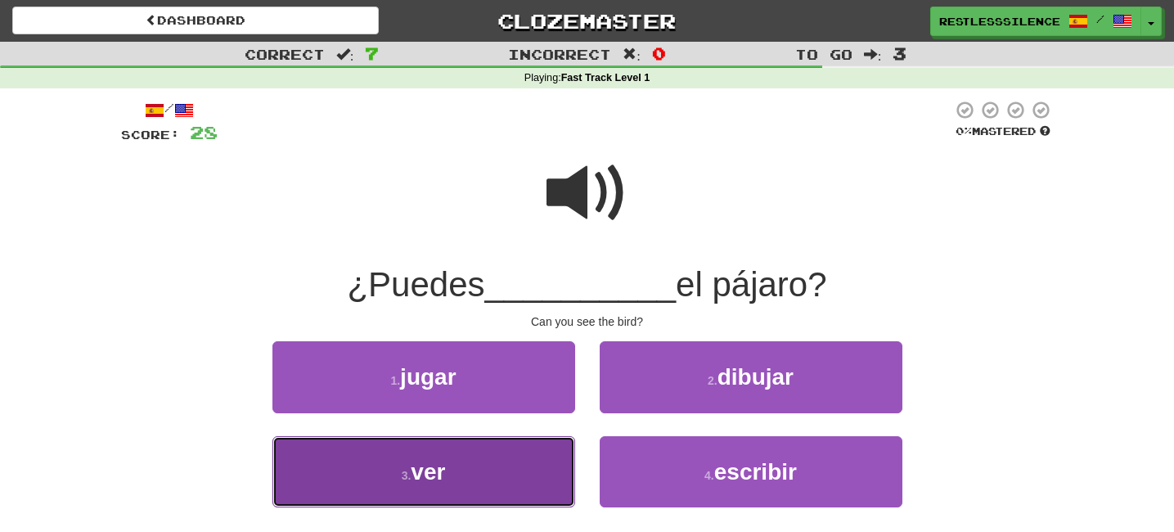
click at [454, 469] on button "3 . ver" at bounding box center [423, 471] width 303 height 71
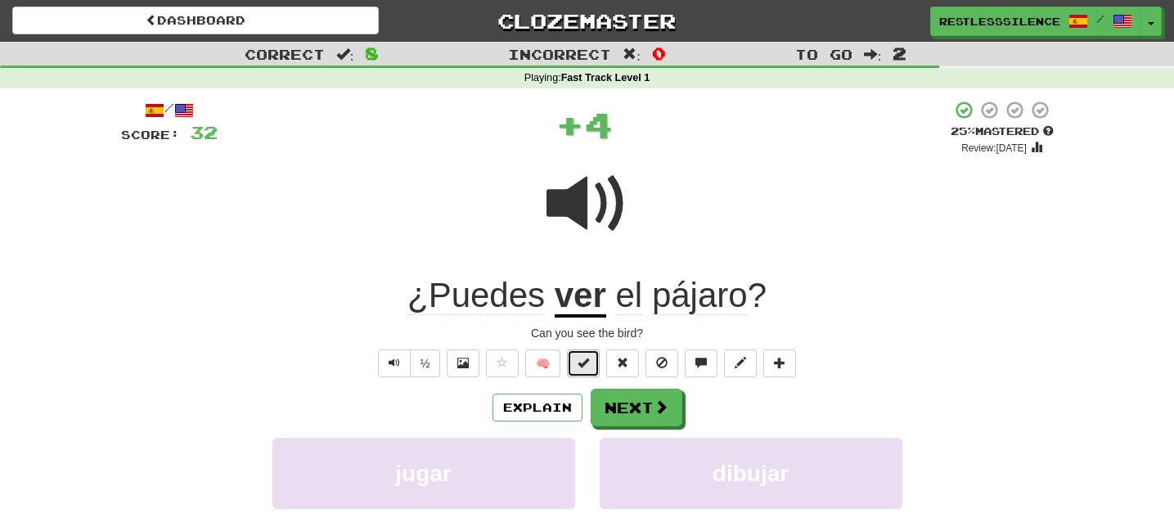
click at [584, 363] on span at bounding box center [582, 362] width 11 height 11
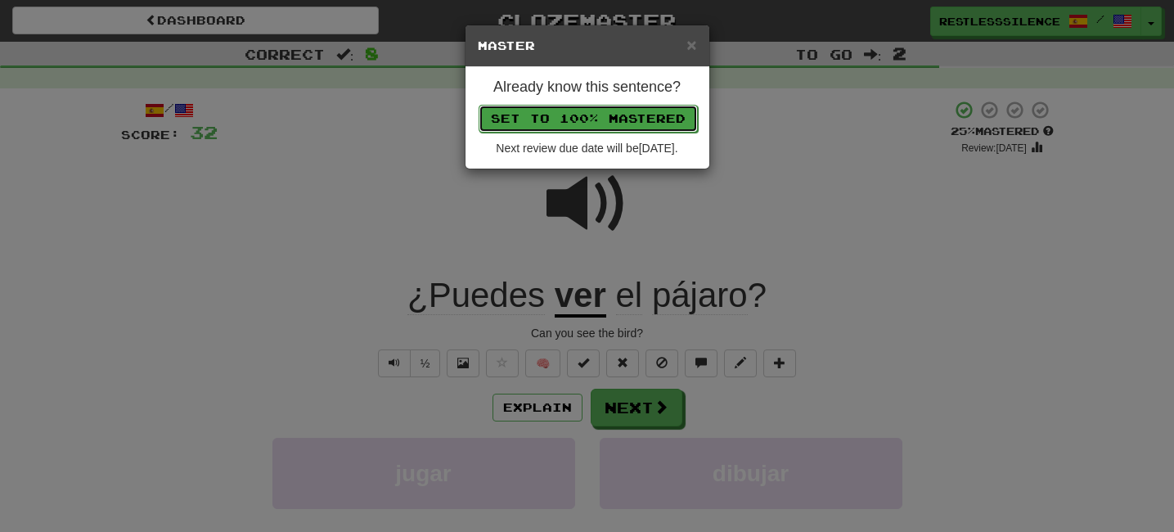
click at [617, 119] on button "Set to 100% Mastered" at bounding box center [587, 119] width 219 height 28
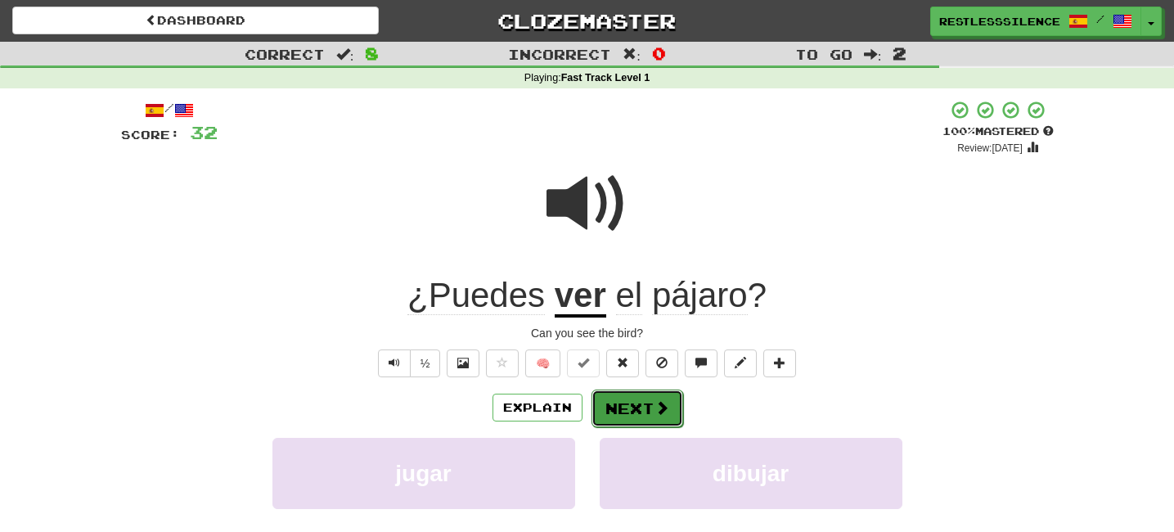
click at [640, 399] on button "Next" at bounding box center [637, 408] width 92 height 38
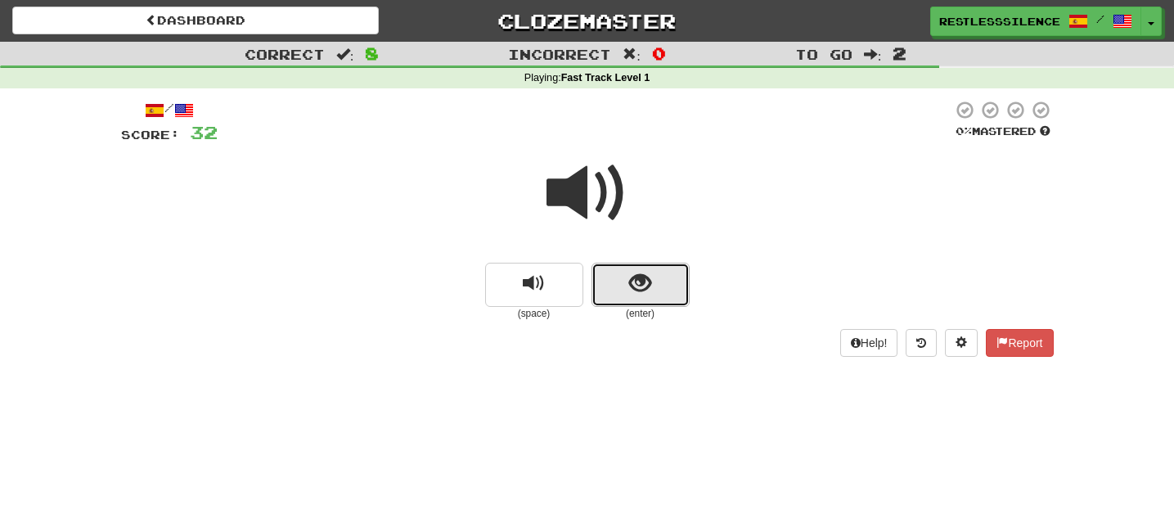
click at [657, 297] on button "show sentence" at bounding box center [640, 285] width 98 height 44
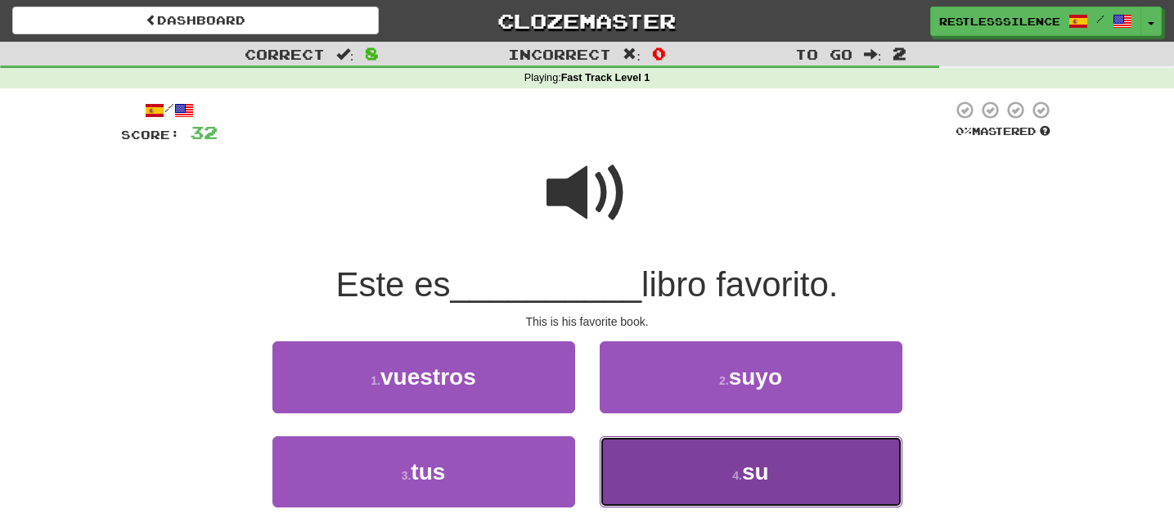
click at [698, 459] on button "4 . su" at bounding box center [750, 471] width 303 height 71
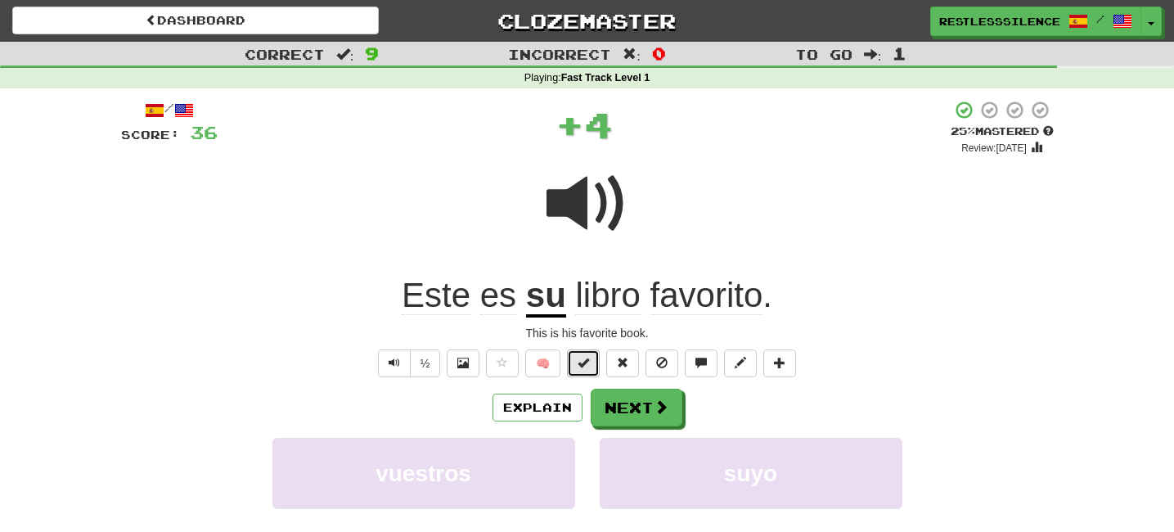
click at [586, 361] on span at bounding box center [582, 362] width 11 height 11
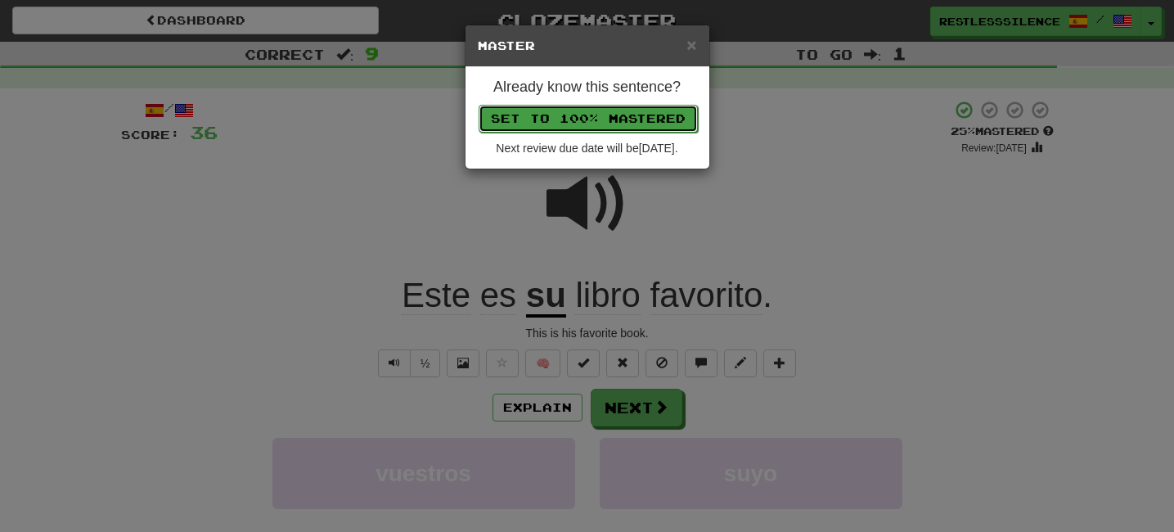
click at [582, 121] on button "Set to 100% Mastered" at bounding box center [587, 119] width 219 height 28
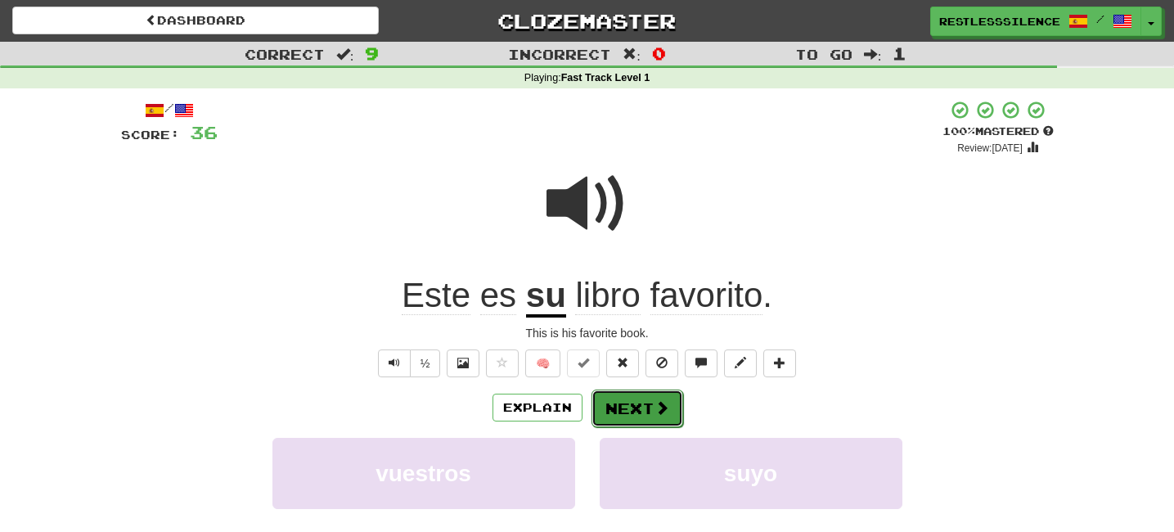
click at [635, 405] on button "Next" at bounding box center [637, 408] width 92 height 38
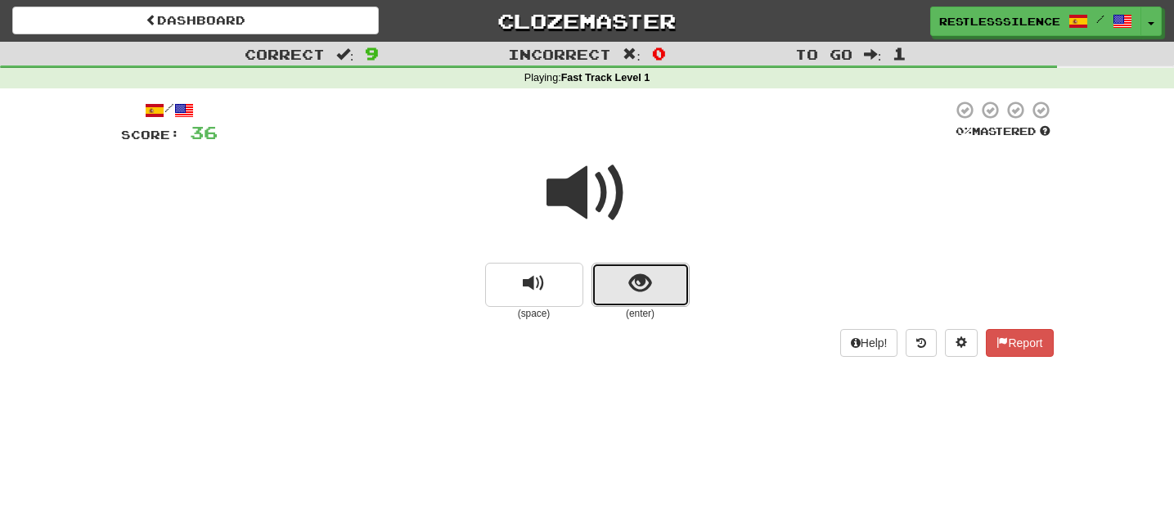
click at [663, 291] on button "show sentence" at bounding box center [640, 285] width 98 height 44
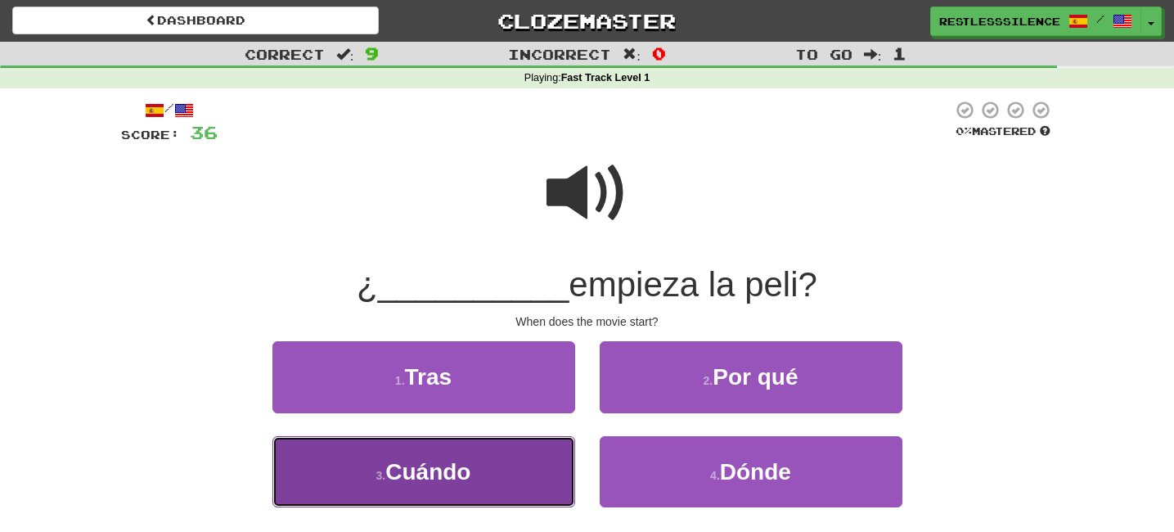
click at [530, 445] on button "3 . Cuándo" at bounding box center [423, 471] width 303 height 71
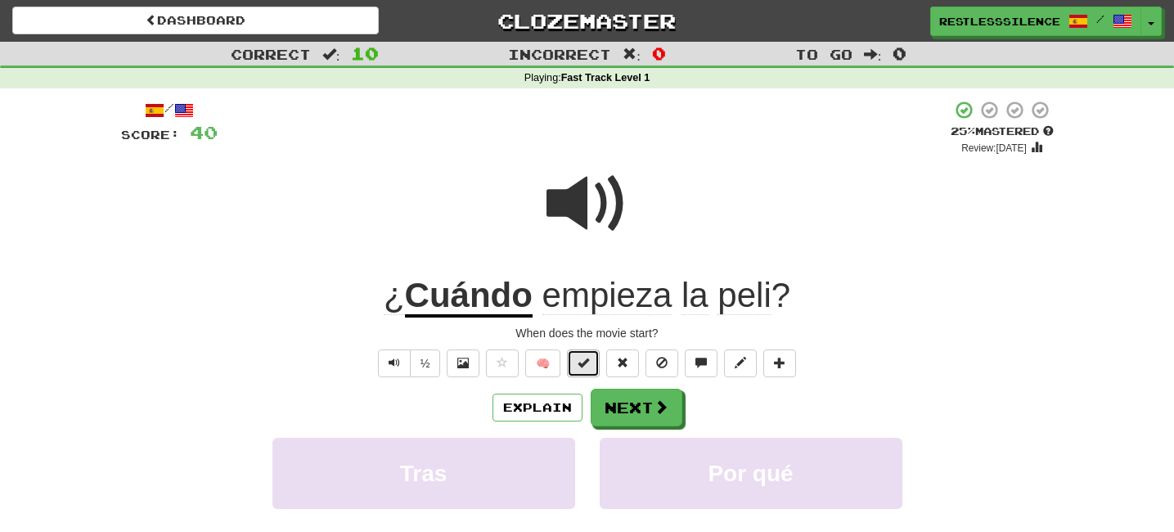
click at [586, 366] on span at bounding box center [582, 362] width 11 height 11
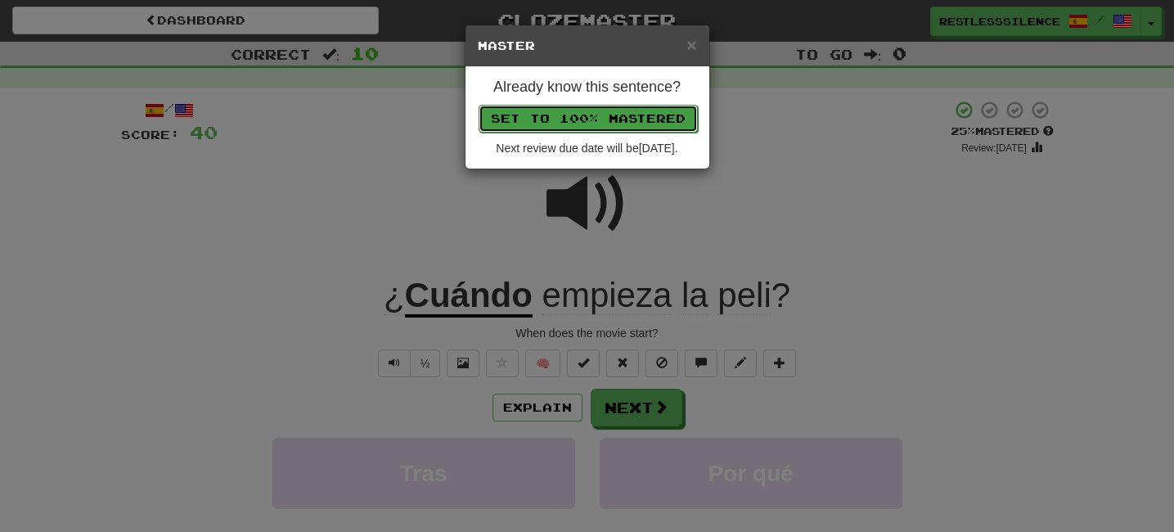
click at [662, 117] on button "Set to 100% Mastered" at bounding box center [587, 119] width 219 height 28
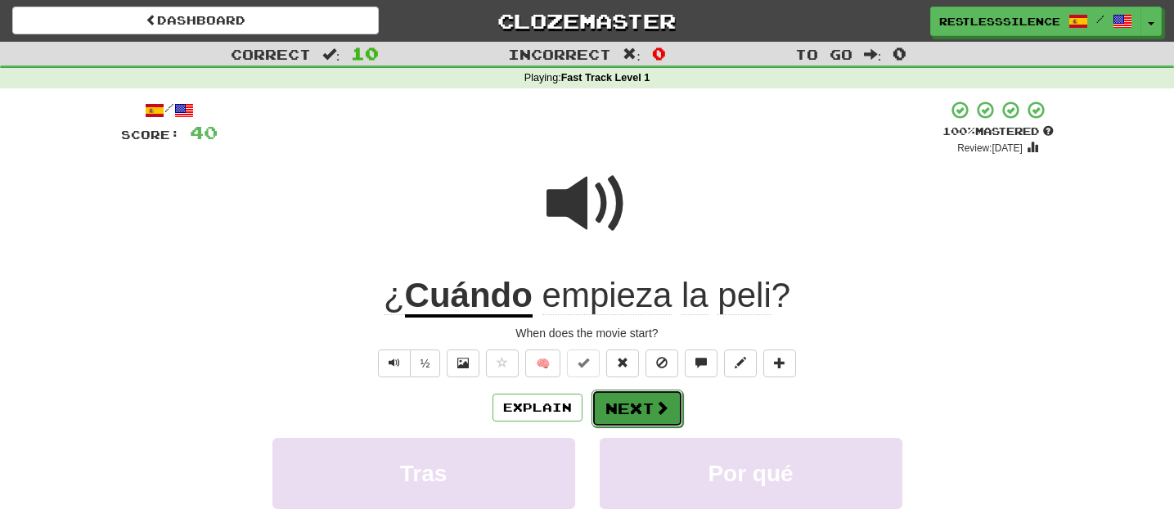
click at [656, 408] on span at bounding box center [661, 407] width 15 height 15
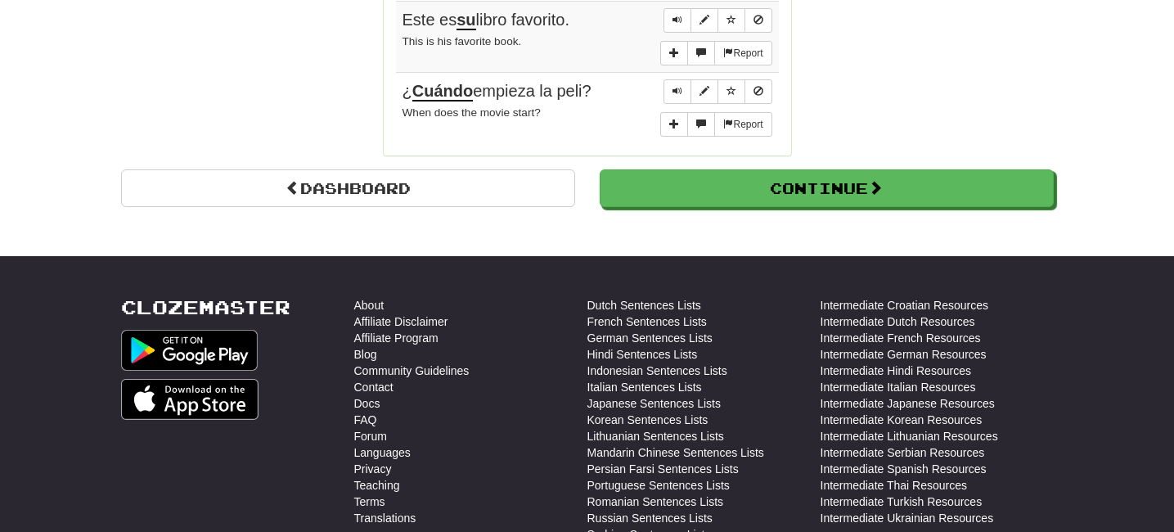
scroll to position [1556, 0]
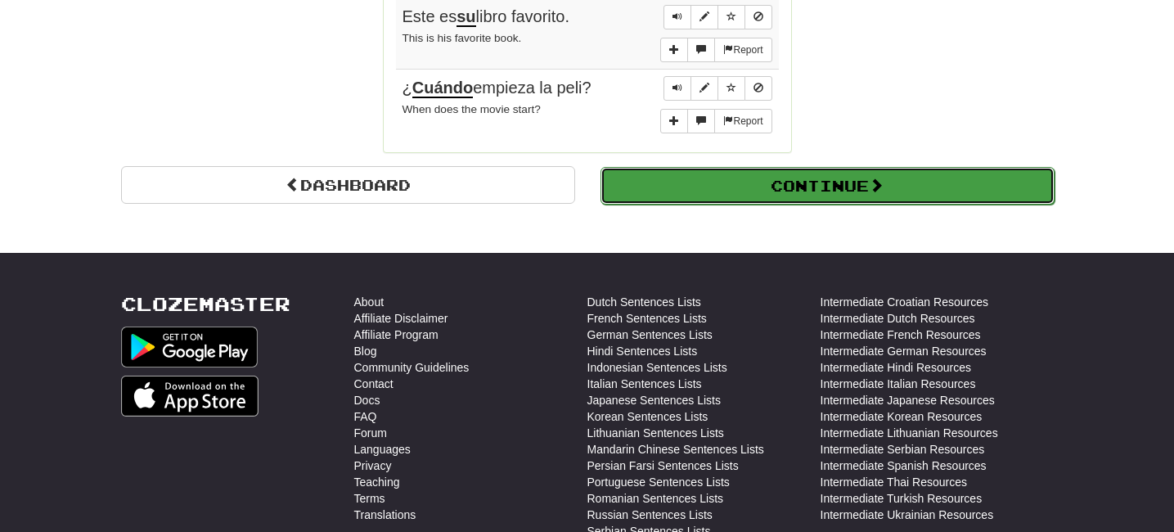
click at [826, 177] on button "Continue" at bounding box center [827, 186] width 454 height 38
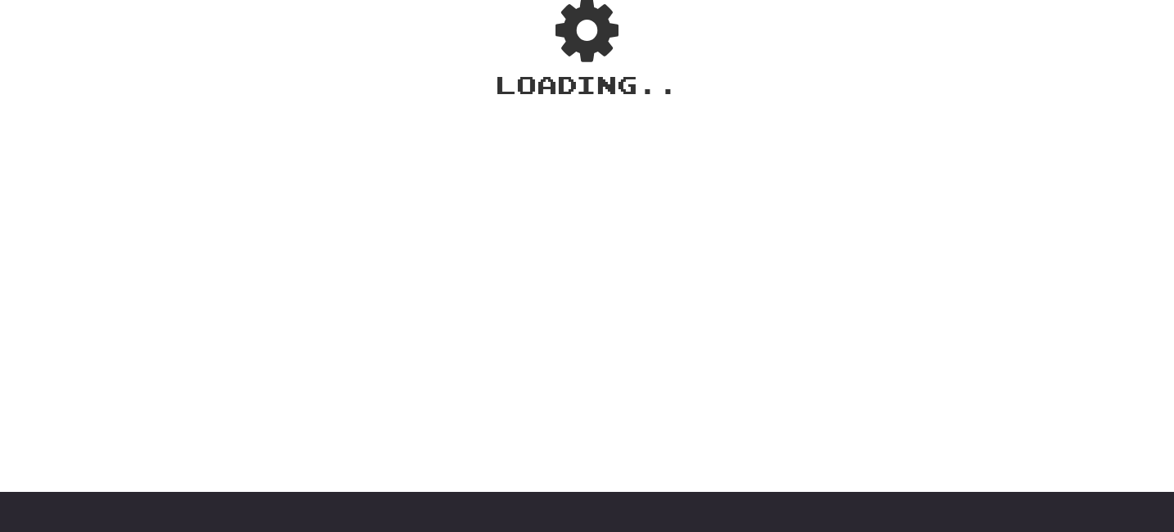
scroll to position [0, 0]
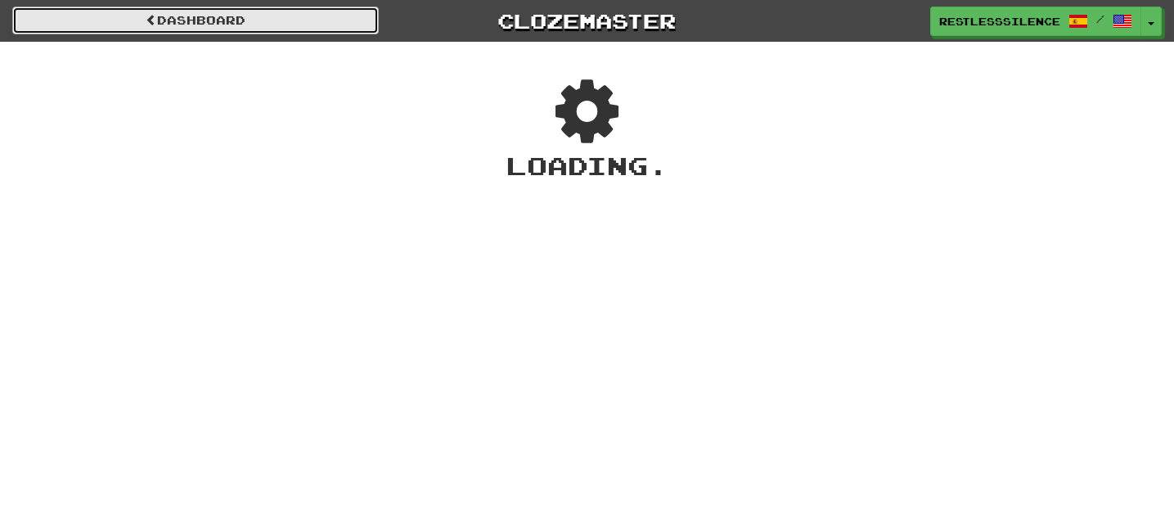
click at [169, 16] on link "Dashboard" at bounding box center [195, 21] width 366 height 28
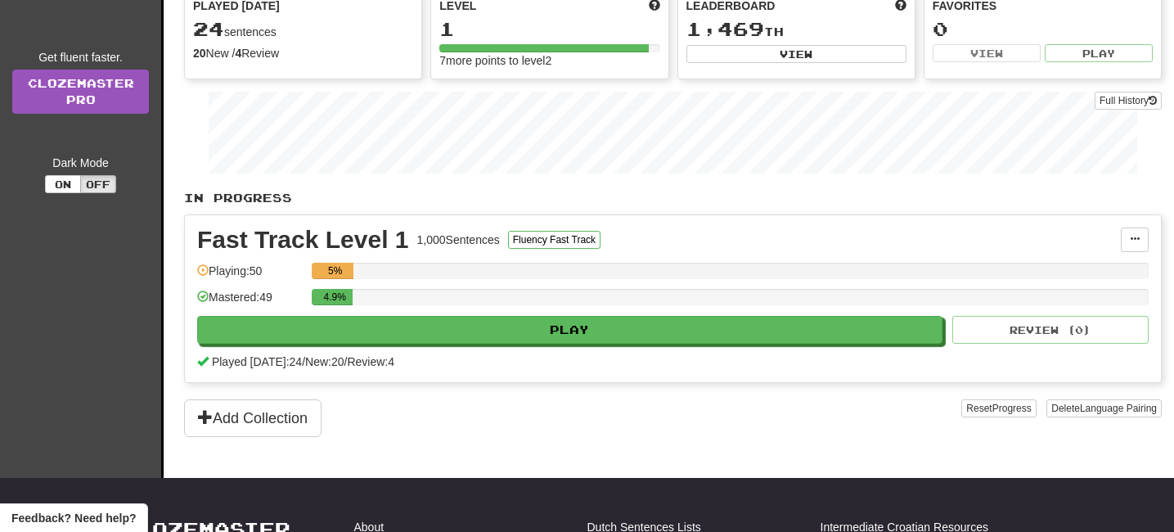
scroll to position [241, 0]
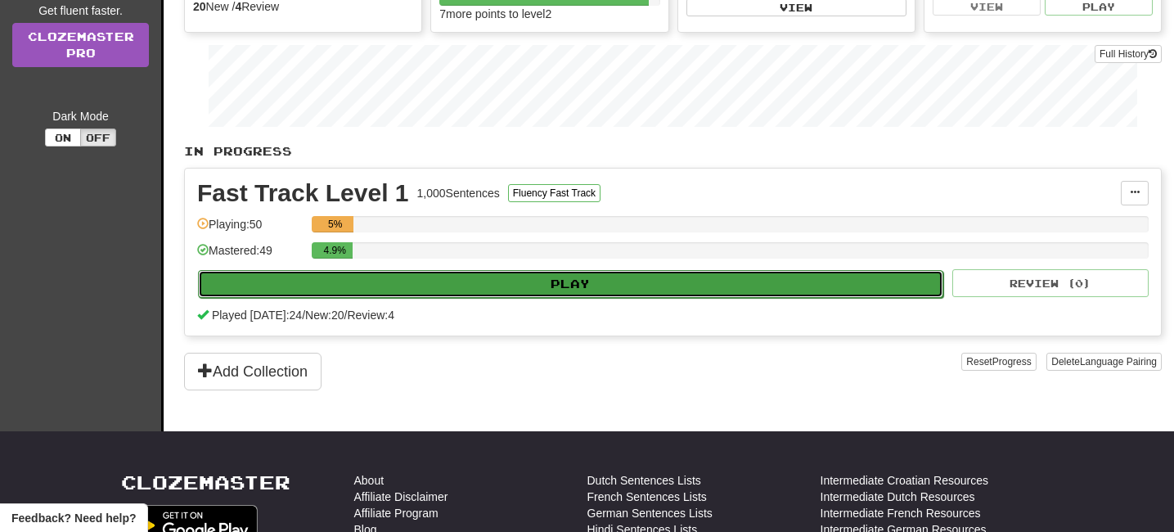
click at [527, 279] on button "Play" at bounding box center [570, 284] width 745 height 28
select select "**"
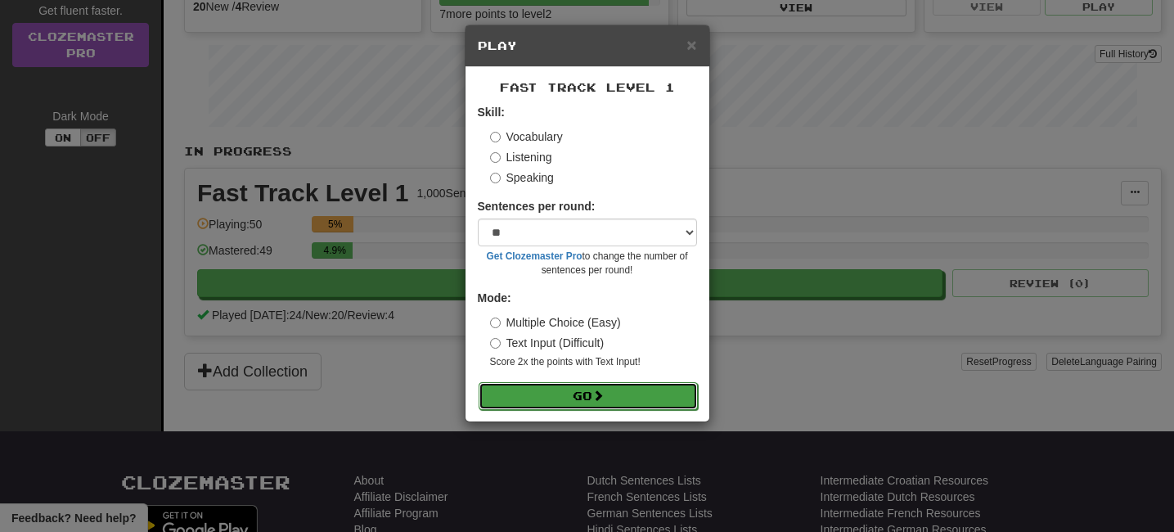
click at [576, 392] on button "Go" at bounding box center [587, 396] width 219 height 28
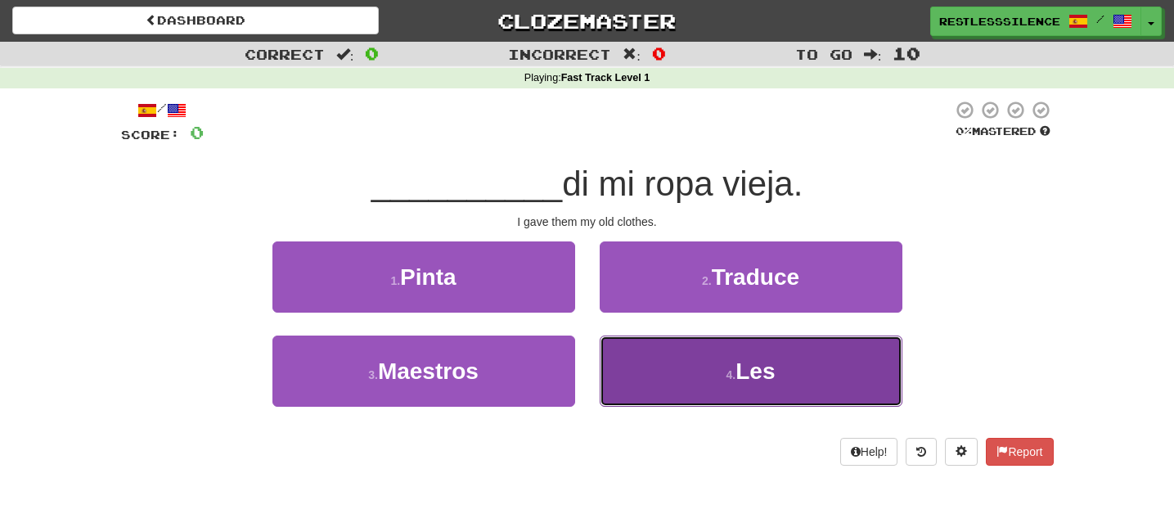
click at [722, 379] on button "4 . Les" at bounding box center [750, 370] width 303 height 71
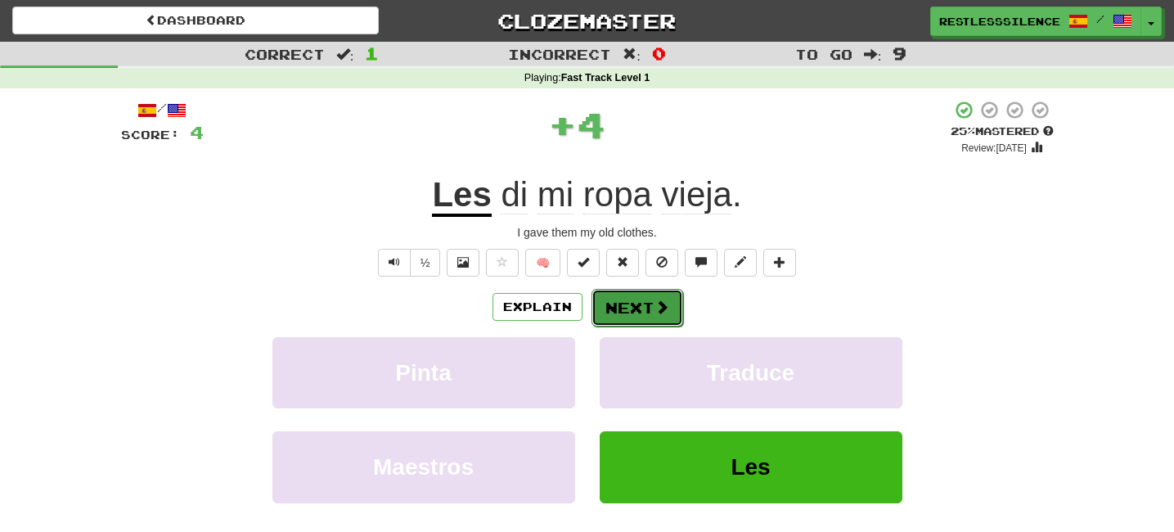
click at [640, 304] on button "Next" at bounding box center [637, 308] width 92 height 38
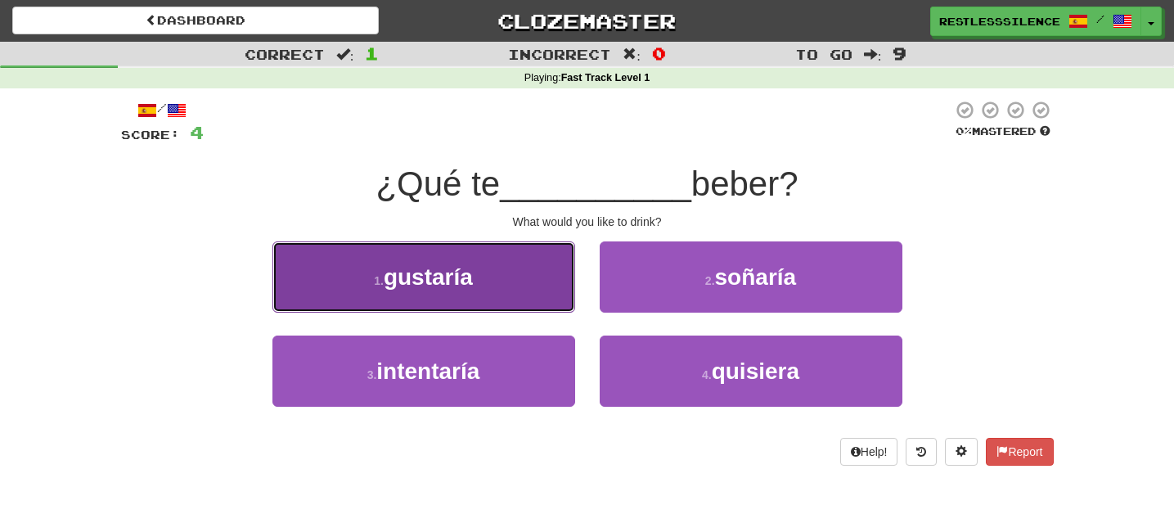
click at [485, 270] on button "1 . gustaría" at bounding box center [423, 276] width 303 height 71
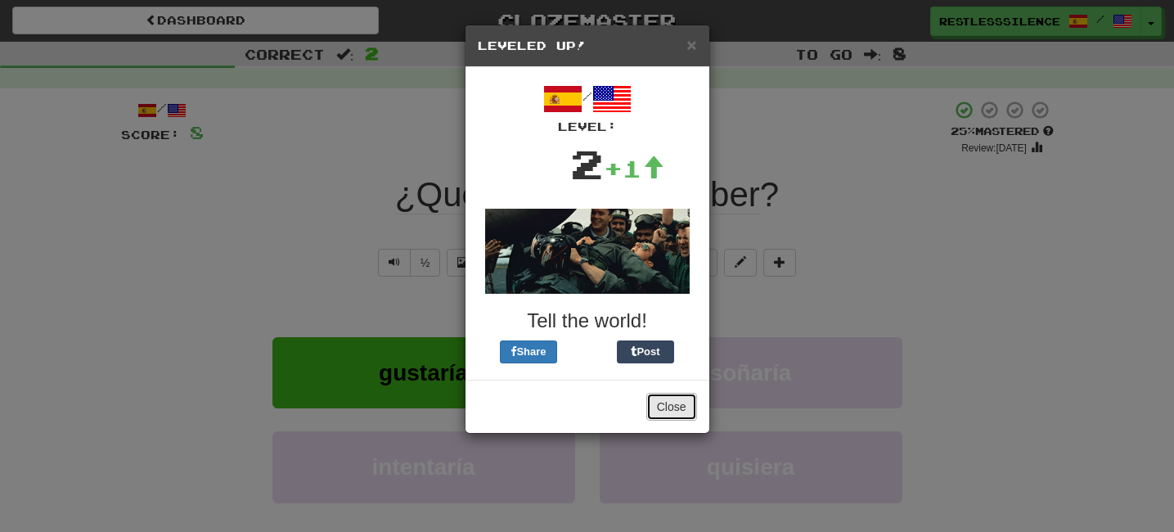
click at [681, 404] on button "Close" at bounding box center [671, 407] width 51 height 28
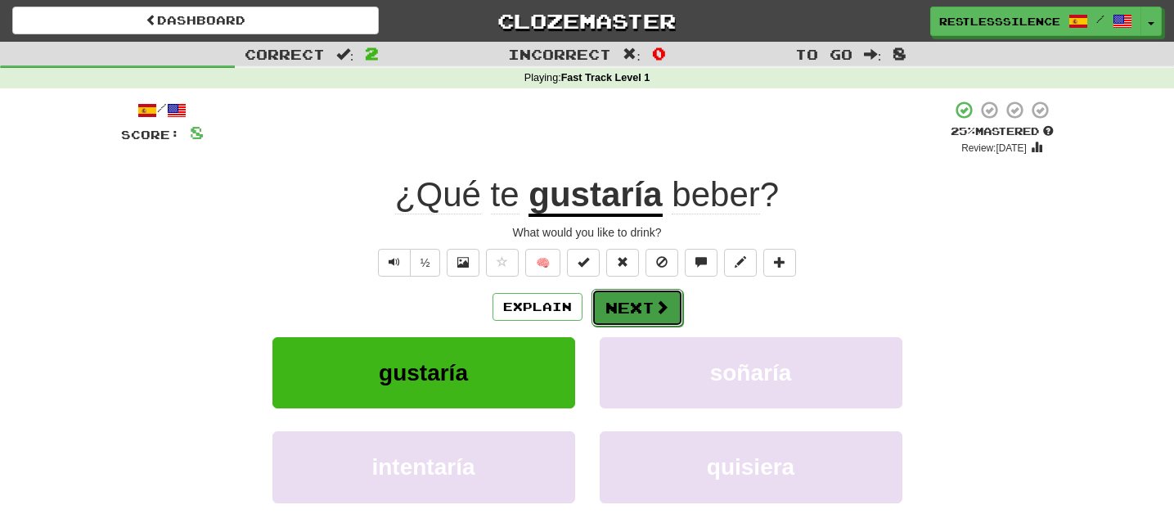
click at [644, 303] on button "Next" at bounding box center [637, 308] width 92 height 38
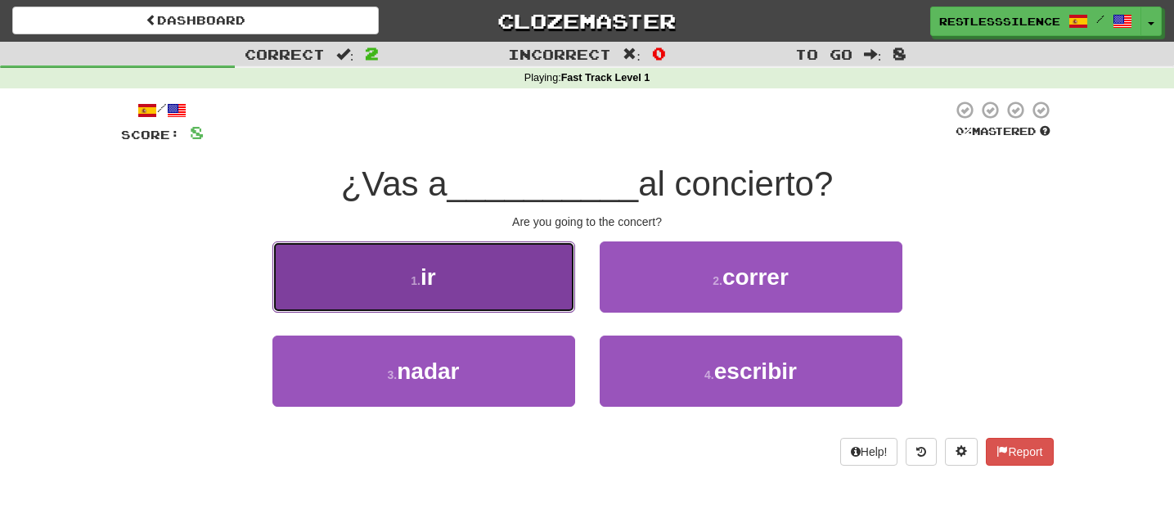
click at [502, 288] on button "1 . ir" at bounding box center [423, 276] width 303 height 71
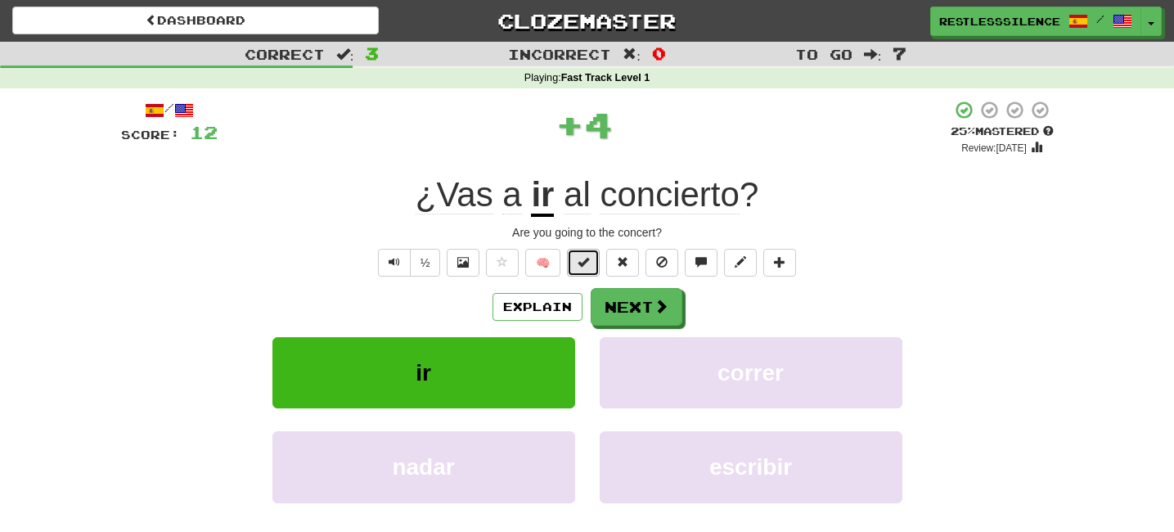
click at [578, 263] on span at bounding box center [582, 261] width 11 height 11
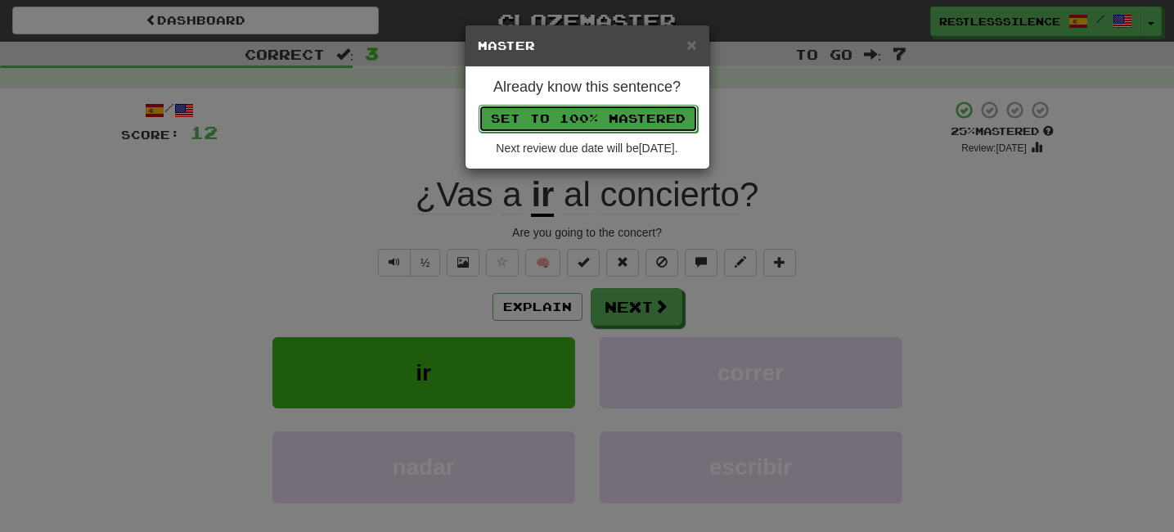
click at [599, 117] on button "Set to 100% Mastered" at bounding box center [587, 119] width 219 height 28
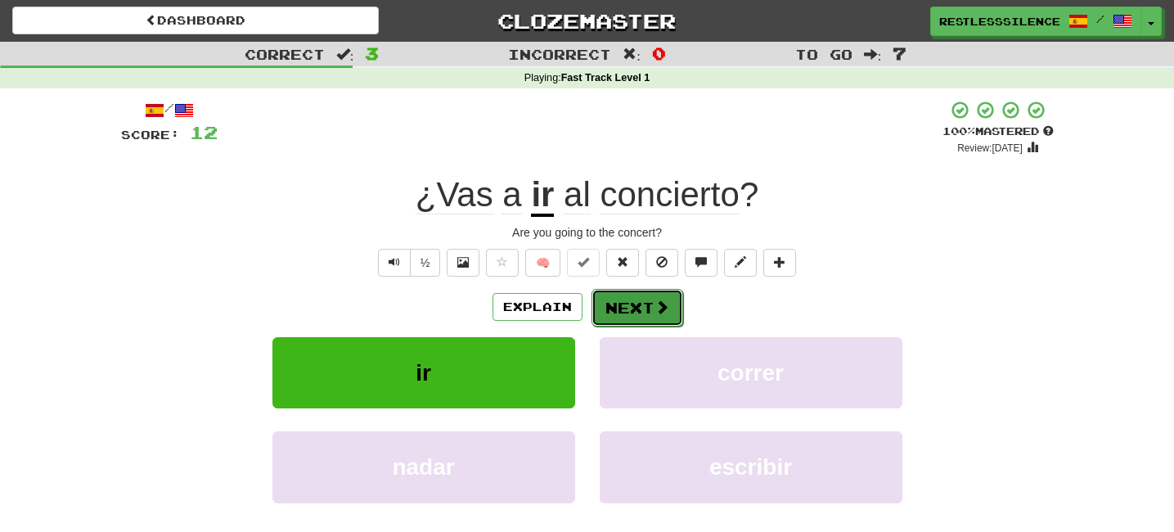
click at [624, 310] on button "Next" at bounding box center [637, 308] width 92 height 38
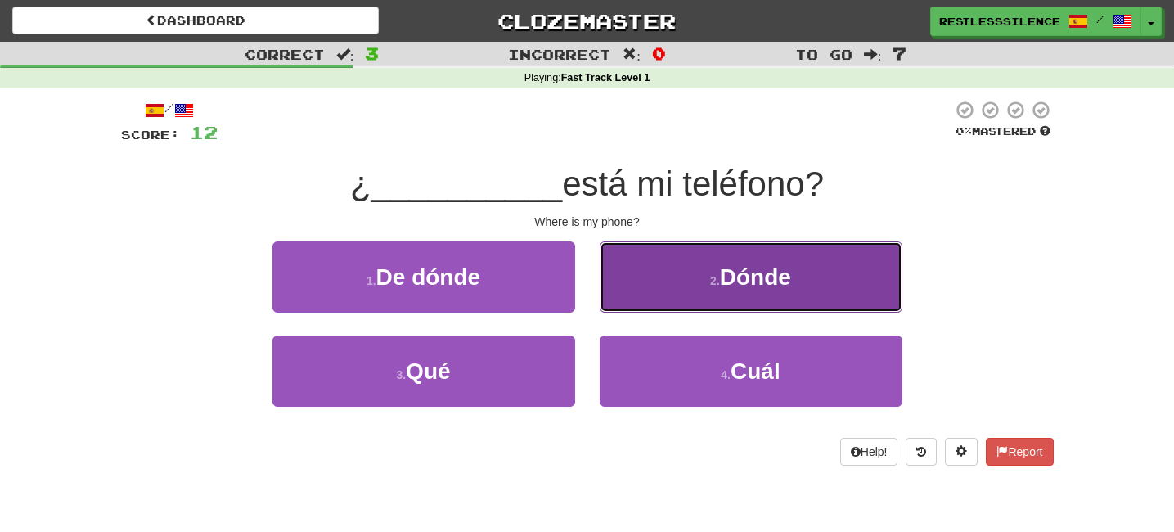
click at [693, 286] on button "2 . Dónde" at bounding box center [750, 276] width 303 height 71
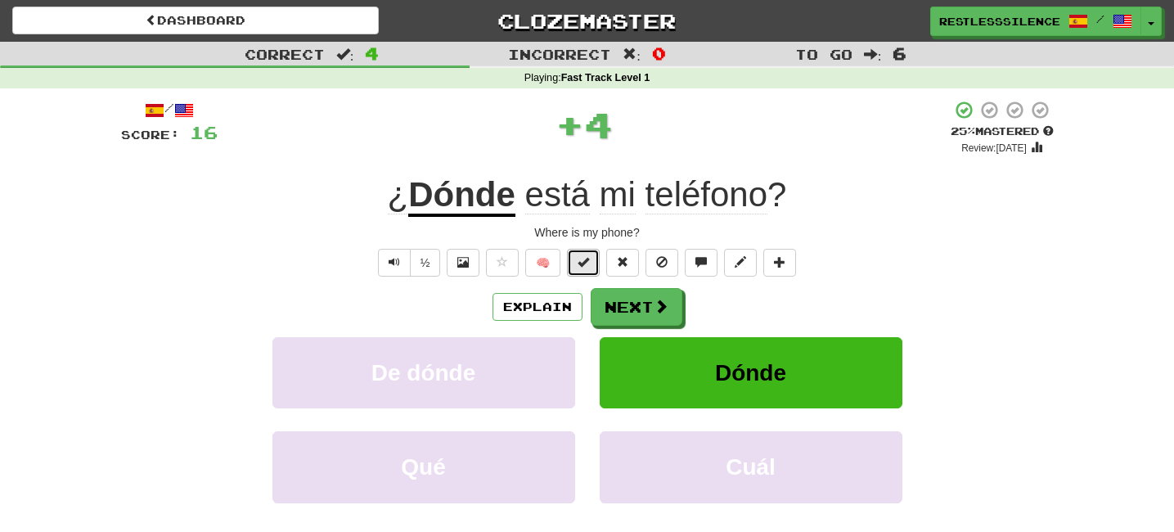
click at [574, 267] on button at bounding box center [583, 263] width 33 height 28
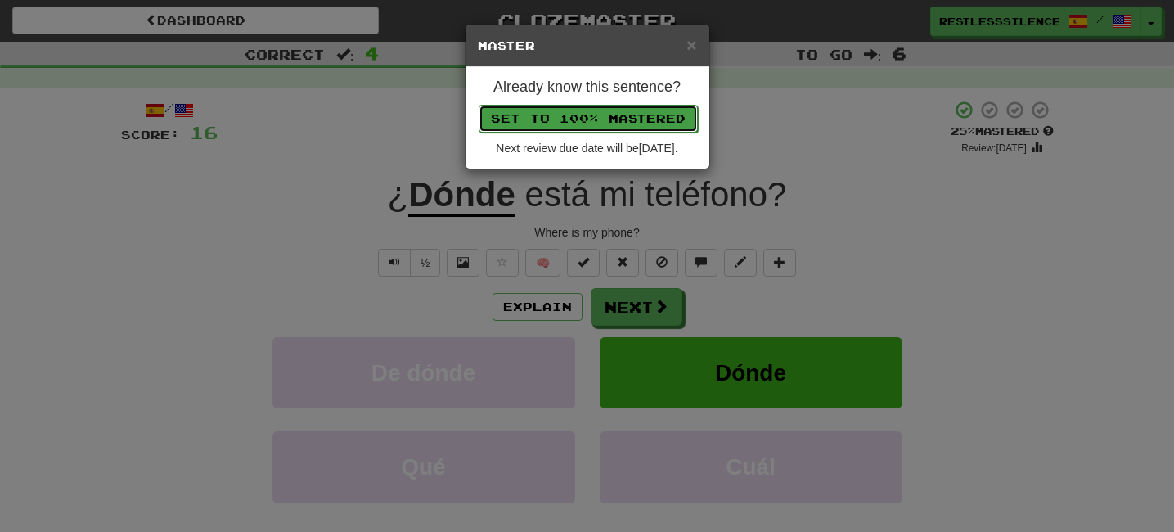
click at [588, 116] on button "Set to 100% Mastered" at bounding box center [587, 119] width 219 height 28
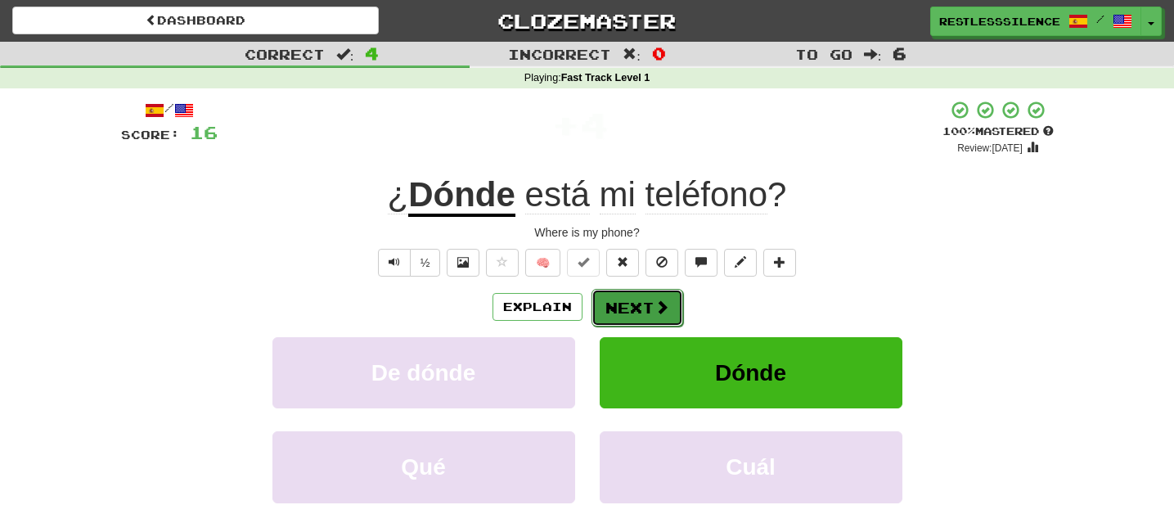
click at [630, 317] on button "Next" at bounding box center [637, 308] width 92 height 38
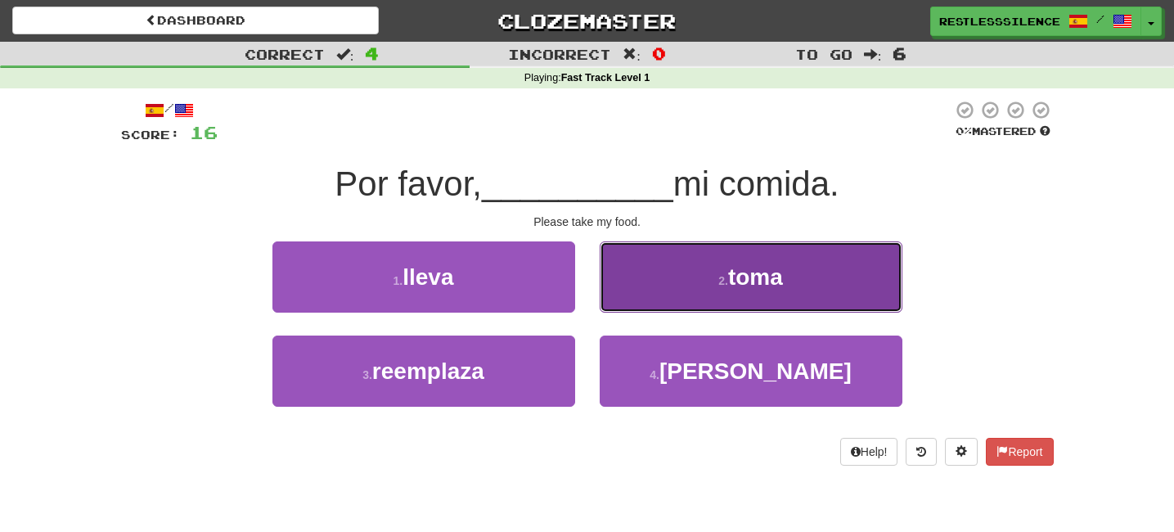
click at [681, 290] on button "2 . toma" at bounding box center [750, 276] width 303 height 71
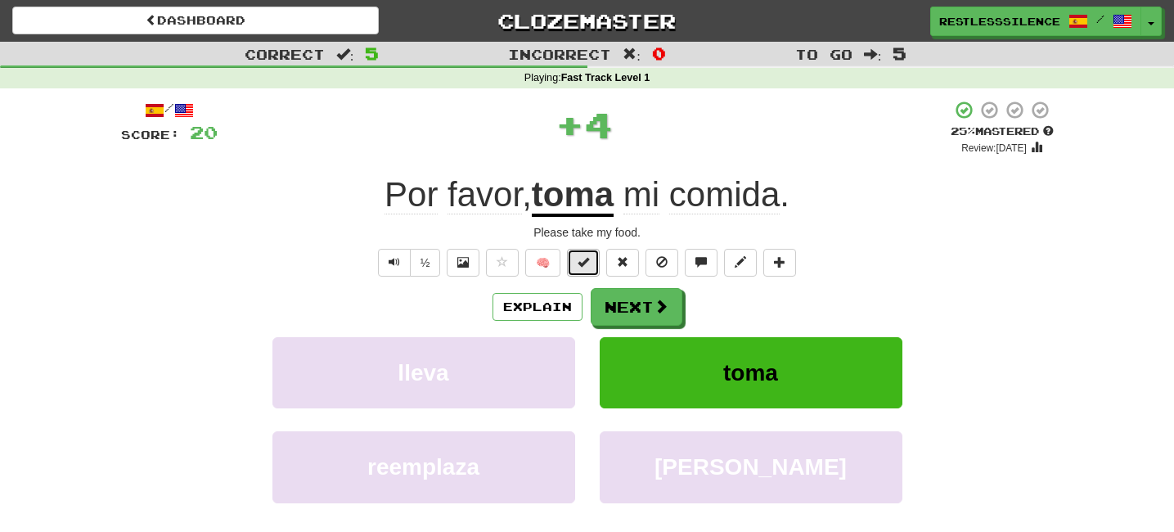
click at [580, 266] on span at bounding box center [582, 261] width 11 height 11
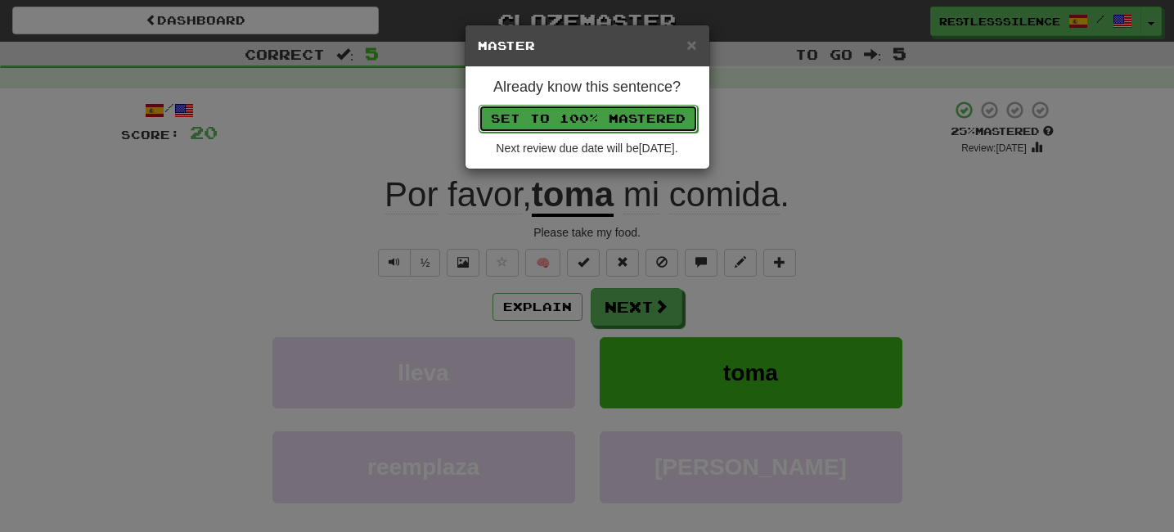
click at [622, 118] on button "Set to 100% Mastered" at bounding box center [587, 119] width 219 height 28
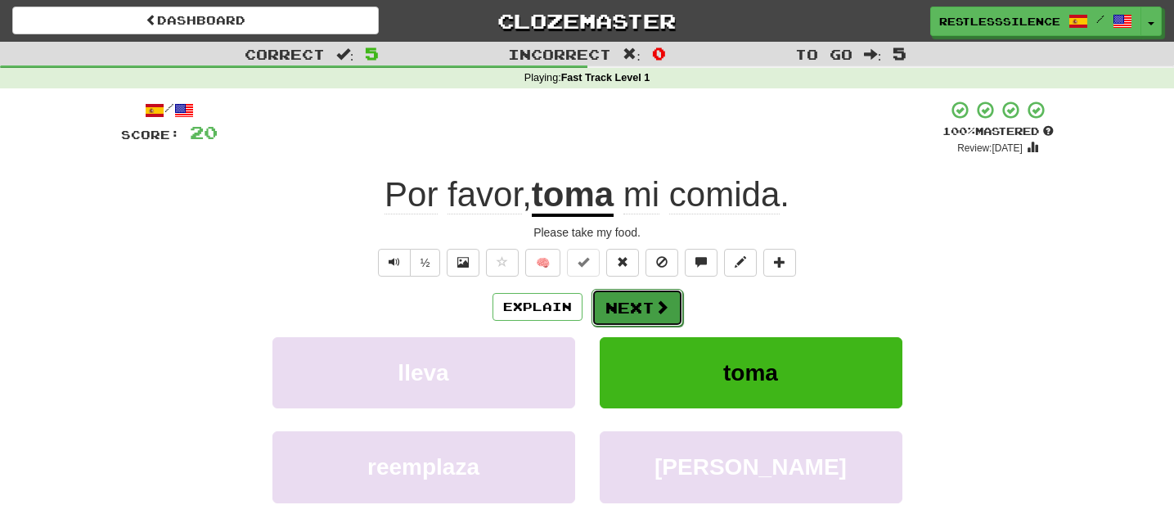
click at [632, 309] on button "Next" at bounding box center [637, 308] width 92 height 38
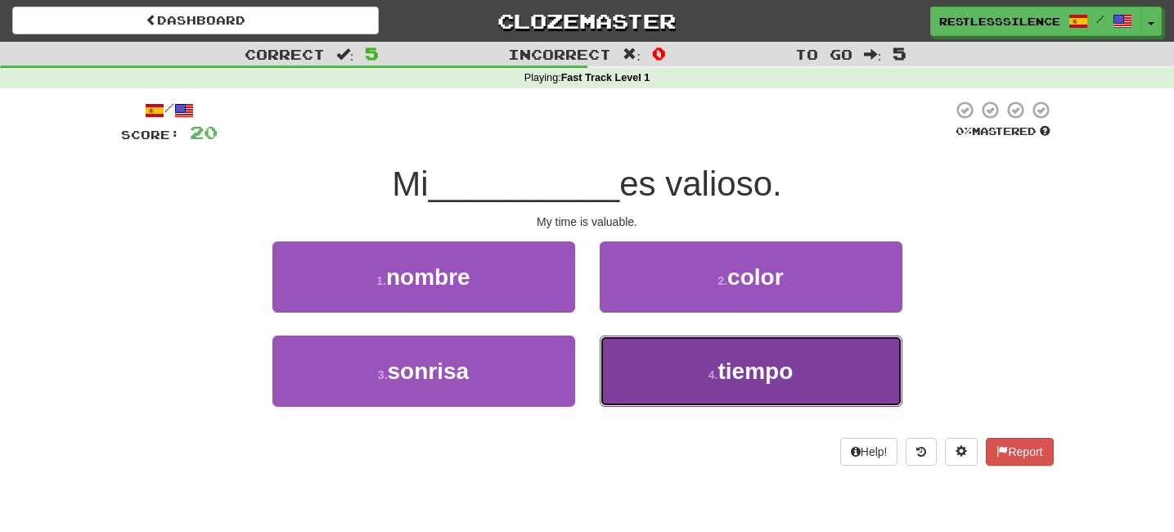
click at [705, 365] on button "4 . tiempo" at bounding box center [750, 370] width 303 height 71
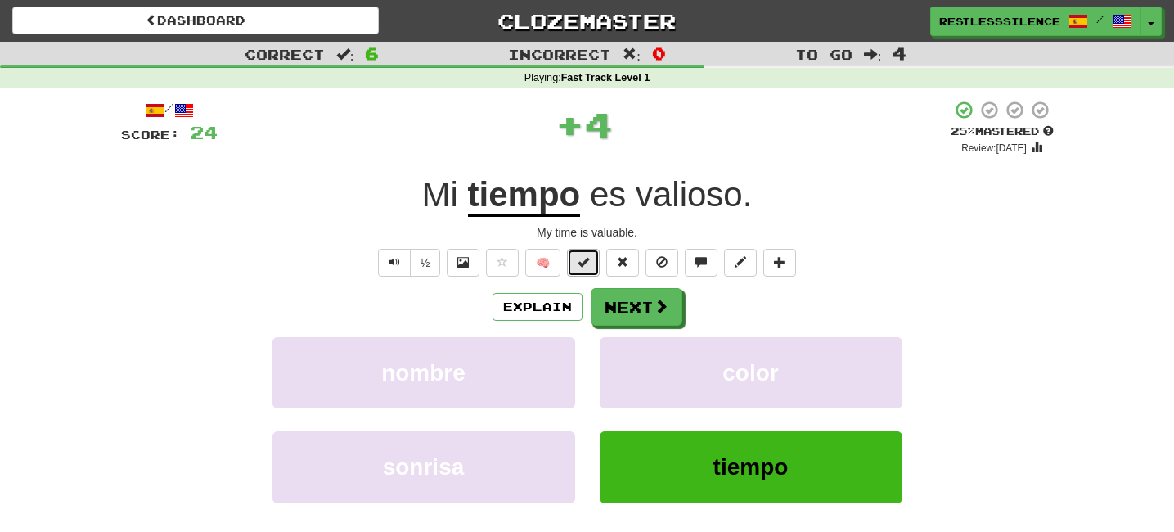
click at [580, 261] on span at bounding box center [582, 261] width 11 height 11
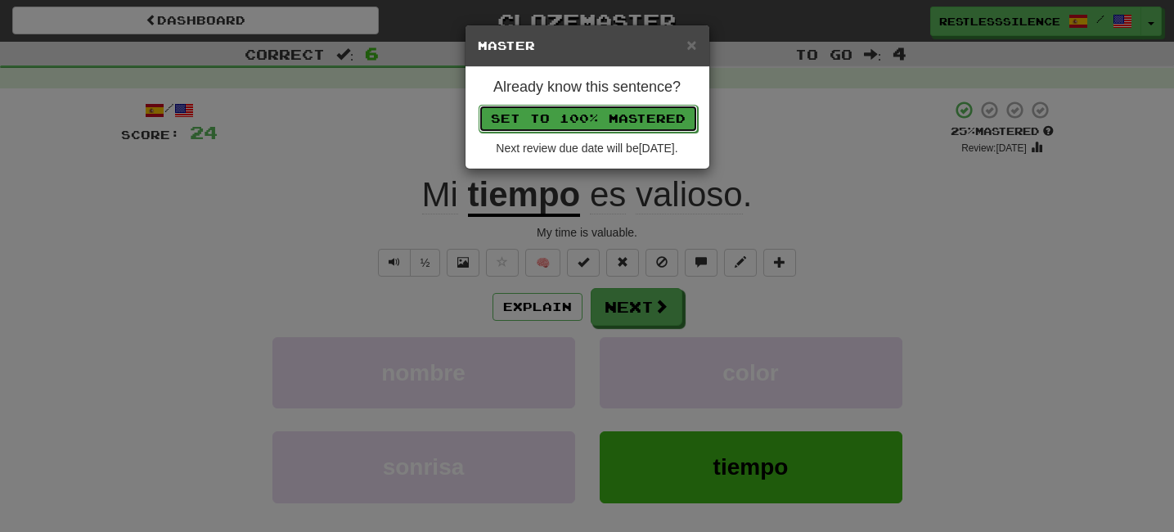
click at [588, 119] on button "Set to 100% Mastered" at bounding box center [587, 119] width 219 height 28
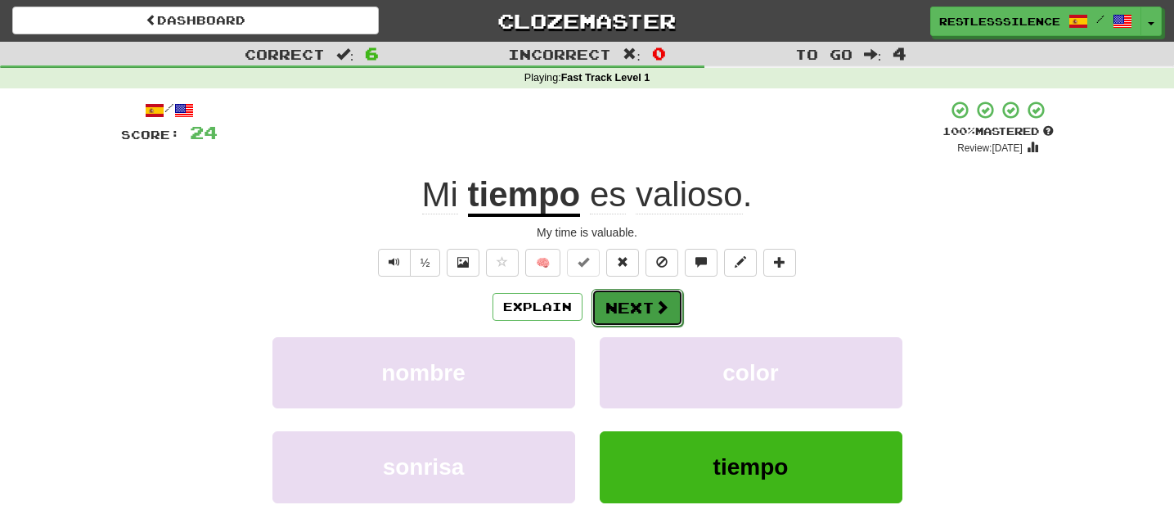
click at [629, 310] on button "Next" at bounding box center [637, 308] width 92 height 38
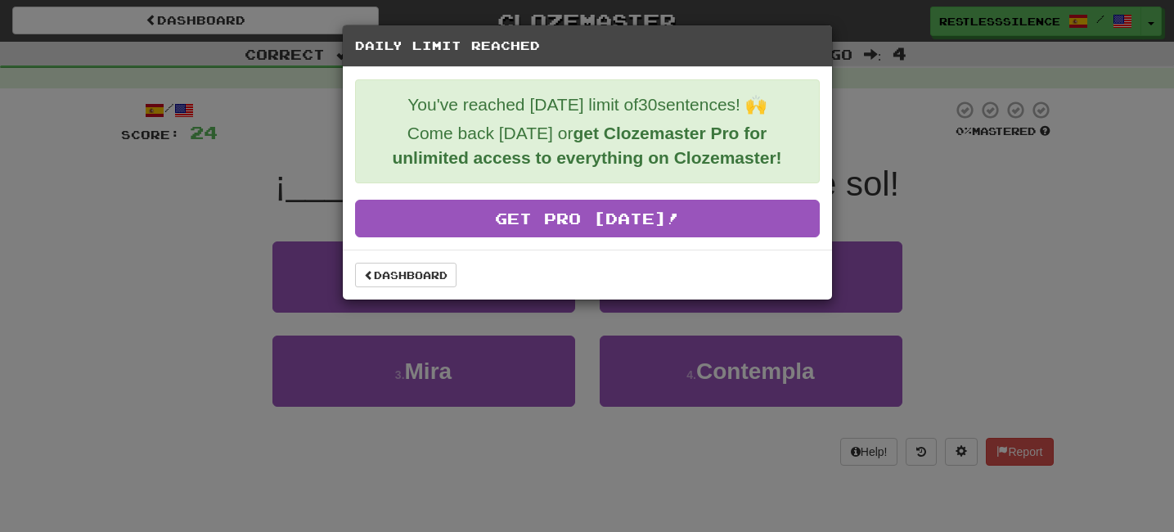
click at [966, 187] on div "Daily Limit Reached You've reached today's limit of 30 sentences! 🙌 Come back t…" at bounding box center [587, 266] width 1174 height 532
click at [388, 279] on link "Dashboard" at bounding box center [405, 275] width 101 height 25
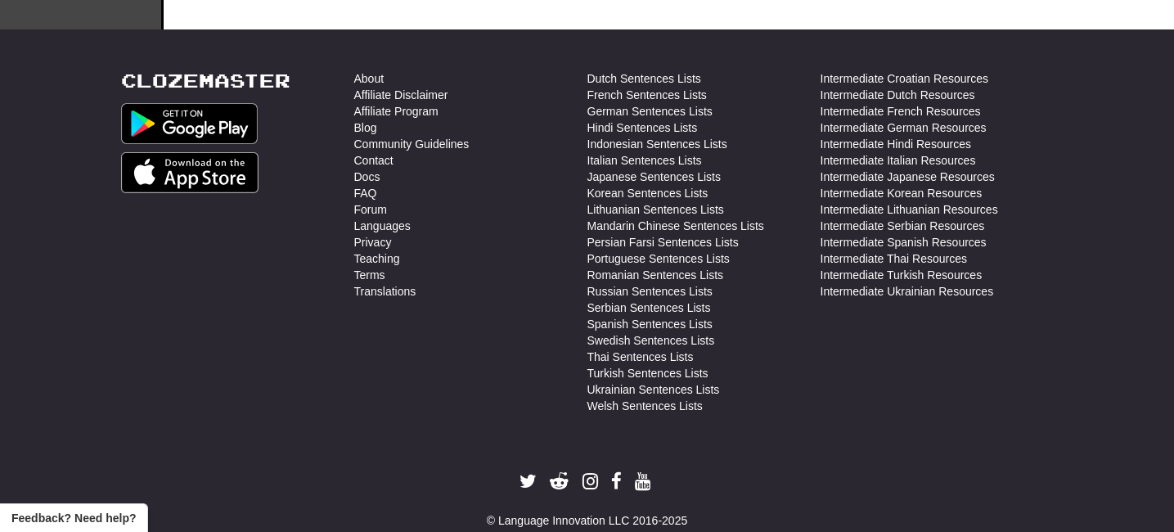
scroll to position [638, 0]
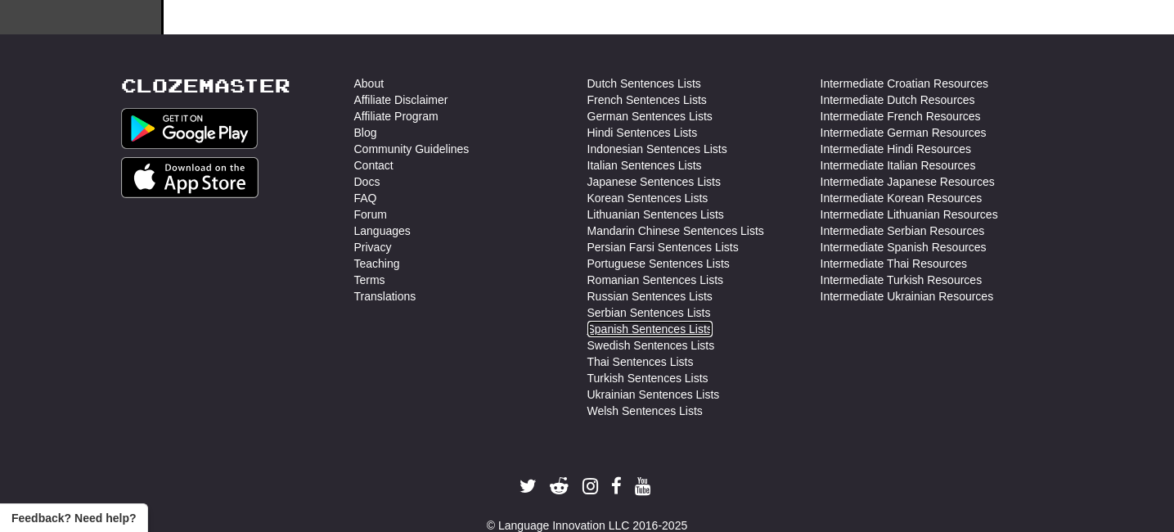
click at [642, 327] on link "Spanish Sentences Lists" at bounding box center [649, 329] width 125 height 16
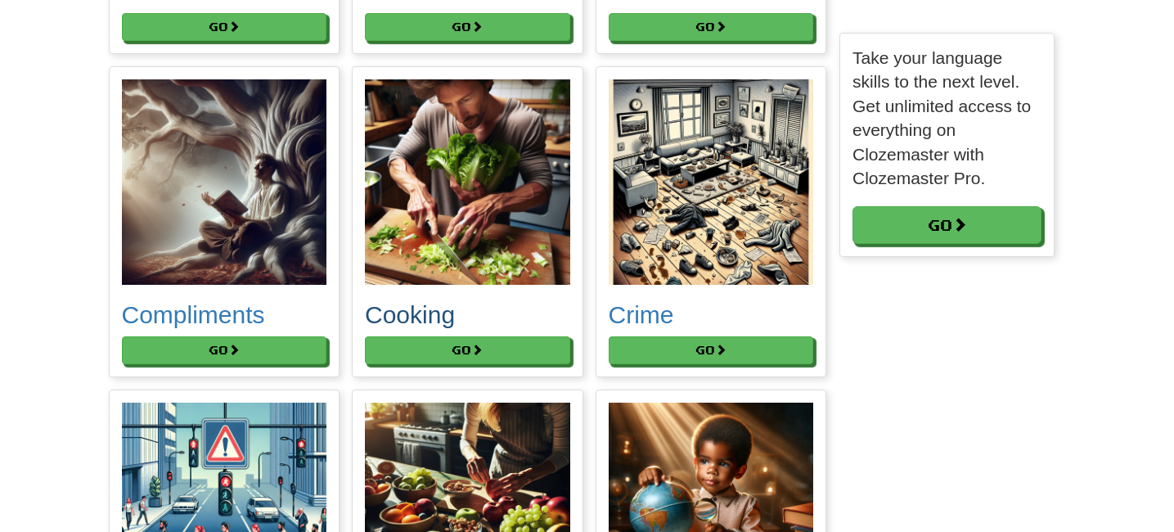
scroll to position [1824, 0]
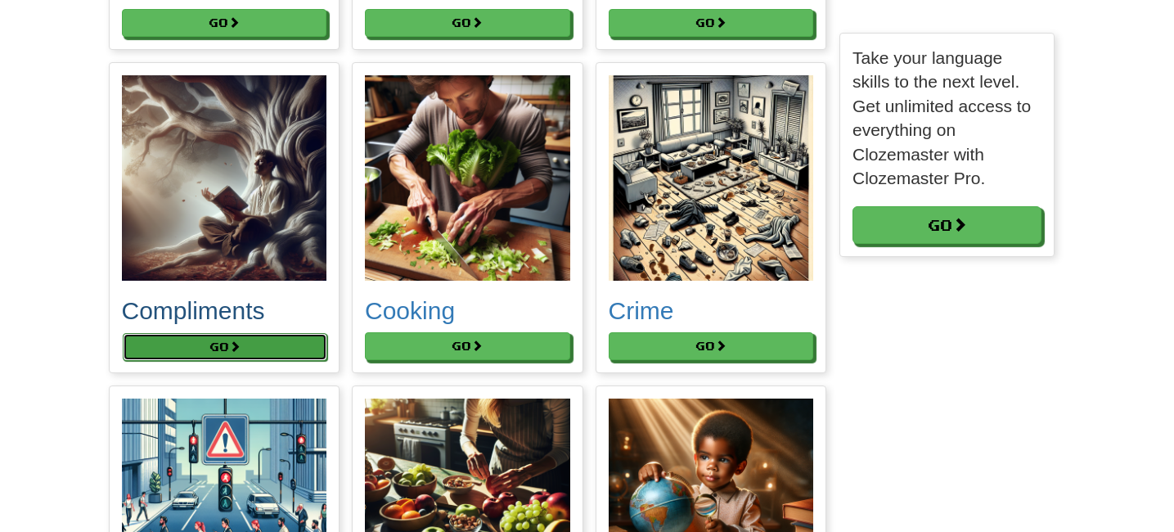
click at [158, 347] on button "Go" at bounding box center [225, 347] width 205 height 28
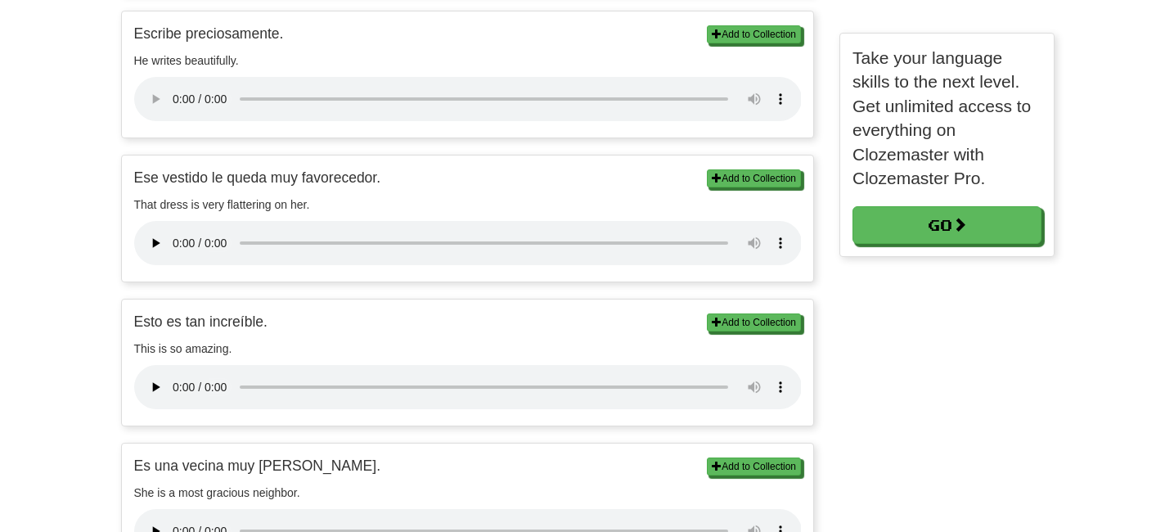
scroll to position [1232, 0]
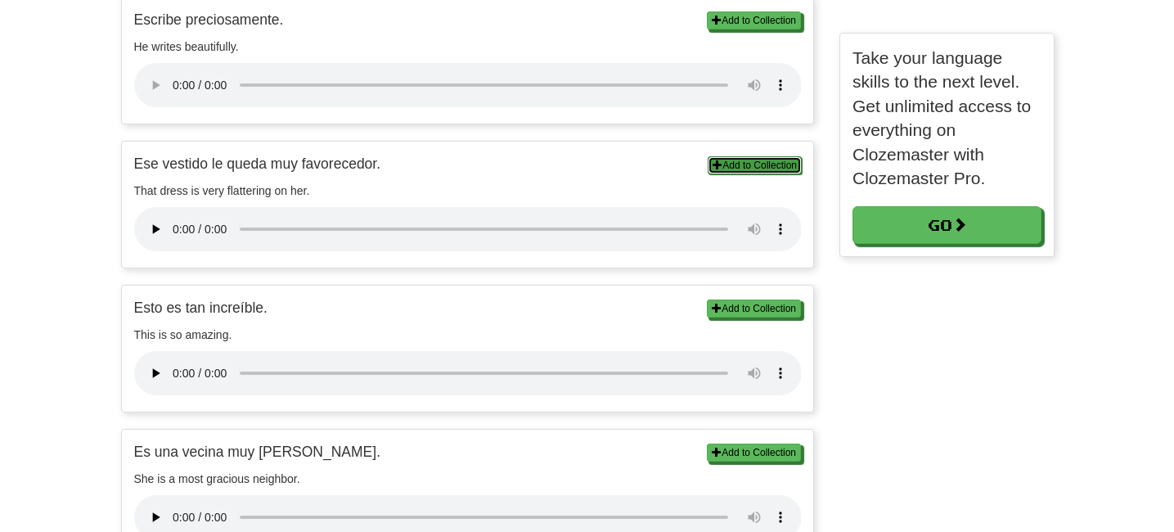
click at [736, 164] on button "Add to Collection" at bounding box center [754, 165] width 94 height 18
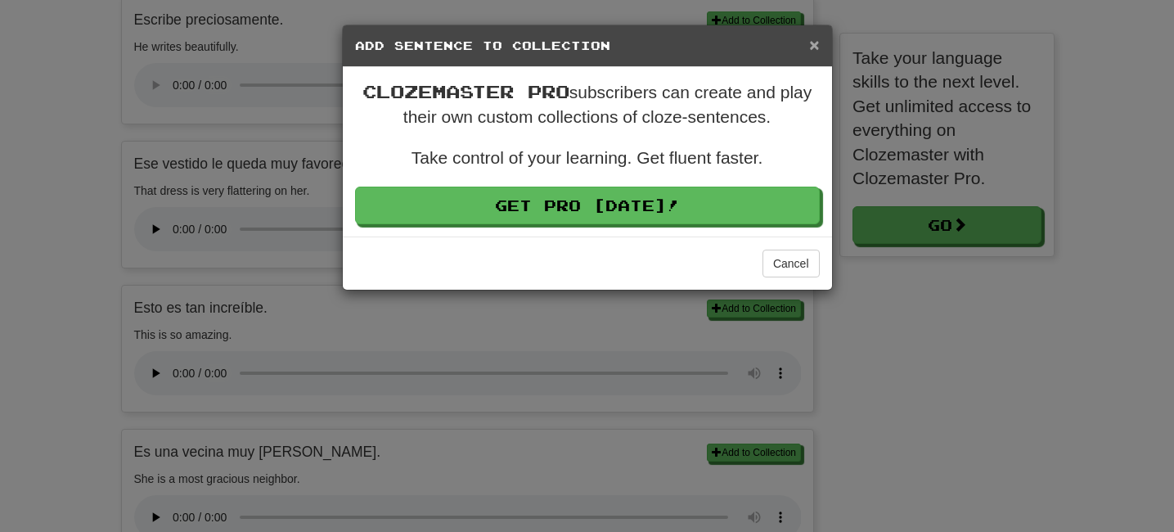
click at [817, 50] on span "×" at bounding box center [814, 44] width 10 height 19
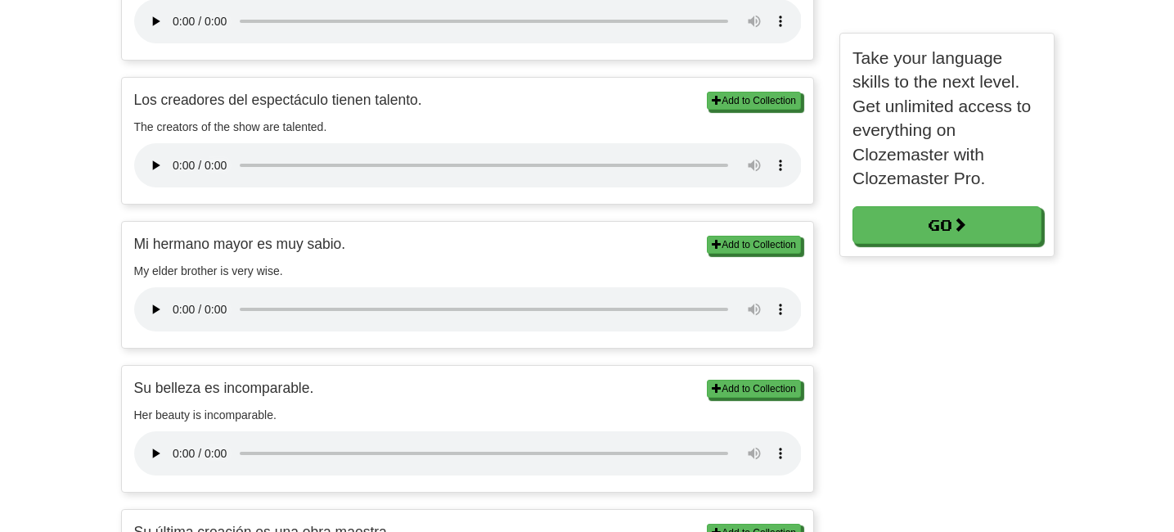
scroll to position [2033, 0]
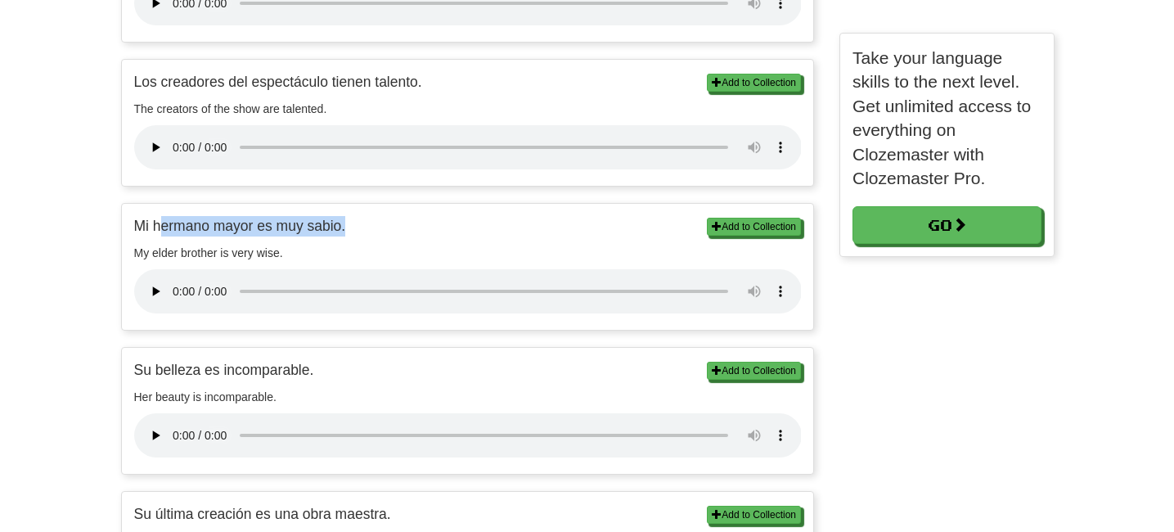
drag, startPoint x: 160, startPoint y: 221, endPoint x: 377, endPoint y: 222, distance: 216.7
click at [377, 222] on p "Mi hermano mayor es muy sabio." at bounding box center [467, 226] width 667 height 20
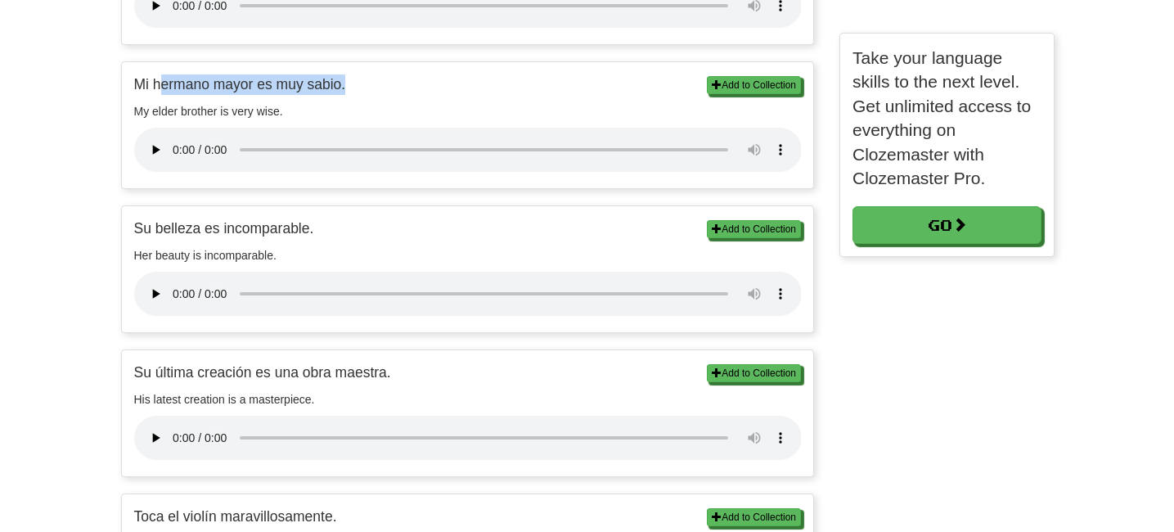
scroll to position [2175, 0]
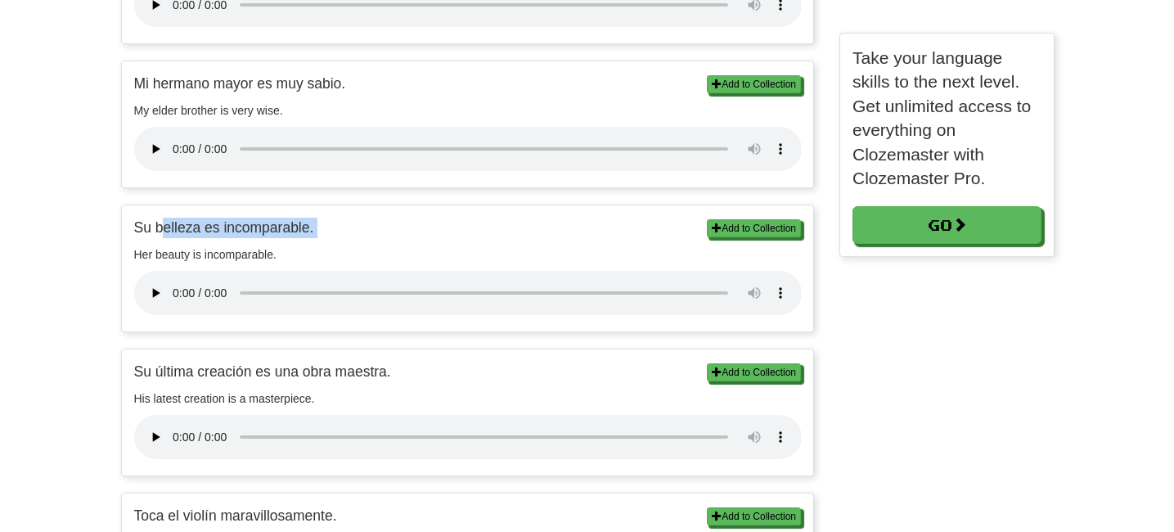
drag, startPoint x: 160, startPoint y: 227, endPoint x: 321, endPoint y: 245, distance: 162.1
click at [321, 245] on div "Add to Collection Su belleza es incomparable. Her beauty is incomparable. Add t…" at bounding box center [468, 268] width 692 height 126
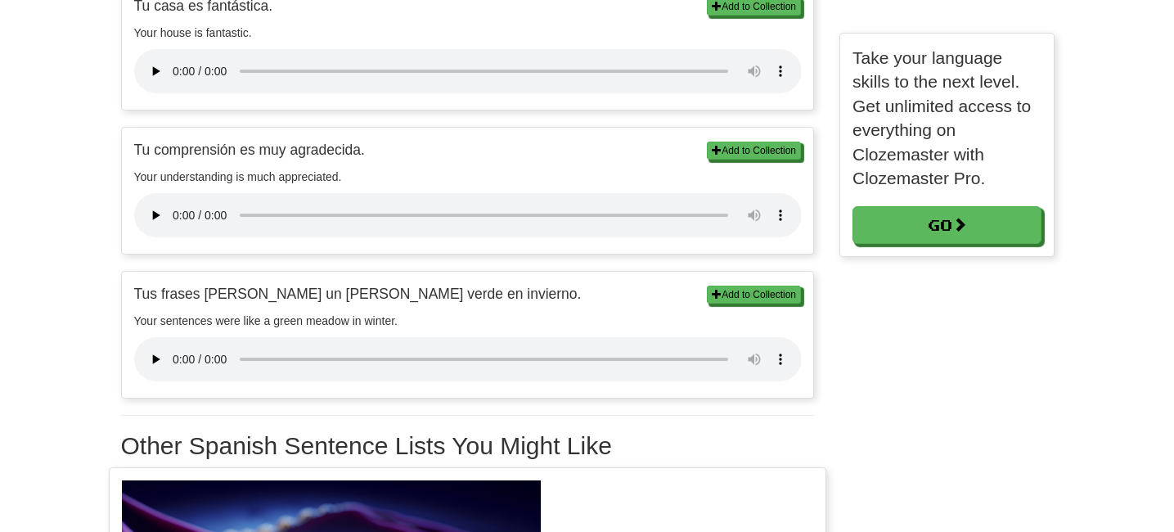
scroll to position [2971, 0]
